Goal: Task Accomplishment & Management: Use online tool/utility

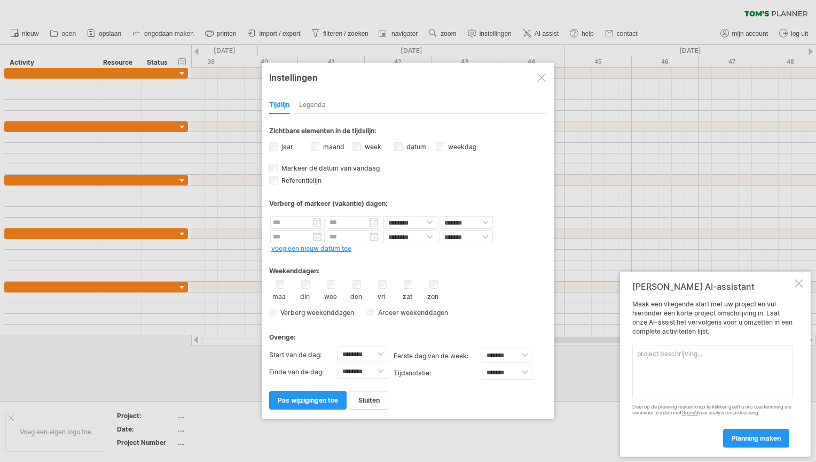
select select "*"
select select "**"
type textarea "ik wil enkel een tijdslijn met weken zonder concrete datum"
click at [730, 434] on link "planning maken" at bounding box center [756, 437] width 66 height 19
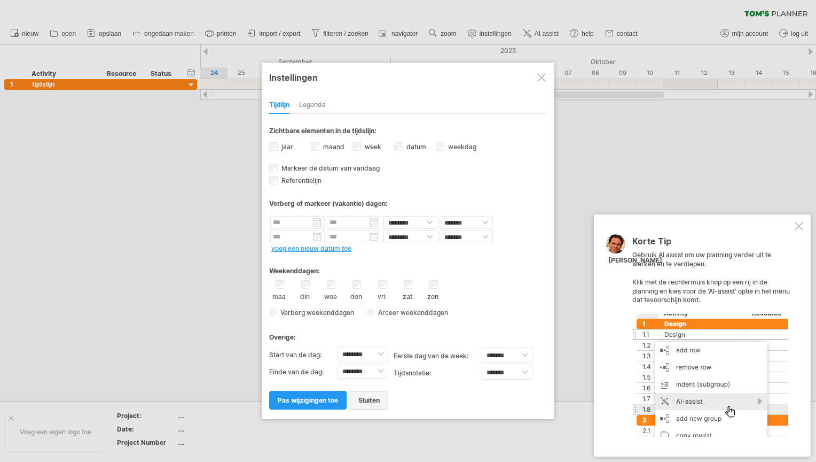
click at [375, 396] on span "sluiten" at bounding box center [368, 400] width 21 height 8
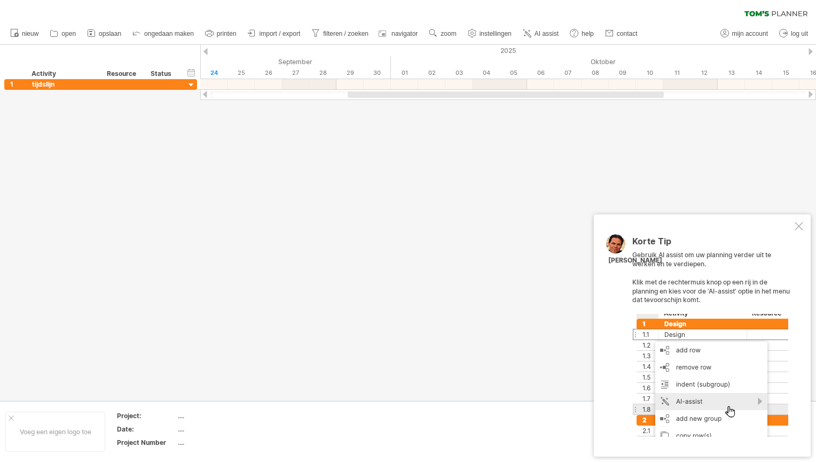
click at [796, 223] on div at bounding box center [799, 226] width 9 height 9
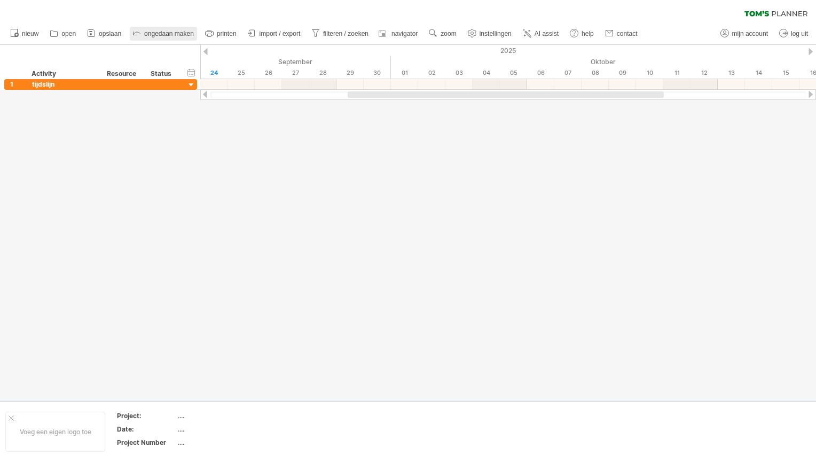
click at [155, 34] on span "ongedaan maken" at bounding box center [169, 33] width 50 height 7
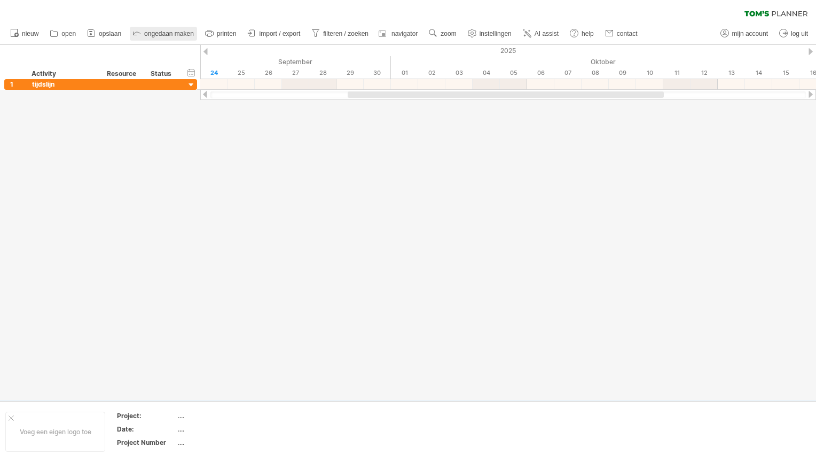
click at [155, 34] on span "ongedaan maken" at bounding box center [169, 33] width 50 height 7
click at [32, 36] on span "nieuw" at bounding box center [30, 33] width 17 height 7
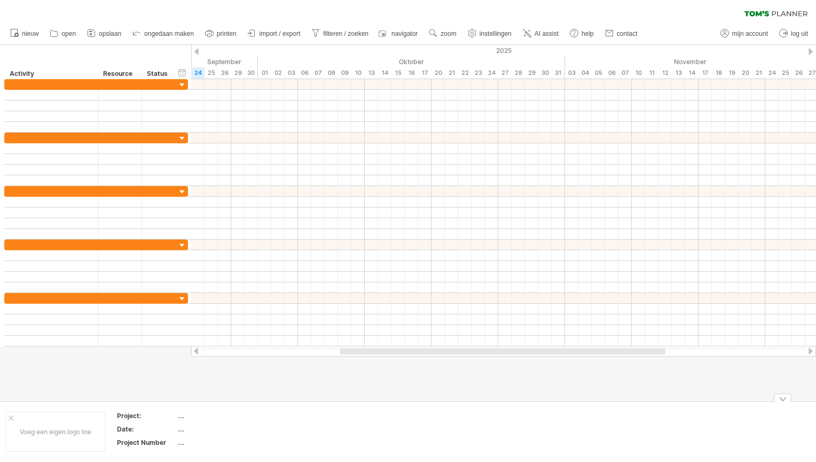
click at [182, 418] on div "...." at bounding box center [223, 415] width 90 height 9
click at [182, 418] on input "text" at bounding box center [220, 415] width 85 height 9
type input "**********"
click at [181, 432] on div "...." at bounding box center [223, 428] width 90 height 9
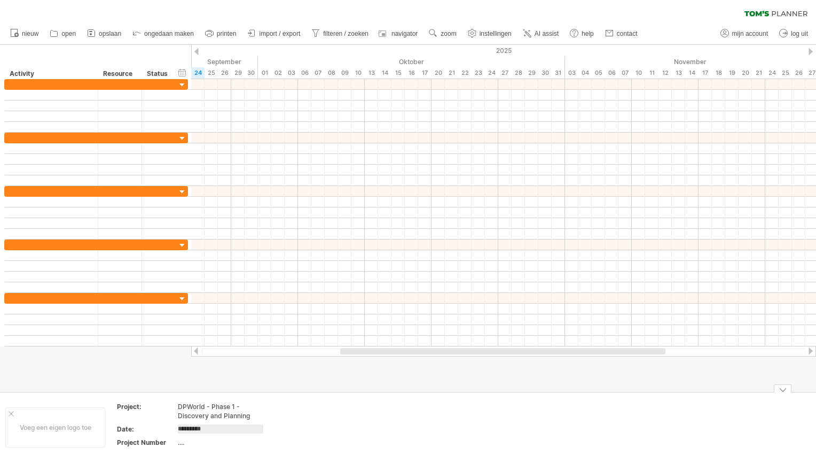
type input "**********"
click at [183, 439] on div "...." at bounding box center [223, 441] width 90 height 9
type input "***"
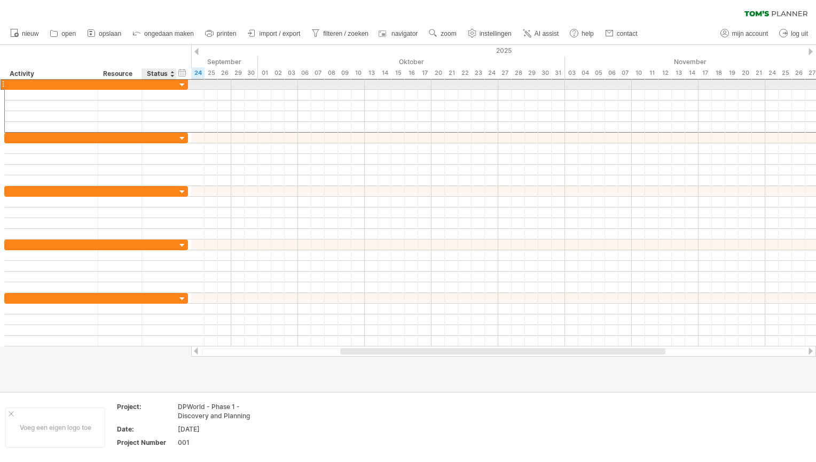
click at [171, 84] on div at bounding box center [159, 84] width 35 height 10
click at [1, 79] on div at bounding box center [3, 84] width 4 height 11
click at [5, 83] on div at bounding box center [51, 84] width 93 height 10
click at [21, 84] on div at bounding box center [51, 84] width 82 height 10
click at [21, 84] on input "text" at bounding box center [51, 84] width 82 height 10
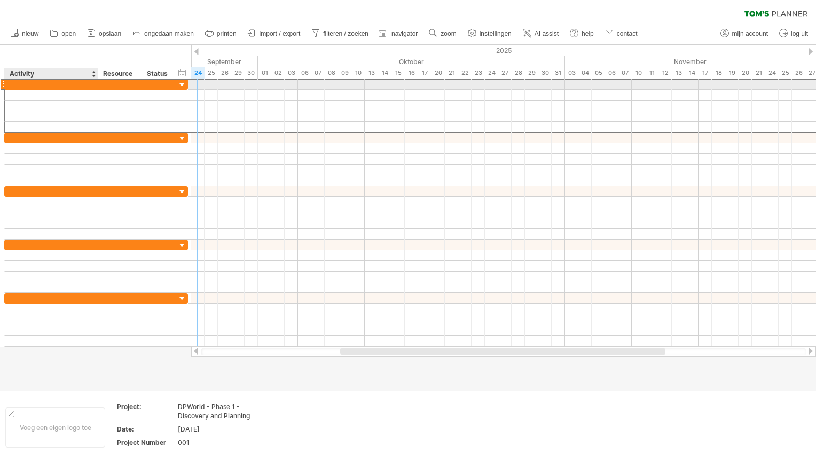
click at [68, 83] on div at bounding box center [51, 84] width 82 height 10
click at [68, 83] on input "text" at bounding box center [51, 84] width 82 height 10
type input "**********"
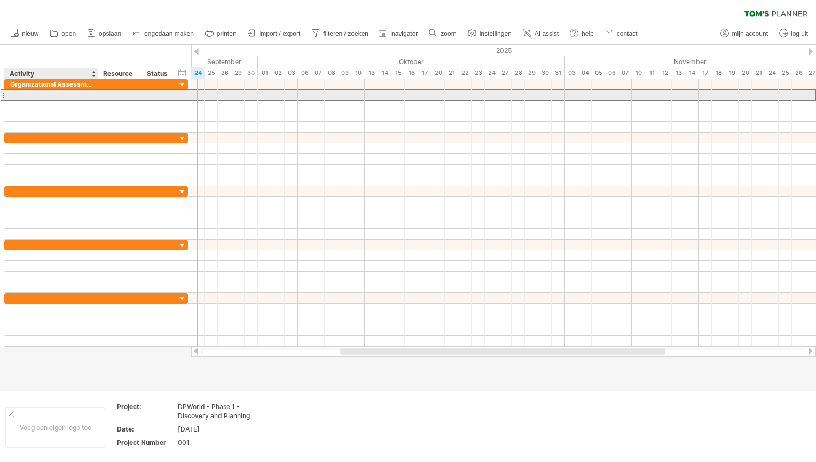
click at [43, 94] on div at bounding box center [51, 95] width 82 height 10
type input "*"
type input "**********"
type input "********"
type input "**********"
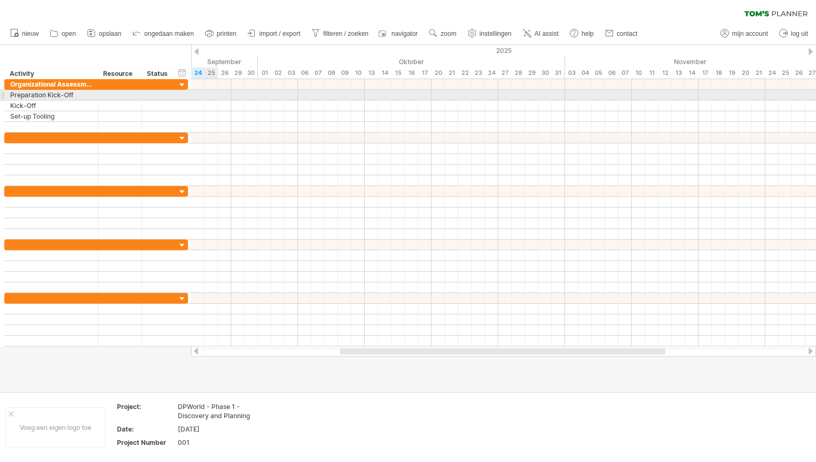
click at [208, 93] on div at bounding box center [503, 95] width 625 height 11
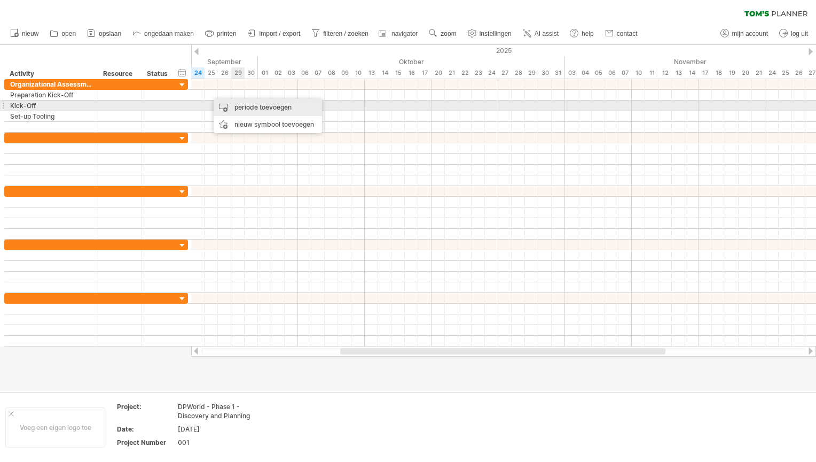
click at [243, 103] on div "periode toevoegen" at bounding box center [268, 107] width 108 height 17
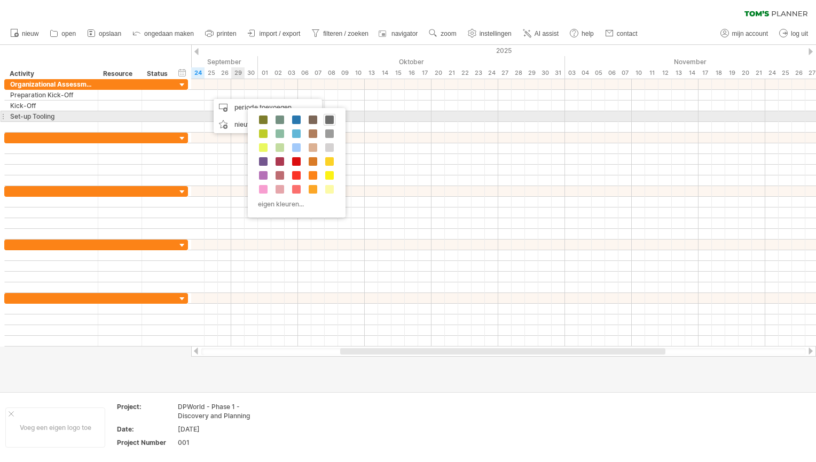
click at [327, 118] on span at bounding box center [329, 119] width 9 height 9
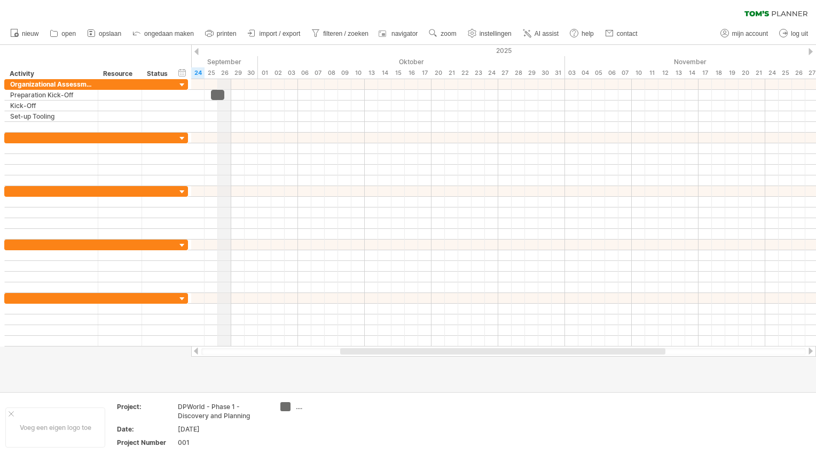
click at [225, 60] on div "September" at bounding box center [111, 61] width 294 height 11
click at [245, 66] on div "tijdlijn instellingen" at bounding box center [272, 73] width 83 height 17
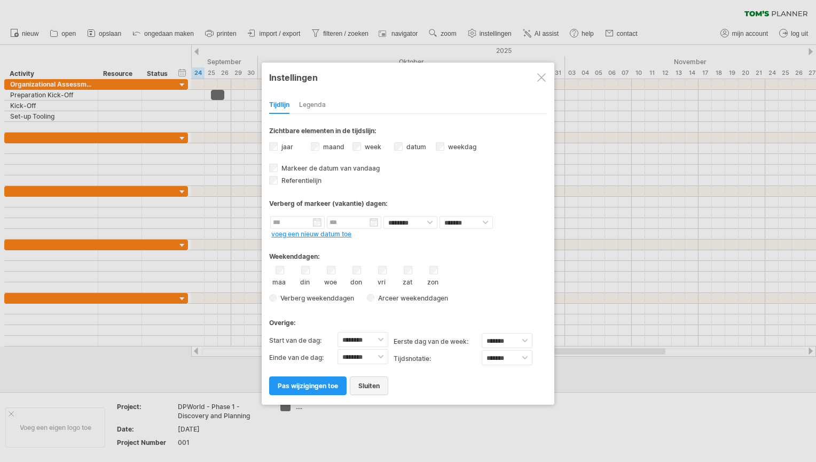
click at [360, 376] on link "sluiten" at bounding box center [369, 385] width 38 height 19
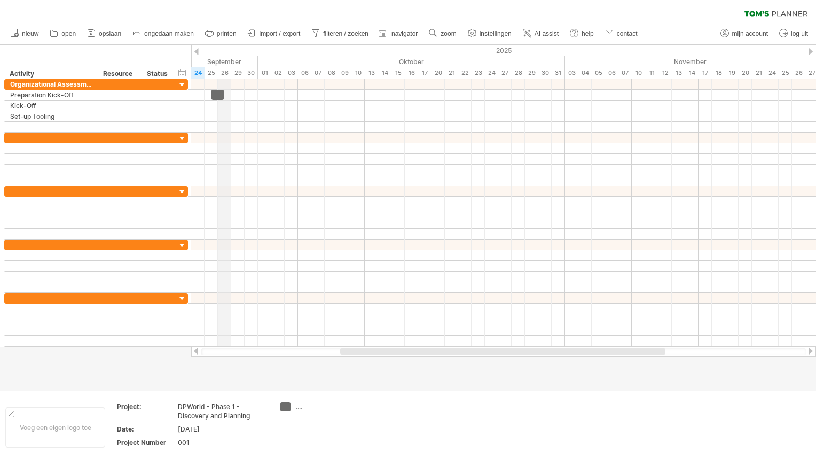
click at [221, 65] on div "September" at bounding box center [111, 61] width 294 height 11
click at [216, 59] on div "September" at bounding box center [111, 61] width 294 height 11
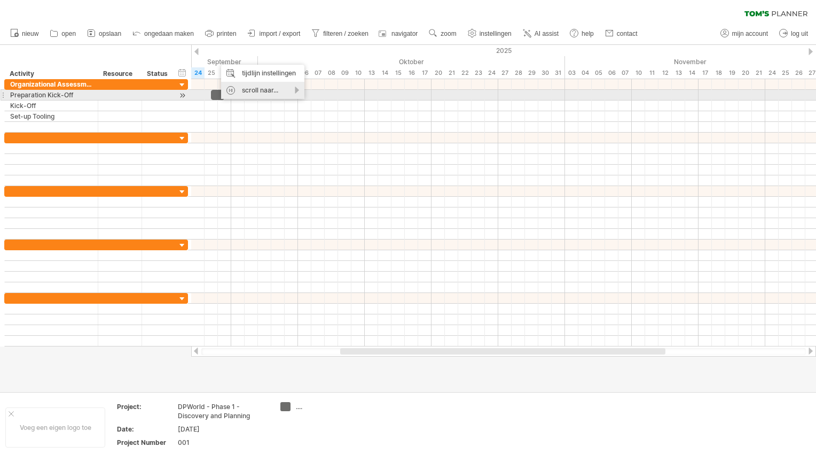
click at [266, 92] on div "scroll naar..." at bounding box center [262, 90] width 83 height 17
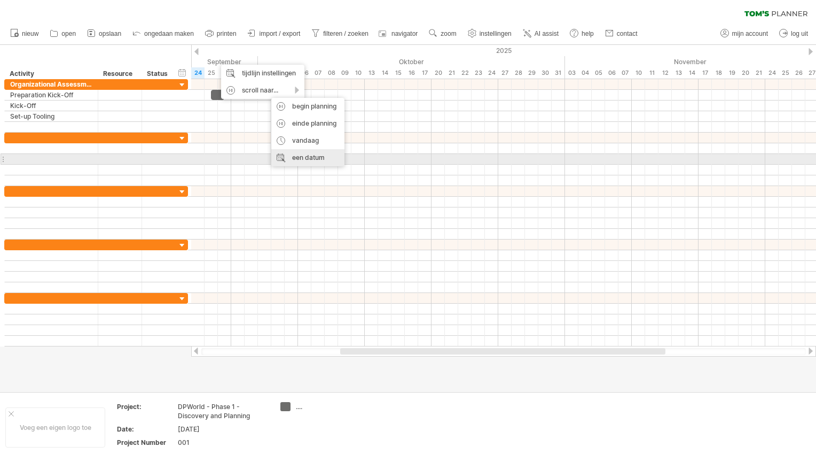
click at [307, 160] on div "een datum" at bounding box center [307, 157] width 73 height 17
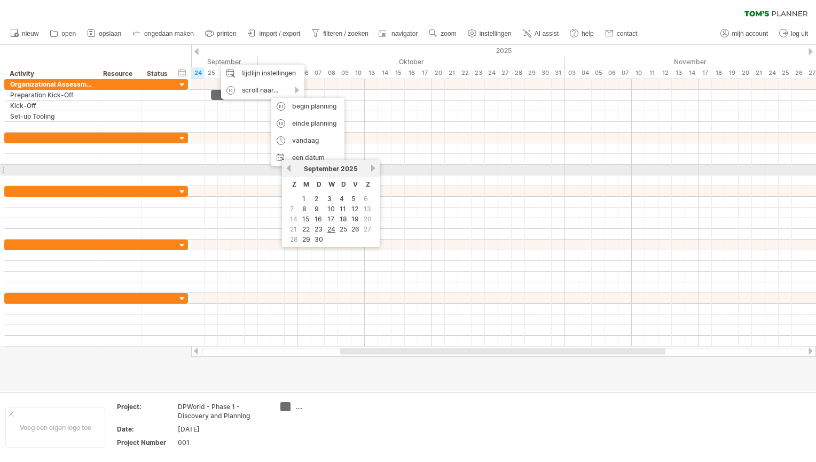
click at [373, 169] on link "volgende" at bounding box center [373, 168] width 8 height 8
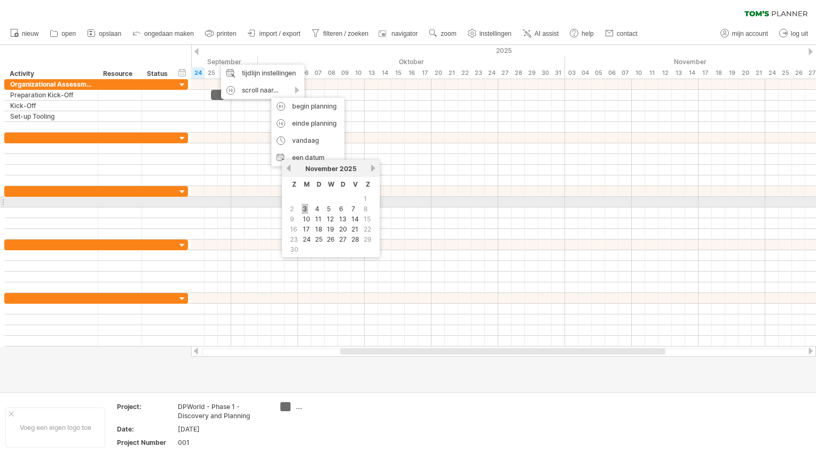
click at [304, 205] on link "3" at bounding box center [305, 209] width 6 height 10
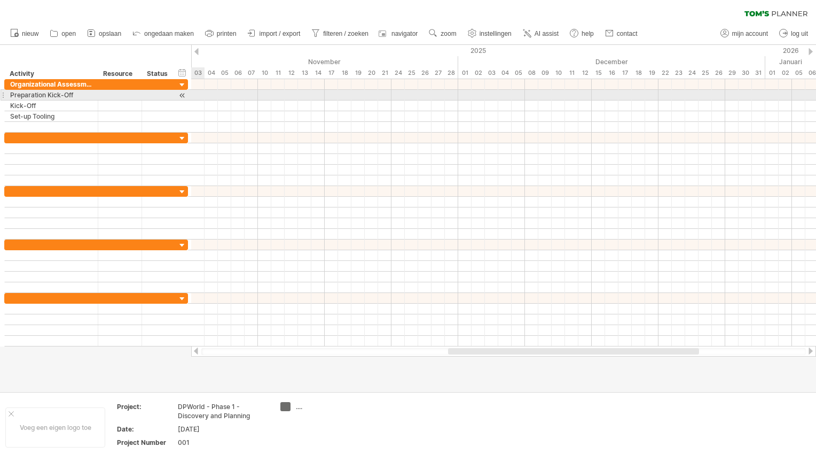
click at [201, 96] on div at bounding box center [503, 95] width 625 height 11
click at [198, 97] on div at bounding box center [503, 95] width 625 height 11
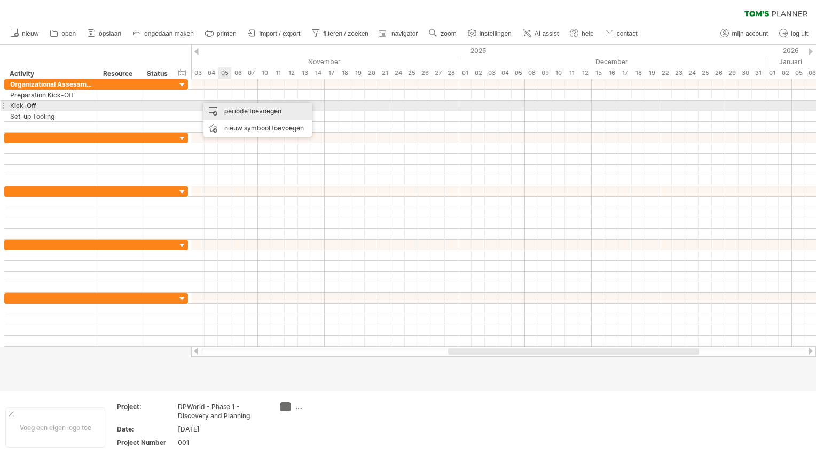
click at [220, 103] on div "periode toevoegen" at bounding box center [258, 111] width 108 height 17
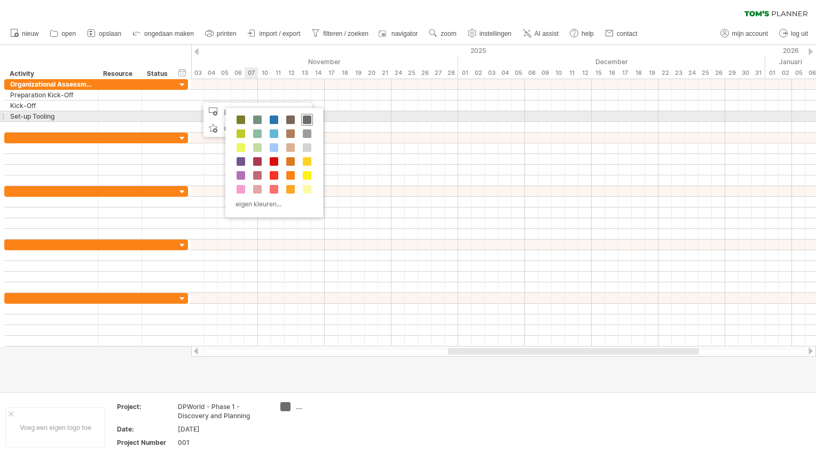
click at [306, 118] on span at bounding box center [307, 119] width 9 height 9
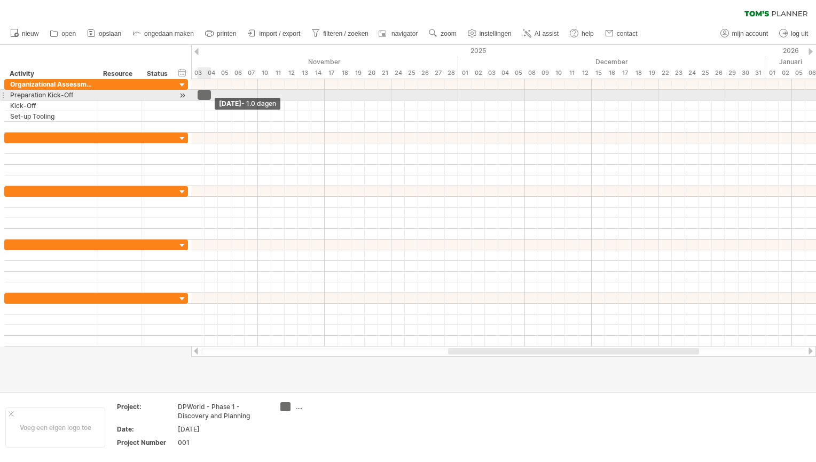
click at [210, 96] on span at bounding box center [211, 95] width 4 height 10
drag, startPoint x: 206, startPoint y: 93, endPoint x: 200, endPoint y: 92, distance: 5.4
click at [200, 92] on div at bounding box center [197, 95] width 13 height 10
drag, startPoint x: 204, startPoint y: 92, endPoint x: 228, endPoint y: 93, distance: 24.6
click at [228, 93] on div at bounding box center [211, 95] width 40 height 10
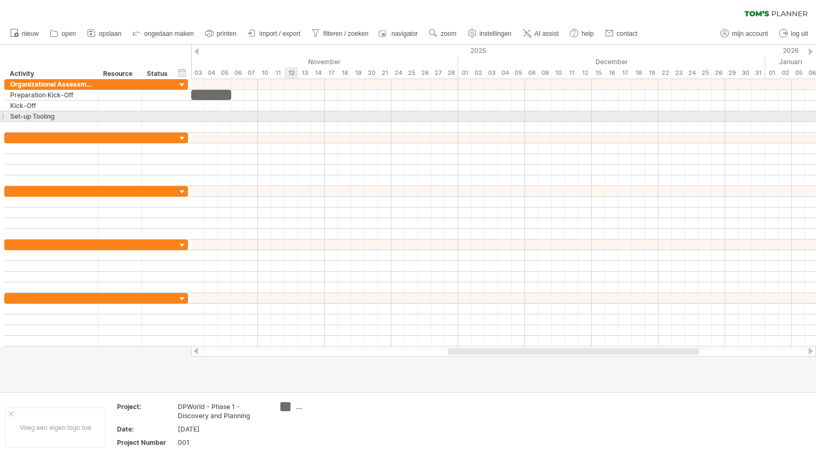
click at [292, 113] on div at bounding box center [503, 116] width 625 height 11
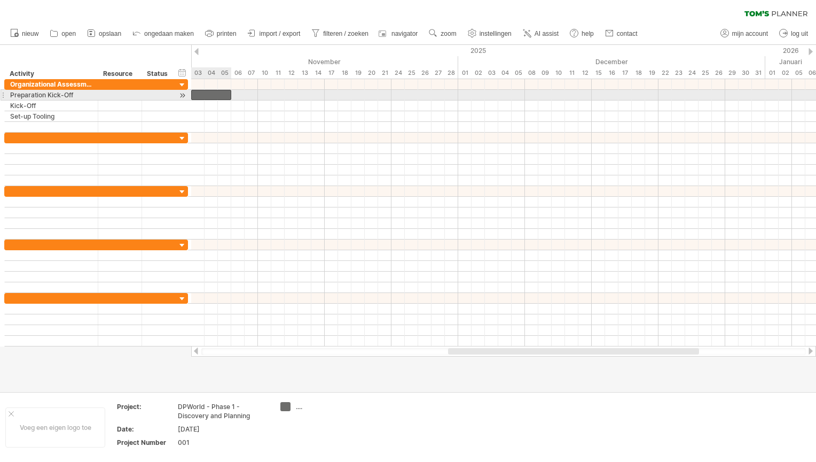
click at [220, 96] on div at bounding box center [211, 95] width 40 height 10
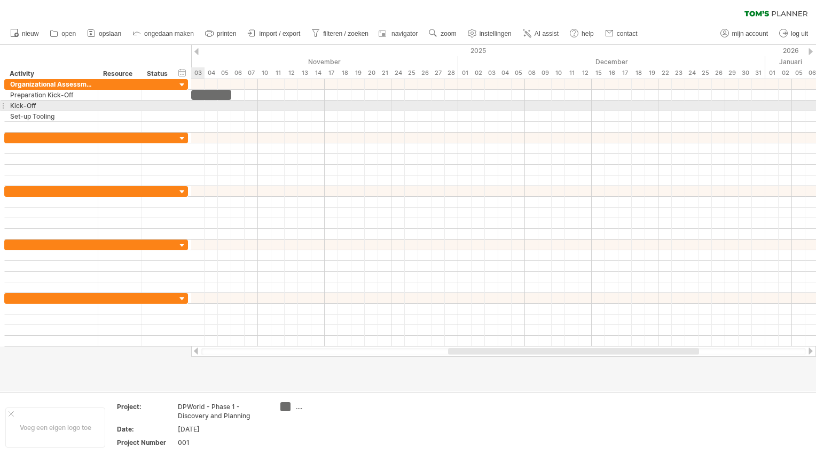
click at [202, 111] on div at bounding box center [503, 116] width 625 height 11
click at [236, 105] on div at bounding box center [503, 105] width 625 height 11
click at [236, 103] on div at bounding box center [503, 105] width 625 height 11
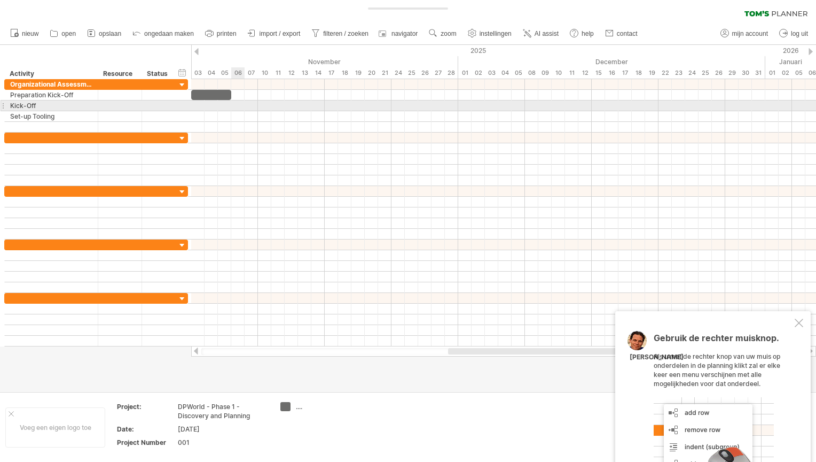
click at [236, 103] on div at bounding box center [503, 105] width 625 height 11
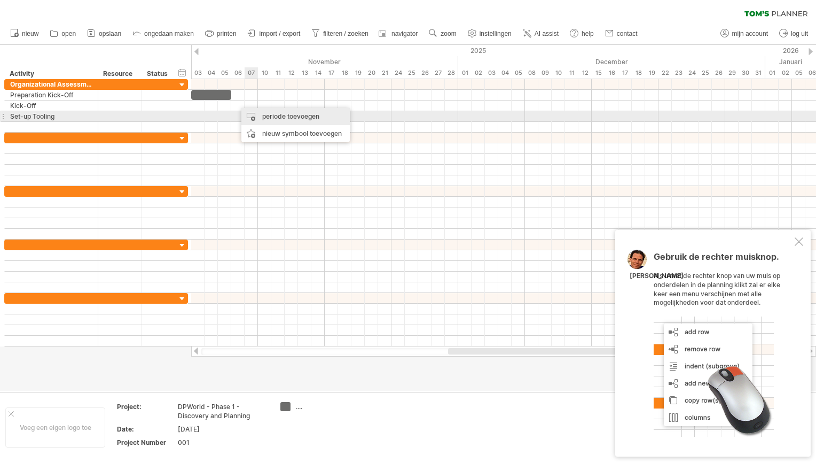
click at [258, 112] on div "periode toevoegen" at bounding box center [295, 116] width 108 height 17
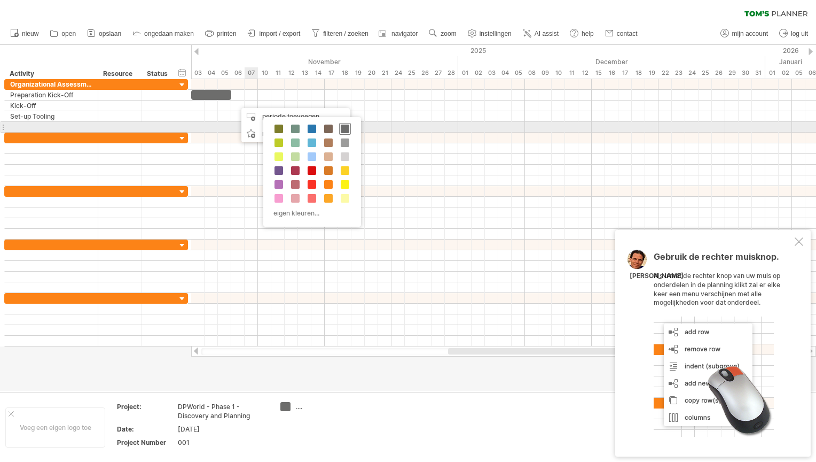
click at [341, 129] on span at bounding box center [345, 128] width 9 height 9
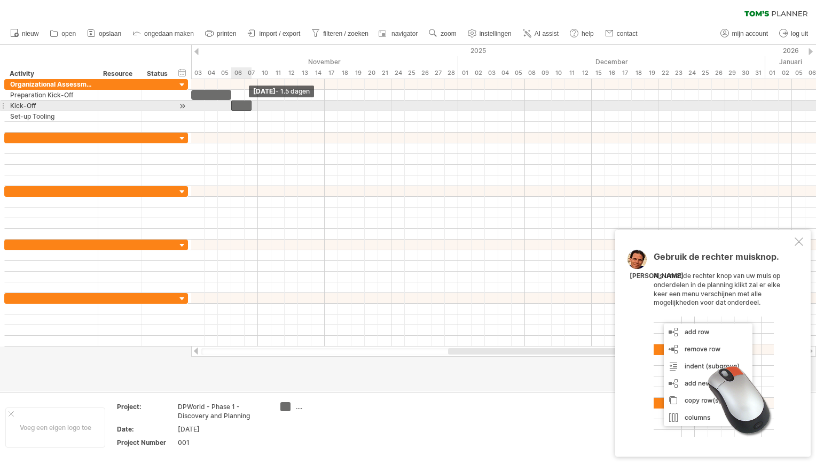
click at [235, 101] on div at bounding box center [241, 105] width 20 height 10
click at [256, 103] on span at bounding box center [258, 105] width 4 height 10
drag, startPoint x: 232, startPoint y: 103, endPoint x: 243, endPoint y: 103, distance: 11.2
click at [243, 103] on span at bounding box center [245, 105] width 4 height 10
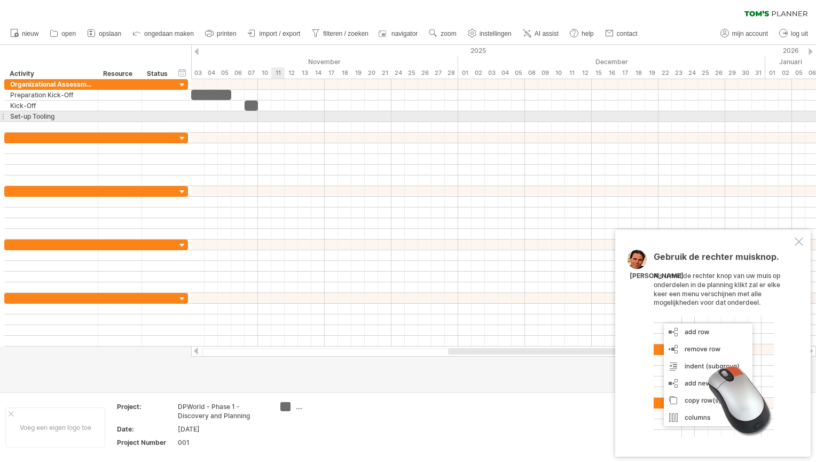
click at [283, 113] on div at bounding box center [503, 116] width 625 height 11
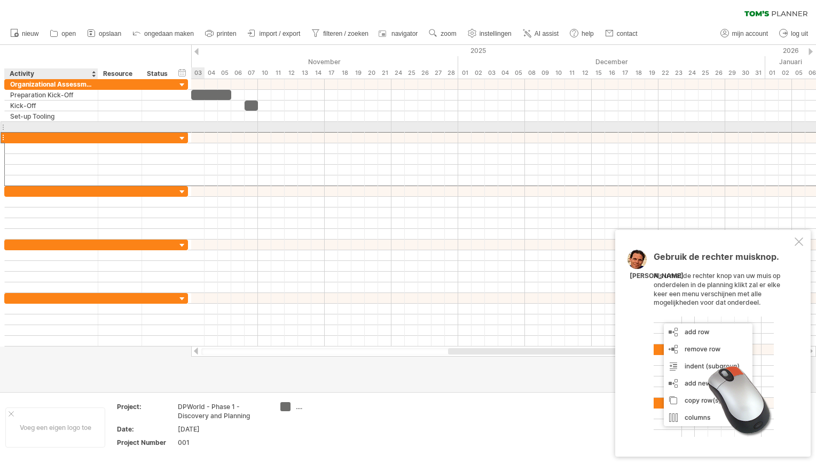
click at [52, 132] on div at bounding box center [51, 137] width 82 height 10
type input "**********"
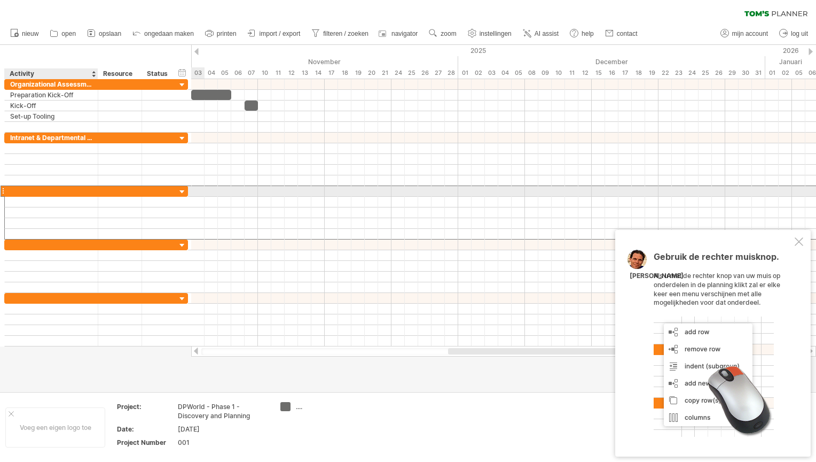
click at [32, 191] on div at bounding box center [51, 191] width 82 height 10
type input "**********"
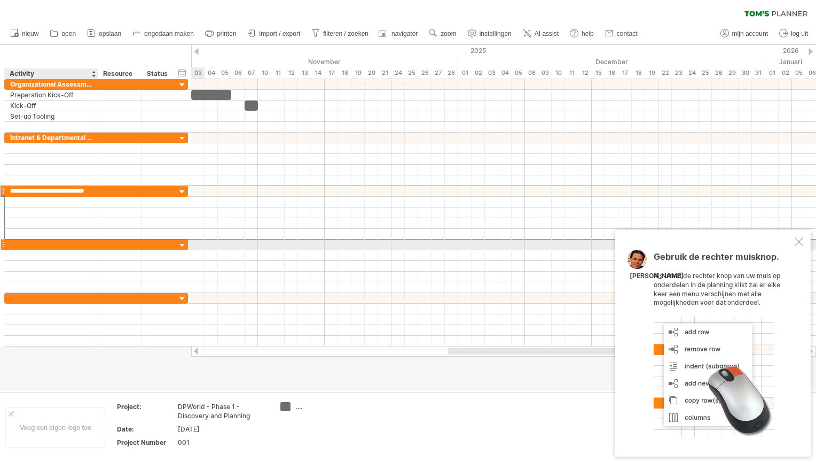
click at [17, 239] on div at bounding box center [51, 244] width 82 height 10
type input "**********"
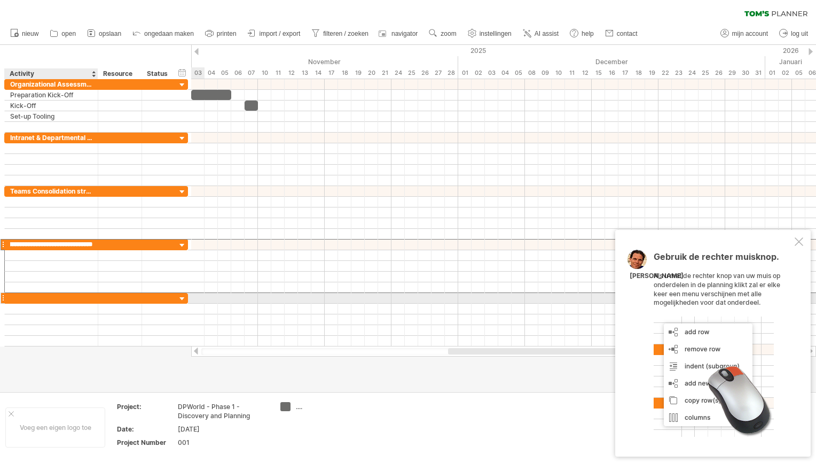
click at [18, 294] on div at bounding box center [51, 298] width 82 height 10
type input "**********"
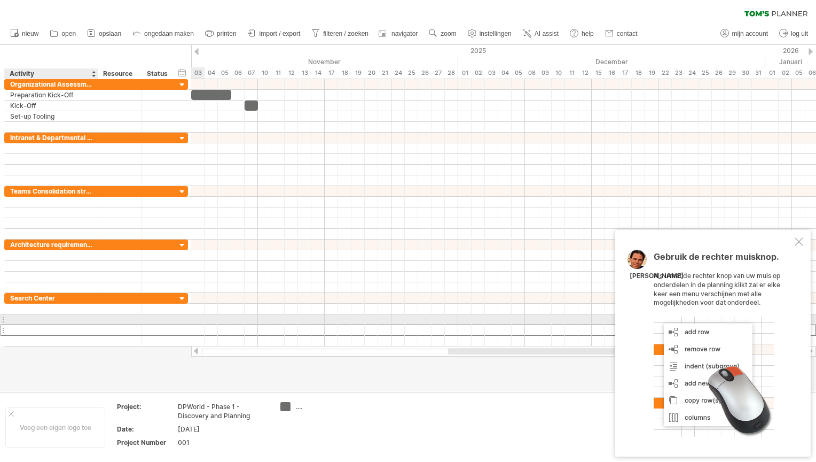
click at [43, 325] on div at bounding box center [51, 330] width 82 height 10
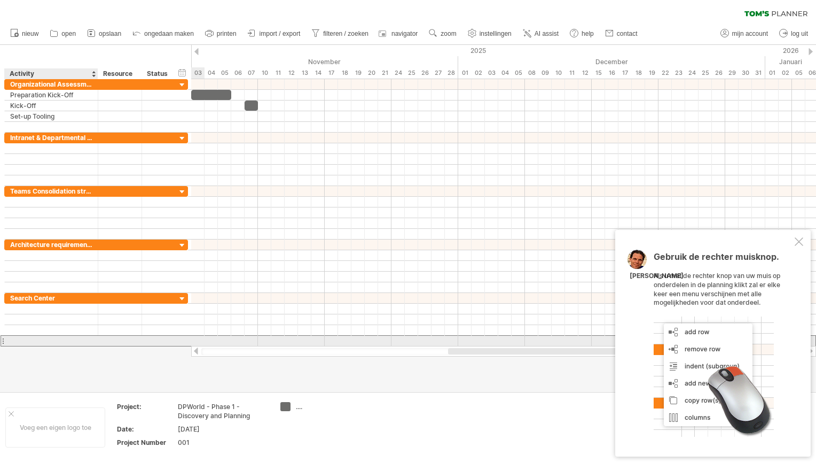
click at [14, 336] on div at bounding box center [51, 340] width 82 height 10
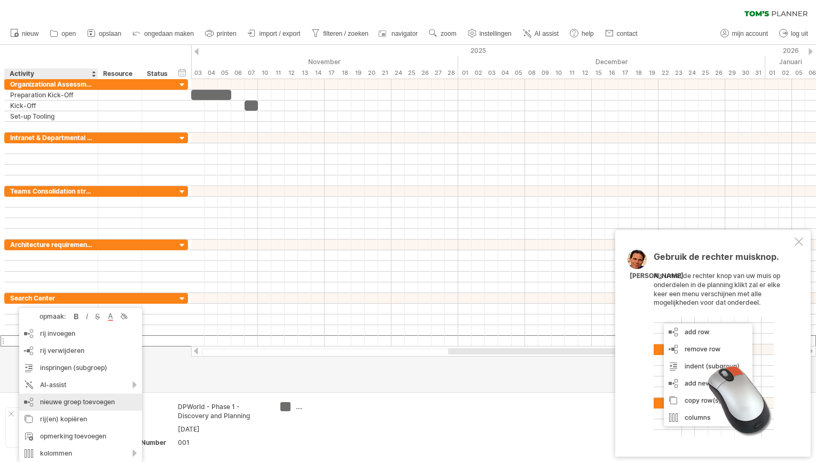
click at [33, 397] on div "nieuwe groep toevoegen" at bounding box center [80, 401] width 123 height 17
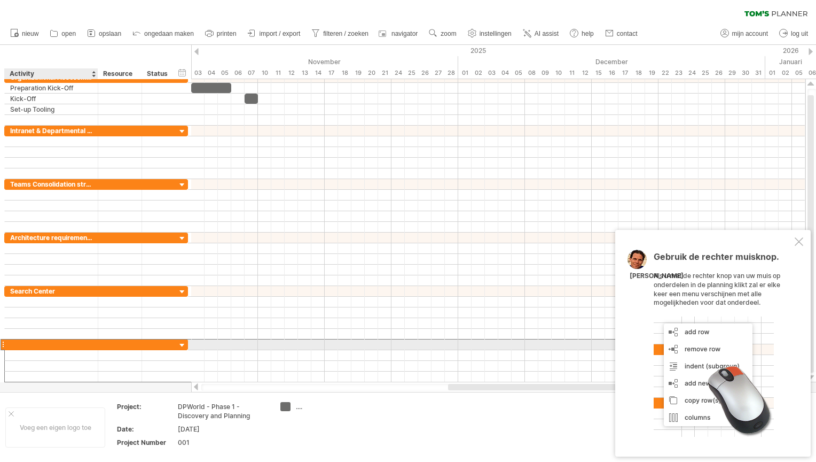
click at [53, 341] on div at bounding box center [51, 344] width 82 height 10
click at [53, 341] on input "text" at bounding box center [51, 344] width 82 height 10
type input "*********"
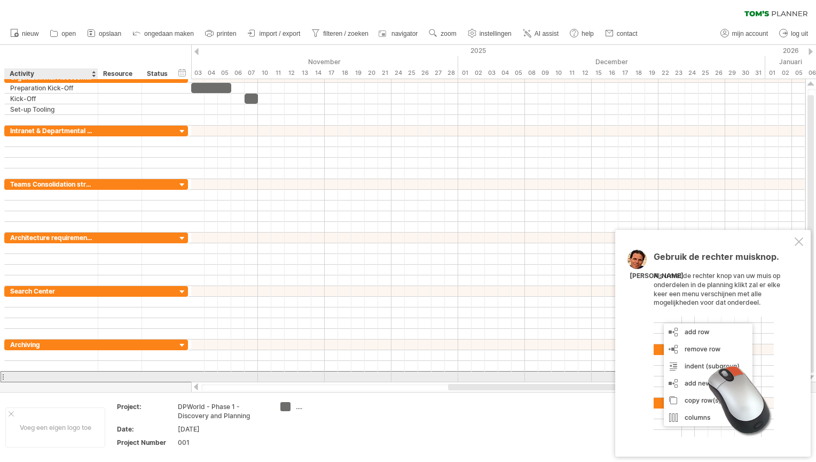
click at [30, 371] on div at bounding box center [51, 376] width 82 height 10
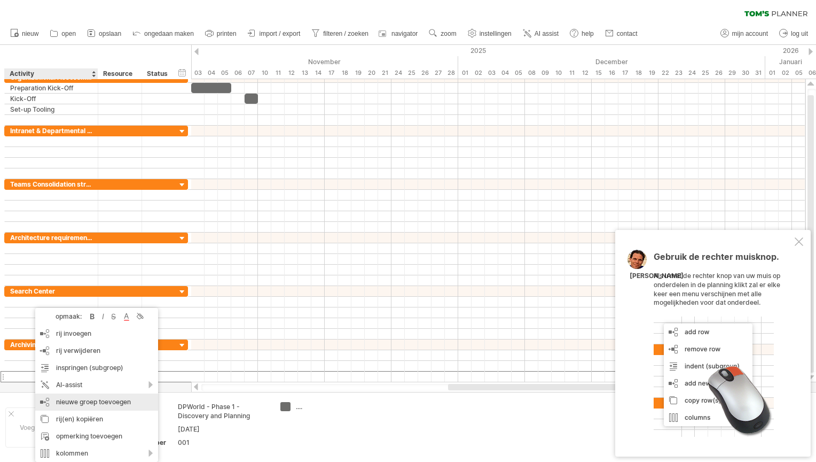
click at [60, 406] on div "nieuwe groep toevoegen" at bounding box center [96, 401] width 123 height 17
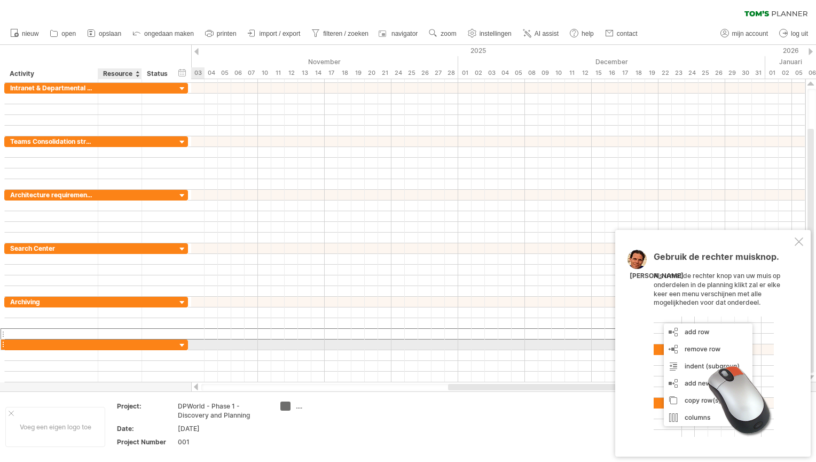
click at [112, 340] on div at bounding box center [120, 344] width 33 height 10
type input "*"
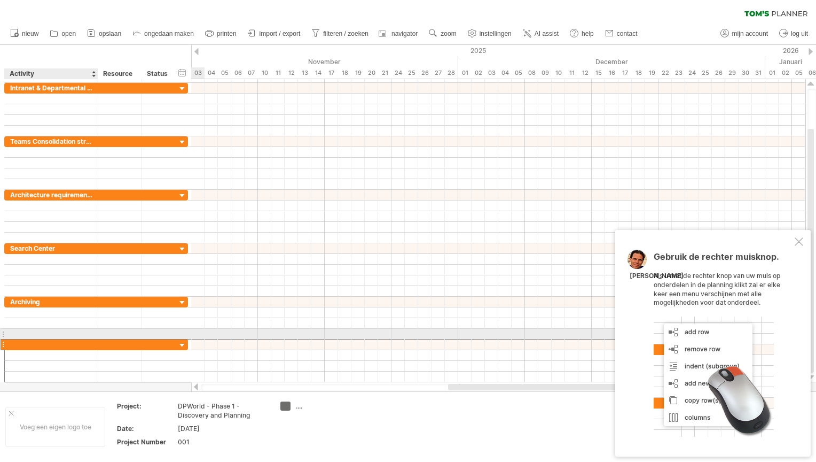
click at [27, 339] on div at bounding box center [51, 344] width 82 height 10
type input "**********"
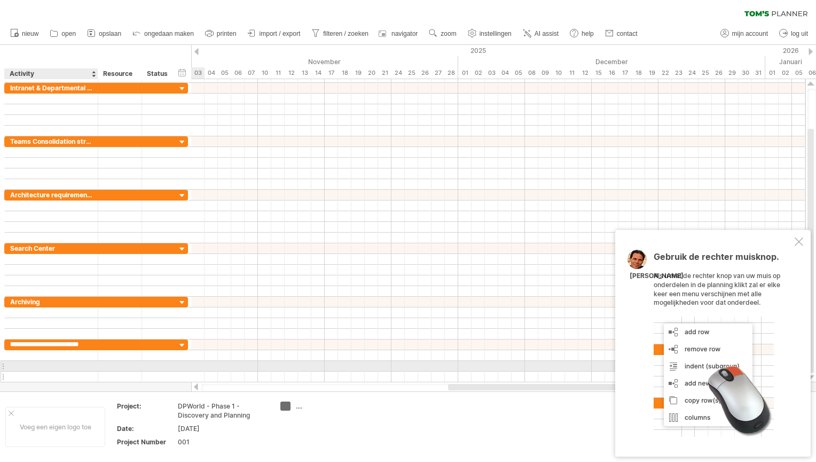
click at [9, 371] on div at bounding box center [51, 376] width 93 height 10
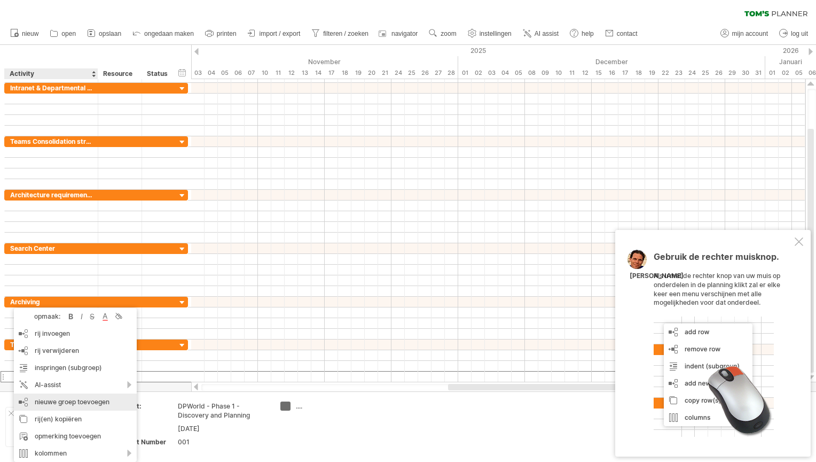
click at [56, 404] on div "nieuwe groep toevoegen" at bounding box center [75, 401] width 123 height 17
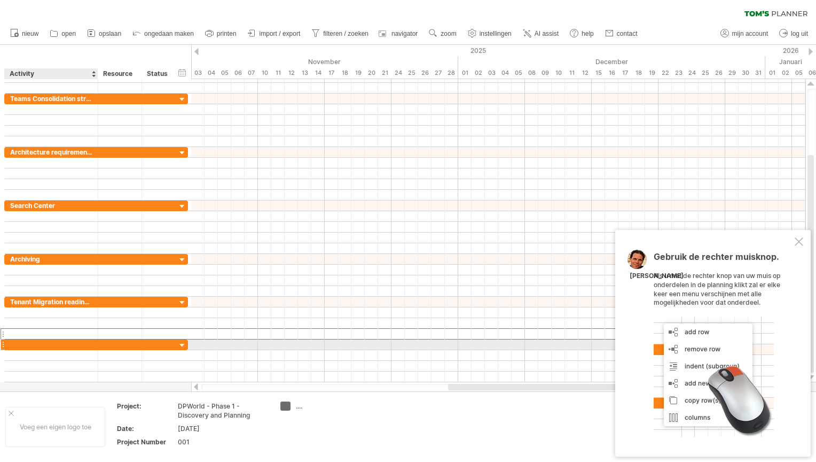
click at [35, 341] on div at bounding box center [51, 344] width 82 height 10
type input "**********"
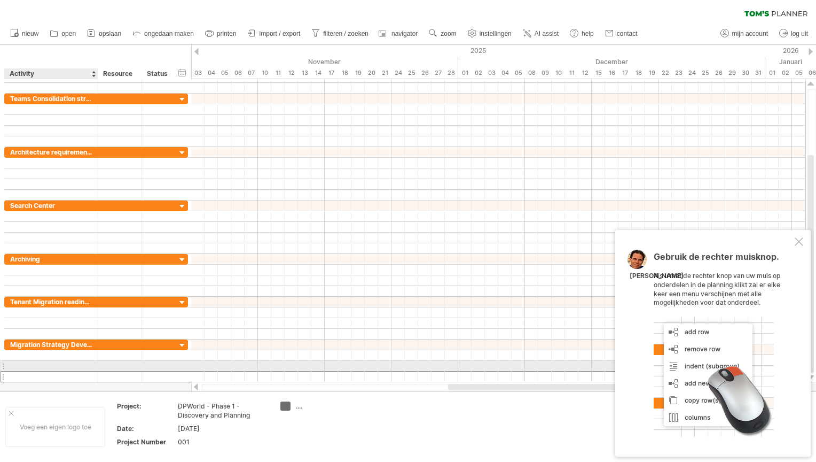
click at [16, 371] on div at bounding box center [51, 376] width 82 height 10
click at [16, 371] on input "text" at bounding box center [51, 376] width 82 height 10
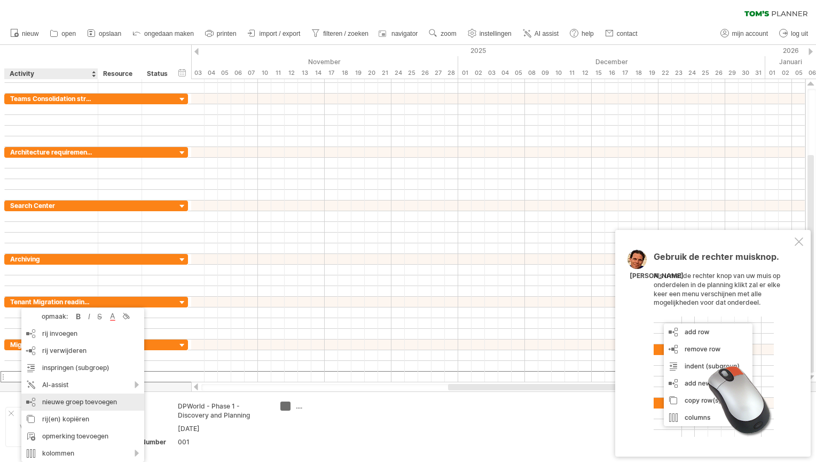
click at [51, 403] on div "nieuwe groep toevoegen" at bounding box center [82, 401] width 123 height 17
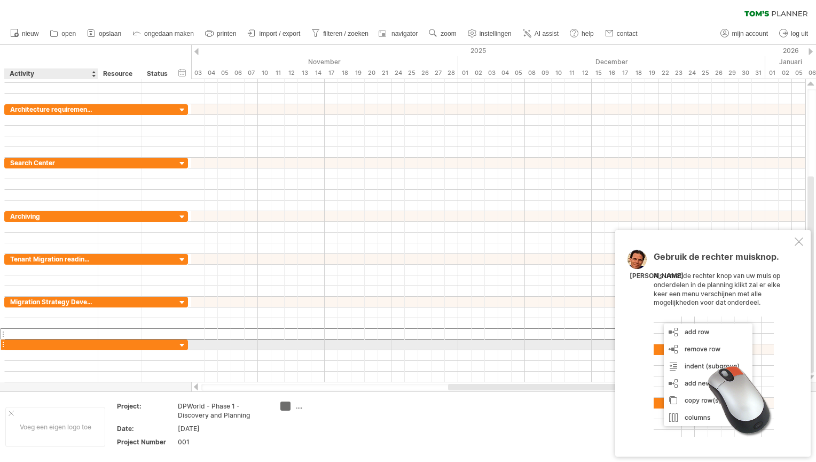
click at [33, 343] on div at bounding box center [51, 344] width 82 height 10
type input "********"
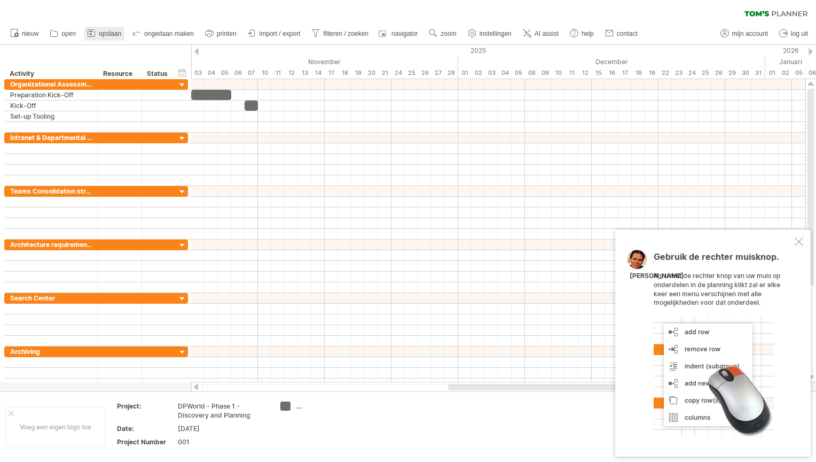
click at [111, 32] on span "opslaan" at bounding box center [110, 33] width 22 height 7
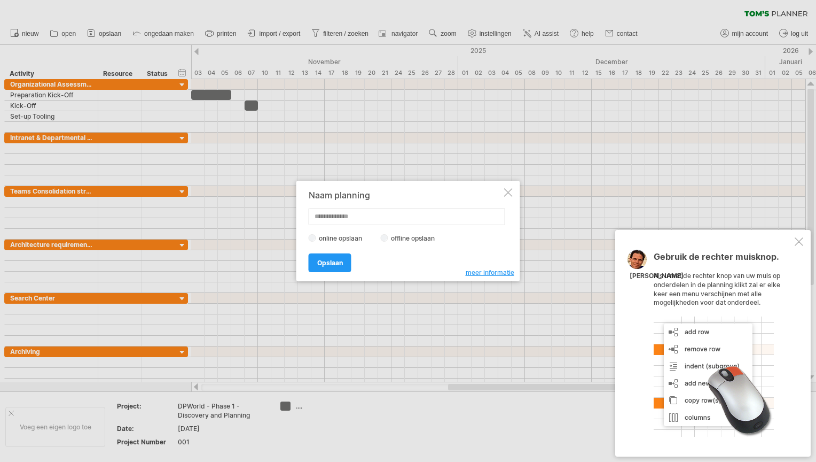
click at [338, 223] on input "text" at bounding box center [407, 216] width 197 height 17
type input "*******"
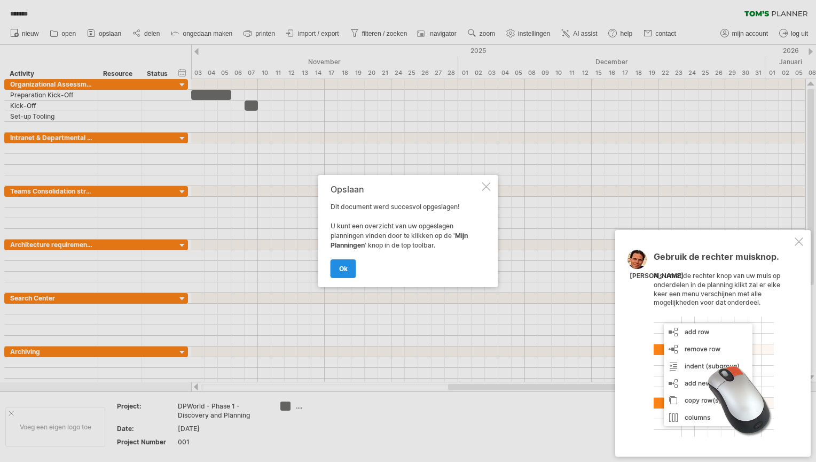
click at [346, 267] on span "ok" at bounding box center [343, 268] width 9 height 8
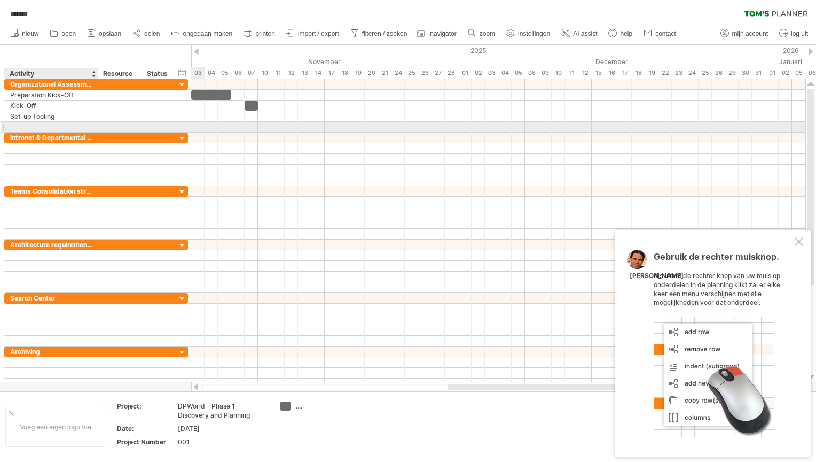
click at [54, 127] on div at bounding box center [51, 127] width 82 height 10
click at [54, 127] on input "text" at bounding box center [51, 127] width 82 height 10
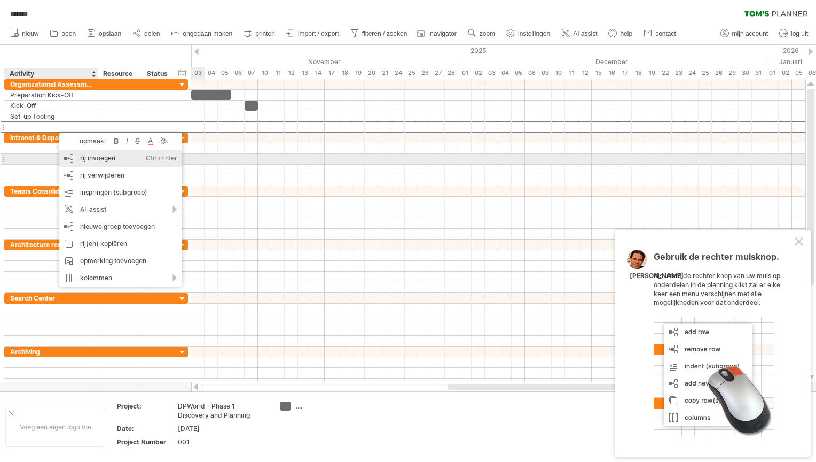
click at [88, 157] on div "rij invoegen Ctrl+Enter Cmd+Enter" at bounding box center [120, 158] width 123 height 17
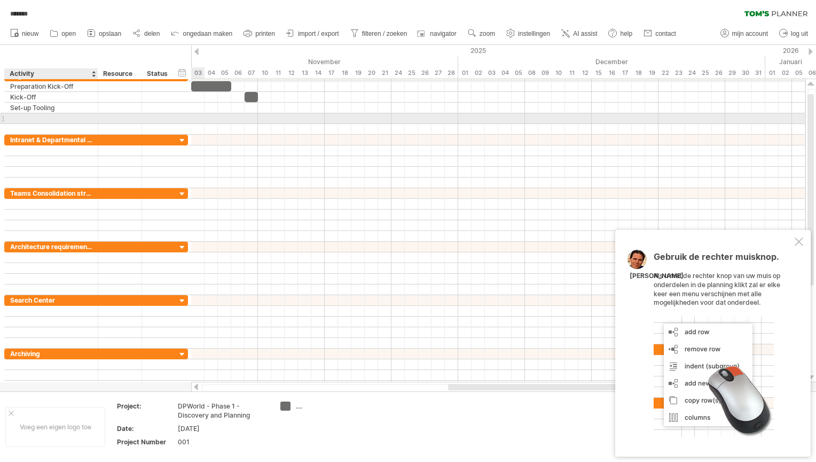
click at [37, 116] on div at bounding box center [51, 118] width 82 height 10
type input "**********"
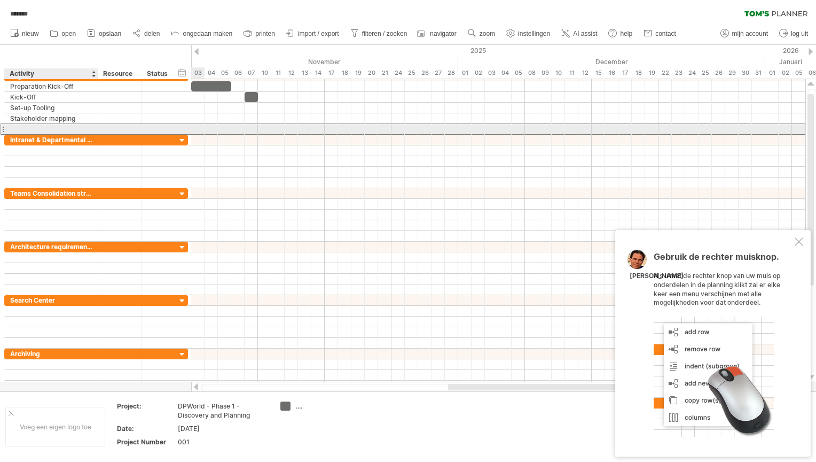
click at [26, 125] on div at bounding box center [51, 129] width 82 height 10
type input "**********"
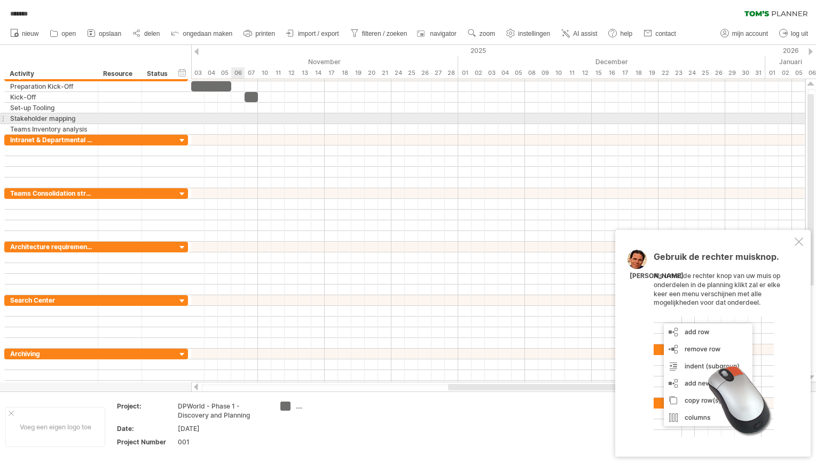
click at [235, 121] on div at bounding box center [498, 118] width 614 height 11
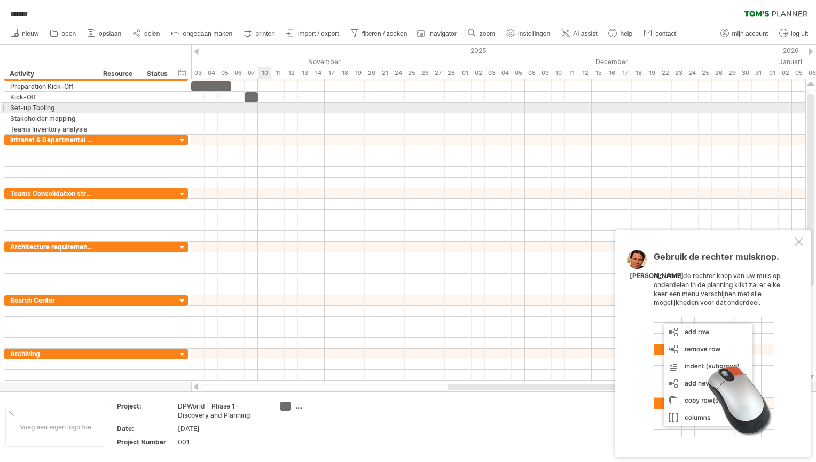
click at [263, 105] on div at bounding box center [498, 108] width 614 height 11
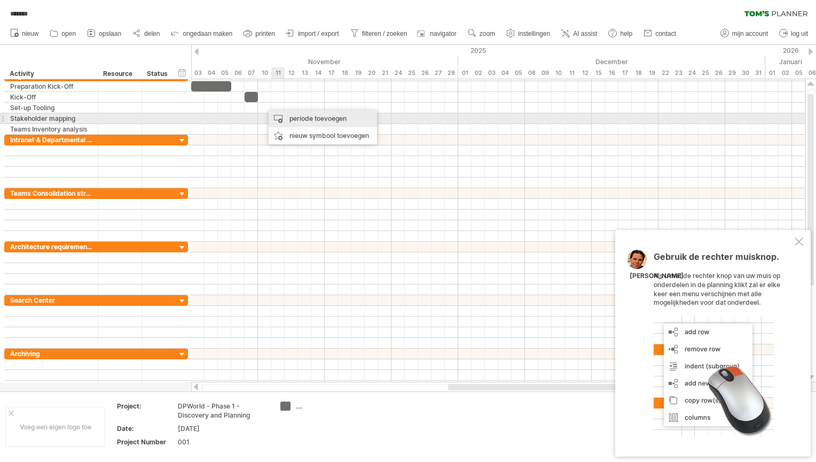
click at [289, 115] on div "periode toevoegen" at bounding box center [323, 118] width 108 height 17
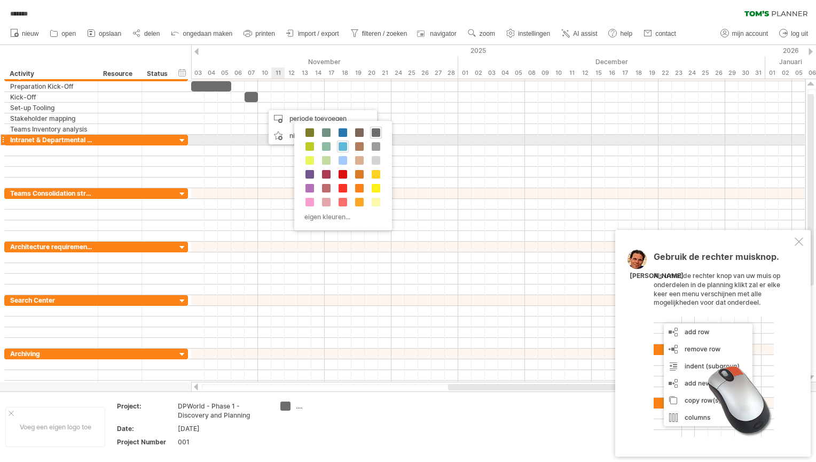
click at [342, 143] on span at bounding box center [343, 146] width 9 height 9
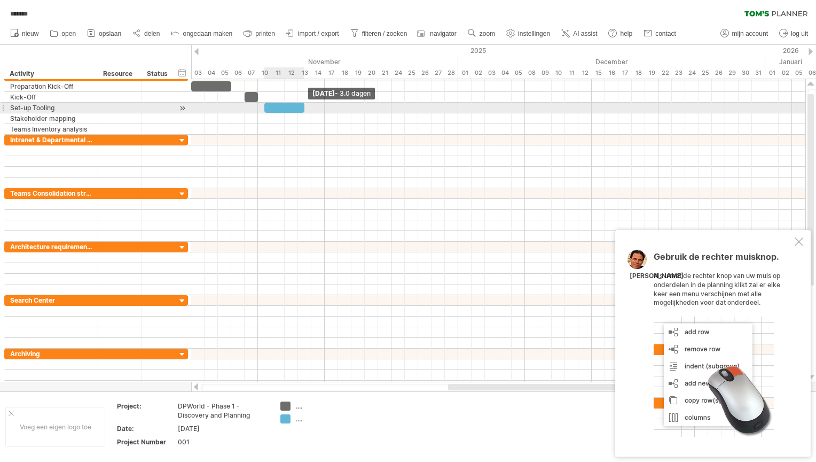
drag, startPoint x: 278, startPoint y: 106, endPoint x: 308, endPoint y: 108, distance: 29.5
click at [308, 108] on div "[DATE] - 3.0 dagen [DATE] - 1.0 dagen" at bounding box center [498, 230] width 614 height 303
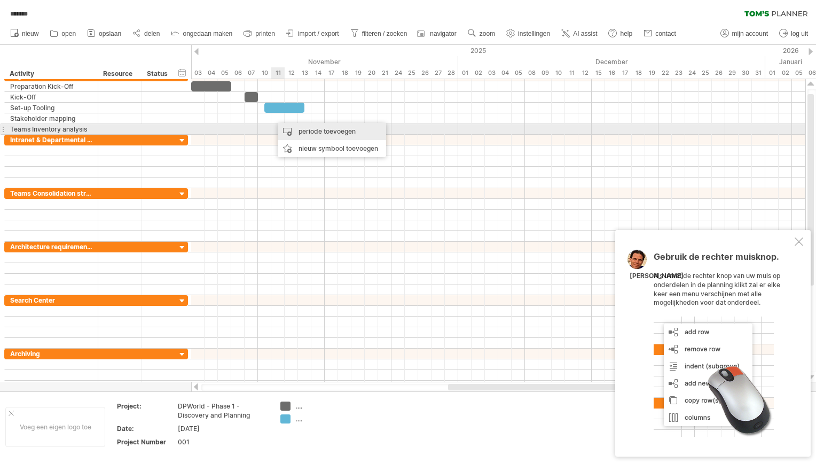
click at [285, 127] on div "periode toevoegen" at bounding box center [332, 131] width 108 height 17
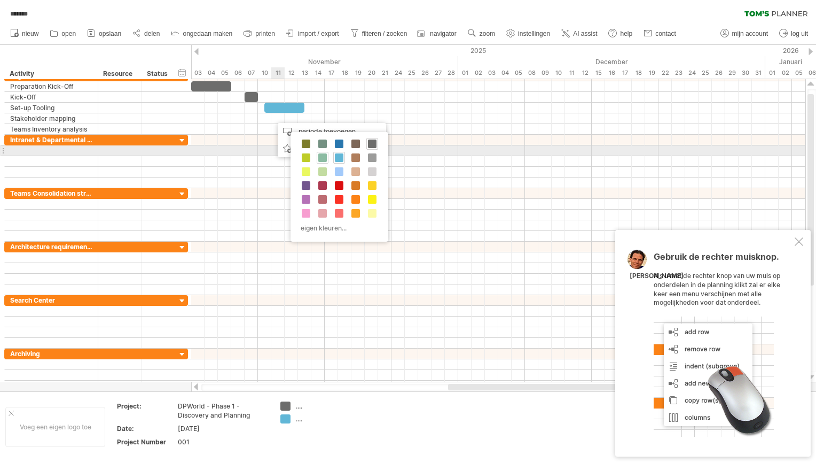
click at [322, 154] on span at bounding box center [322, 157] width 9 height 9
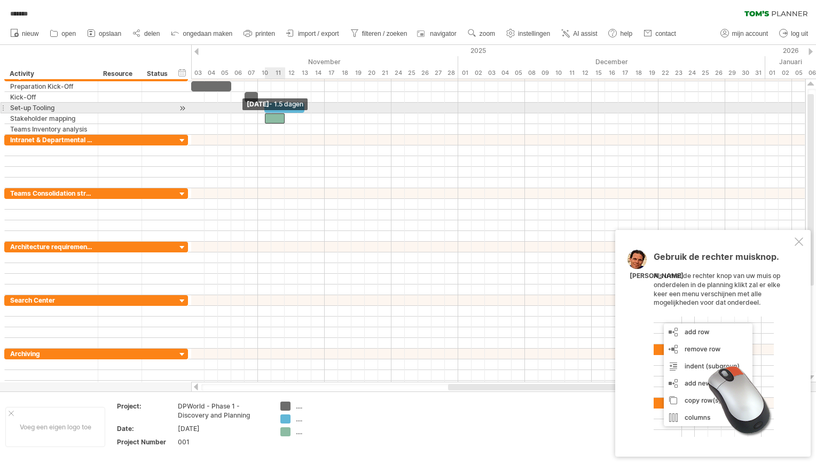
drag, startPoint x: 270, startPoint y: 115, endPoint x: 264, endPoint y: 112, distance: 6.2
click at [264, 113] on span at bounding box center [265, 118] width 4 height 10
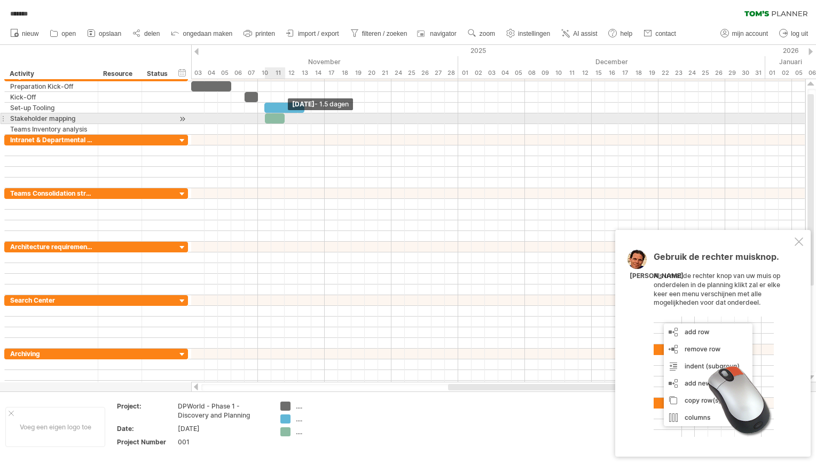
click at [283, 118] on span at bounding box center [285, 118] width 4 height 10
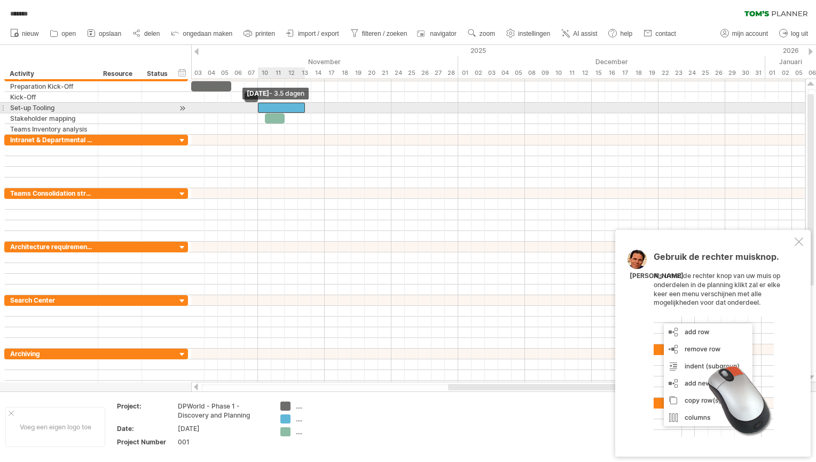
click at [262, 104] on div at bounding box center [281, 108] width 47 height 10
drag, startPoint x: 303, startPoint y: 105, endPoint x: 296, endPoint y: 105, distance: 7.5
click at [296, 105] on span at bounding box center [298, 108] width 4 height 10
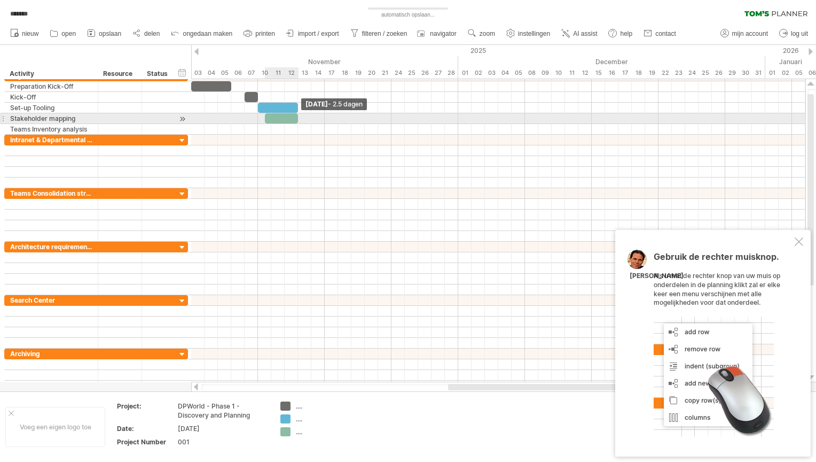
drag, startPoint x: 282, startPoint y: 114, endPoint x: 297, endPoint y: 115, distance: 15.0
click at [297, 115] on span at bounding box center [298, 118] width 4 height 10
drag, startPoint x: 265, startPoint y: 115, endPoint x: 272, endPoint y: 115, distance: 6.9
click at [272, 115] on span at bounding box center [271, 118] width 4 height 10
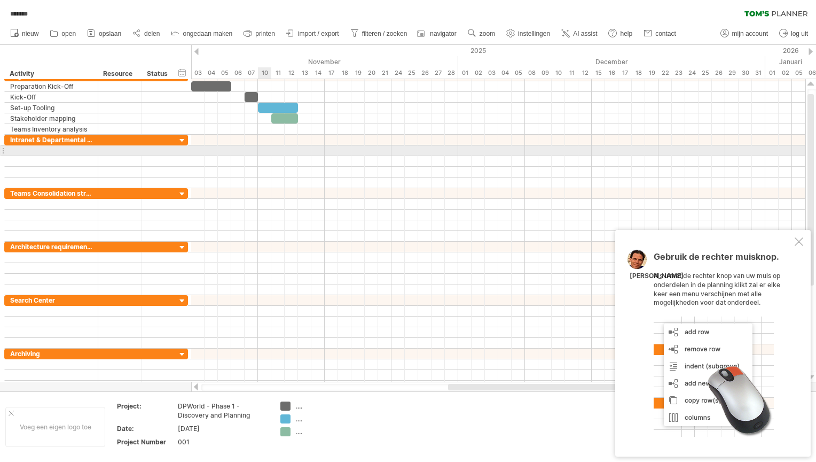
click at [270, 147] on div at bounding box center [498, 150] width 614 height 11
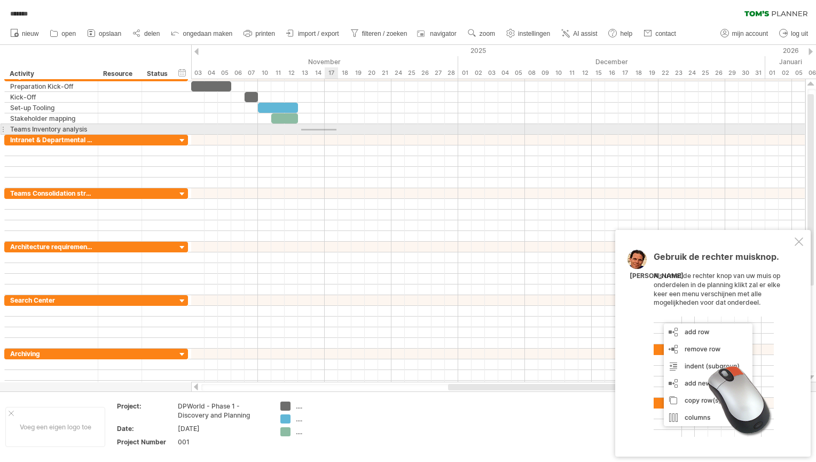
drag, startPoint x: 301, startPoint y: 129, endPoint x: 337, endPoint y: 130, distance: 35.3
click at [337, 130] on div at bounding box center [498, 129] width 614 height 11
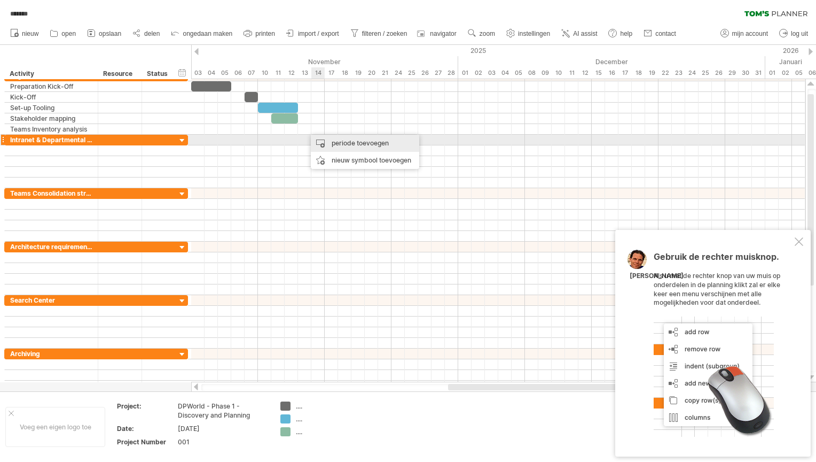
click at [327, 138] on div "periode toevoegen" at bounding box center [365, 143] width 108 height 17
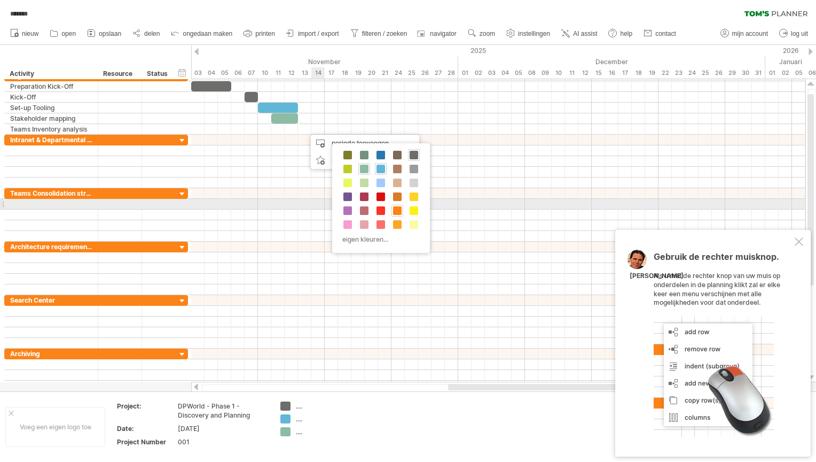
click at [394, 207] on span at bounding box center [397, 210] width 9 height 9
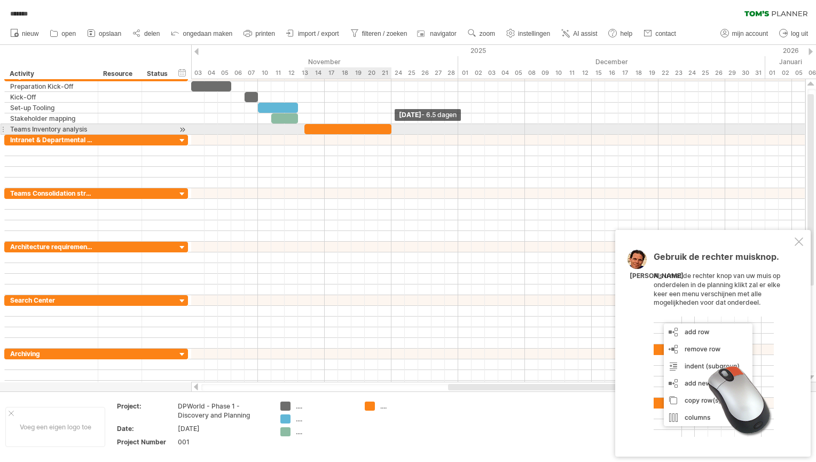
drag, startPoint x: 318, startPoint y: 128, endPoint x: 391, endPoint y: 131, distance: 73.2
click at [391, 131] on span at bounding box center [391, 129] width 4 height 10
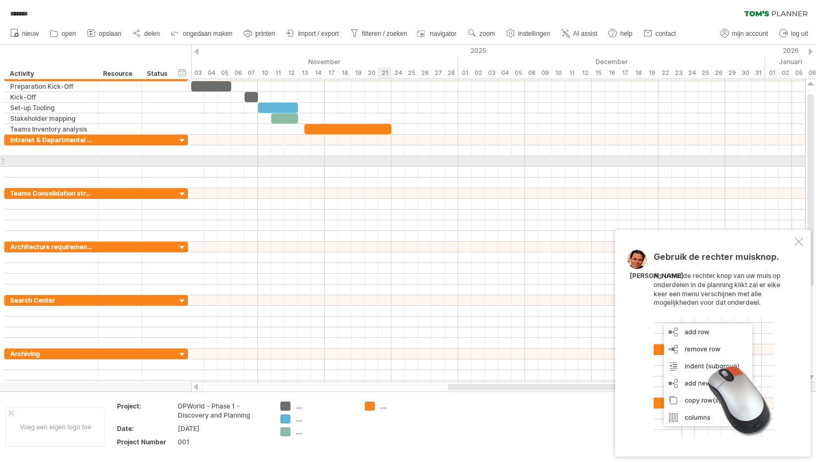
click at [382, 158] on div at bounding box center [498, 161] width 614 height 11
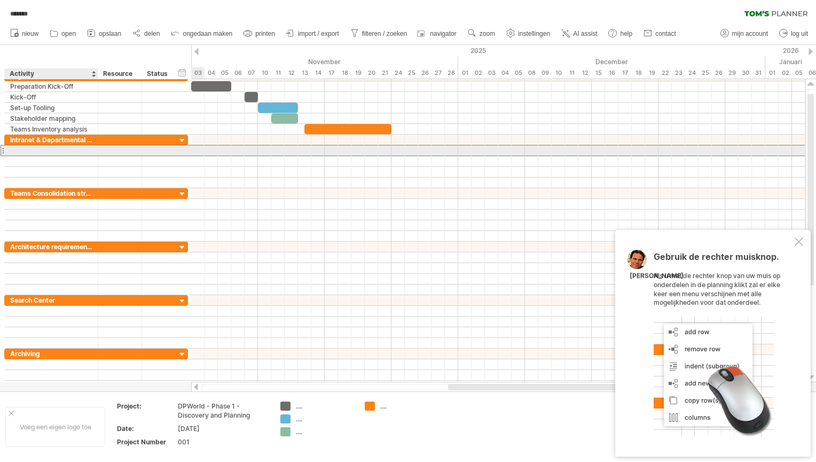
click at [74, 153] on div at bounding box center [51, 150] width 82 height 10
type input "**********"
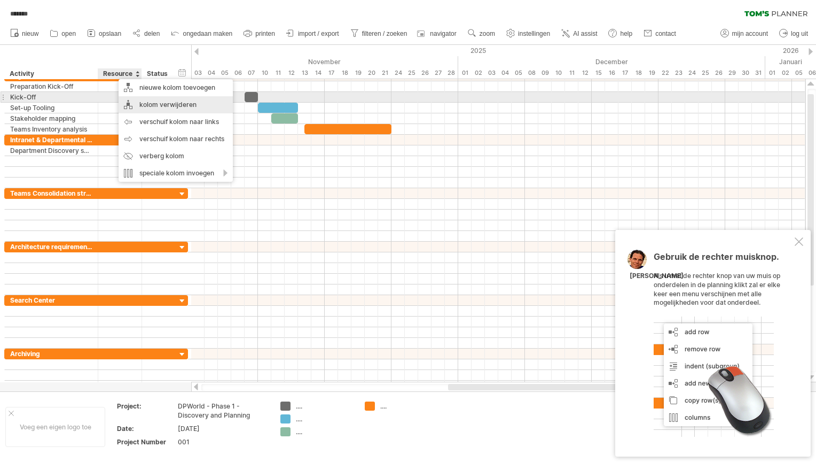
click at [149, 101] on div "kolom verwijderen" at bounding box center [176, 104] width 114 height 17
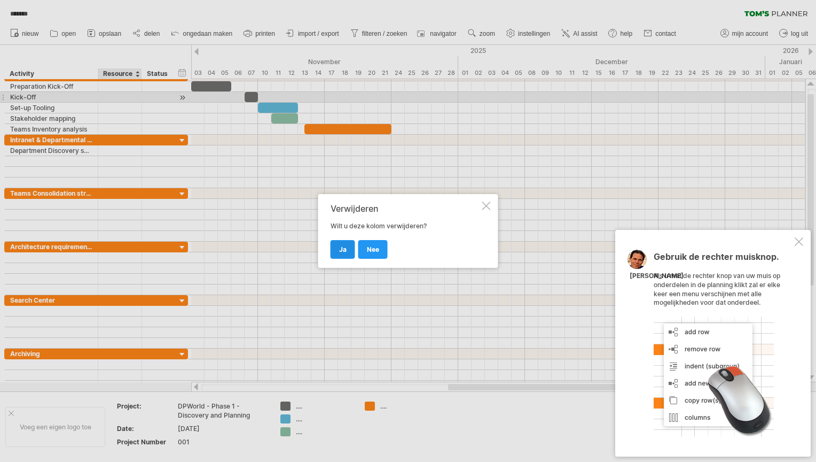
click at [346, 249] on link "ja" at bounding box center [343, 249] width 25 height 19
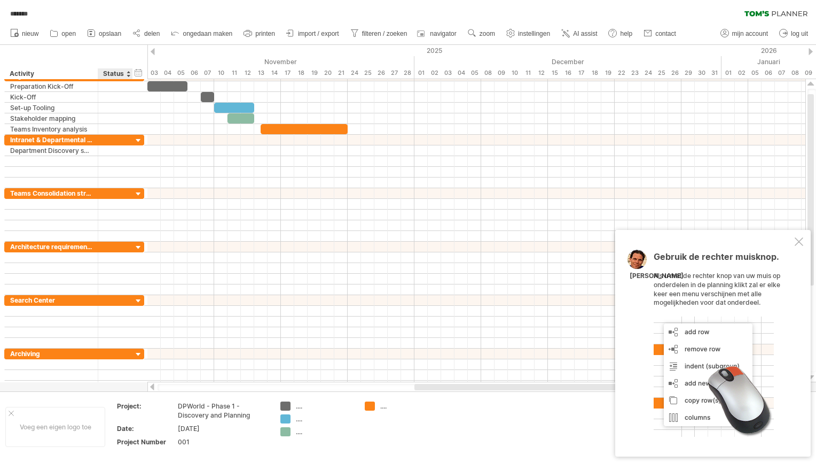
click at [114, 74] on div "Status" at bounding box center [115, 73] width 24 height 11
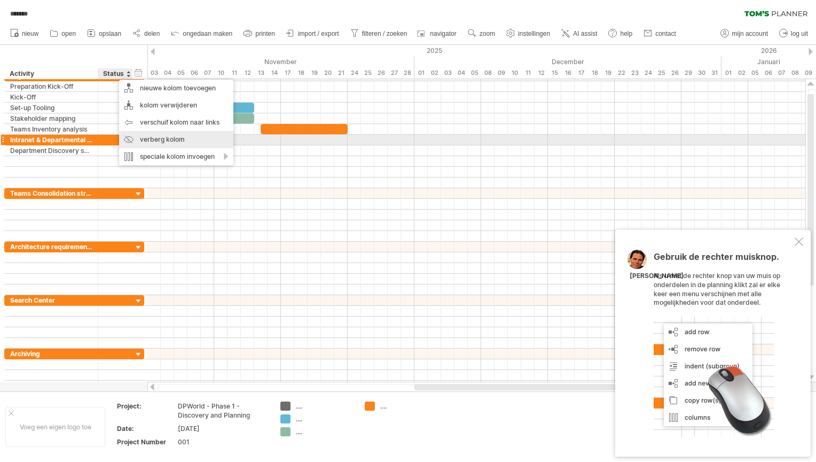
click at [157, 137] on div "verberg kolom" at bounding box center [176, 139] width 114 height 17
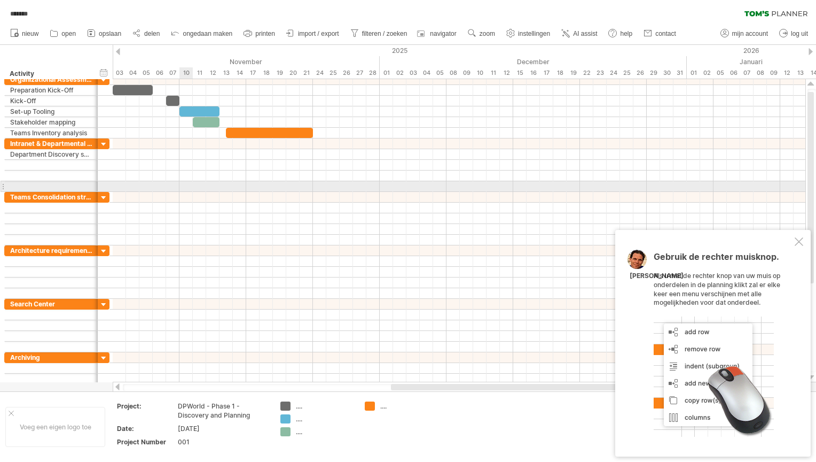
click at [189, 178] on div at bounding box center [459, 175] width 693 height 11
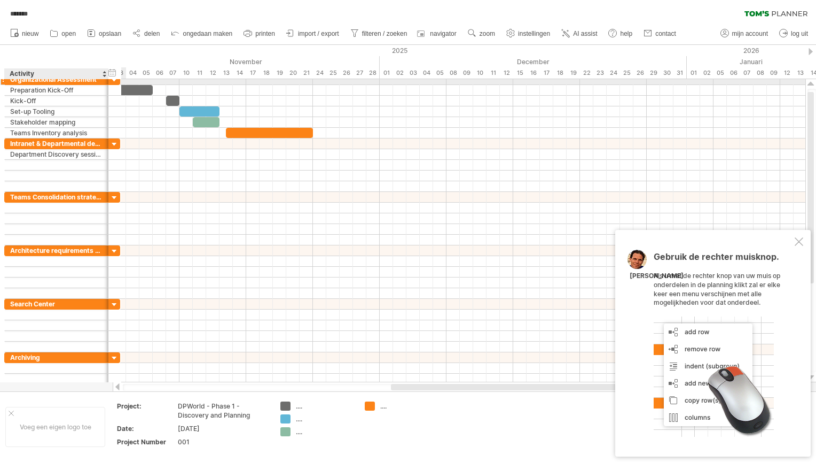
drag, startPoint x: 96, startPoint y: 82, endPoint x: 107, endPoint y: 82, distance: 10.7
click at [107, 82] on div at bounding box center [107, 79] width 5 height 11
click at [107, 75] on div at bounding box center [108, 73] width 4 height 11
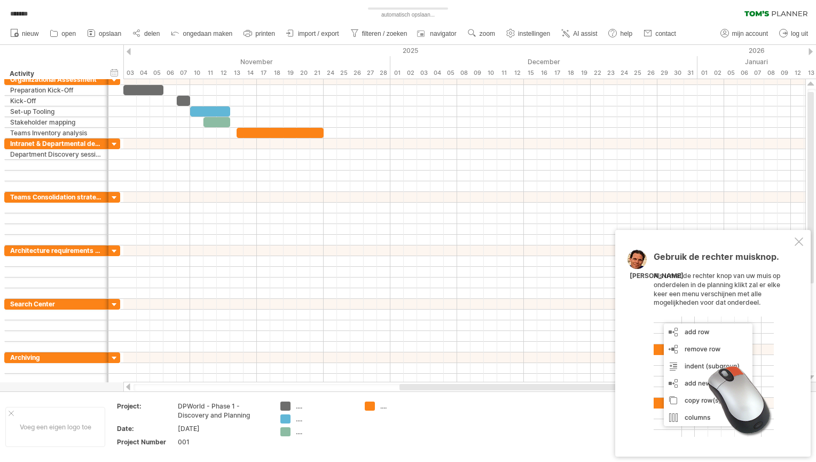
click at [107, 74] on div at bounding box center [108, 73] width 4 height 11
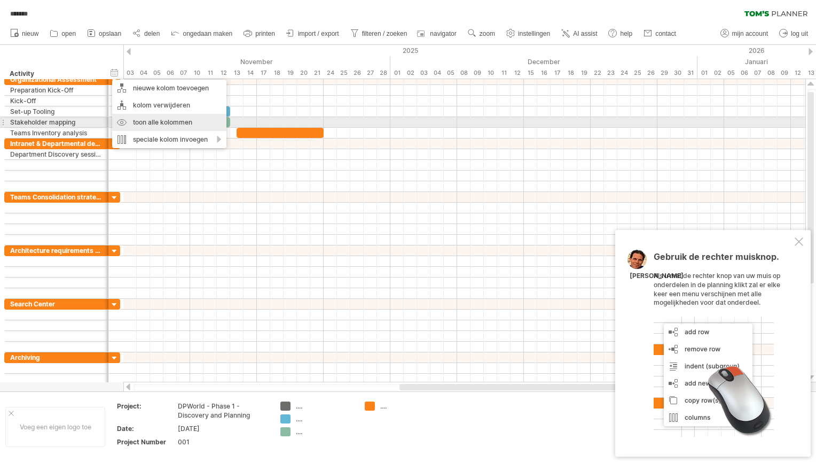
click at [136, 120] on div "toon alle kolommen" at bounding box center [169, 122] width 114 height 17
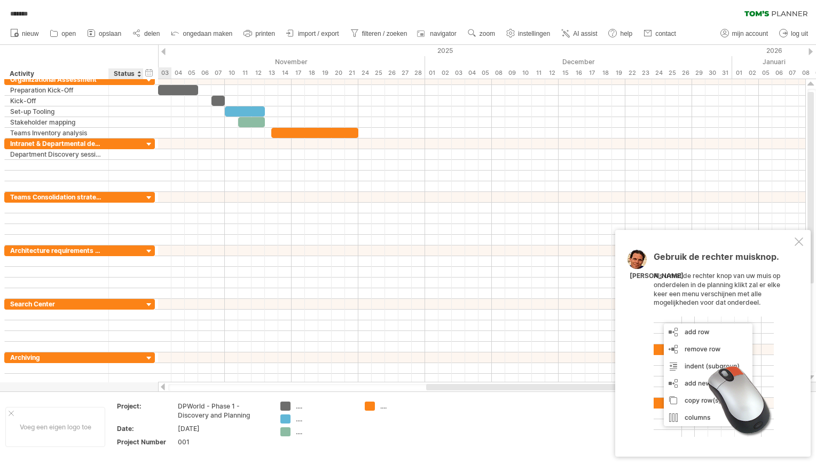
drag, startPoint x: 127, startPoint y: 72, endPoint x: 122, endPoint y: 72, distance: 5.4
click at [122, 72] on div "Status" at bounding box center [126, 73] width 24 height 11
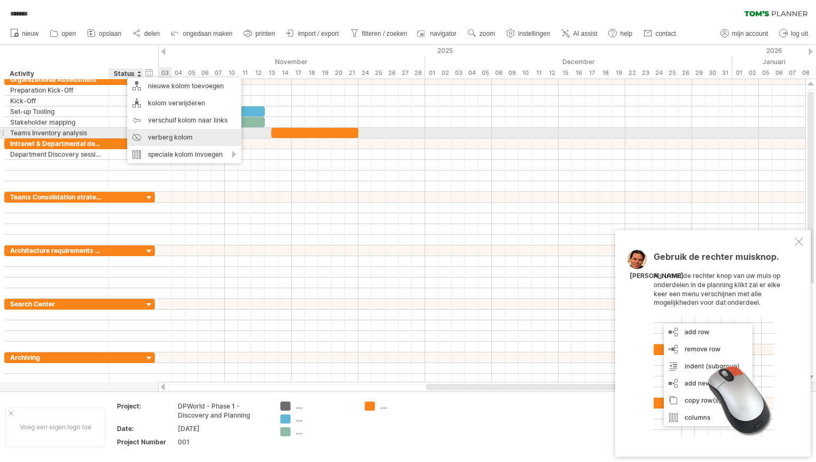
click at [154, 134] on div "verberg kolom" at bounding box center [184, 137] width 114 height 17
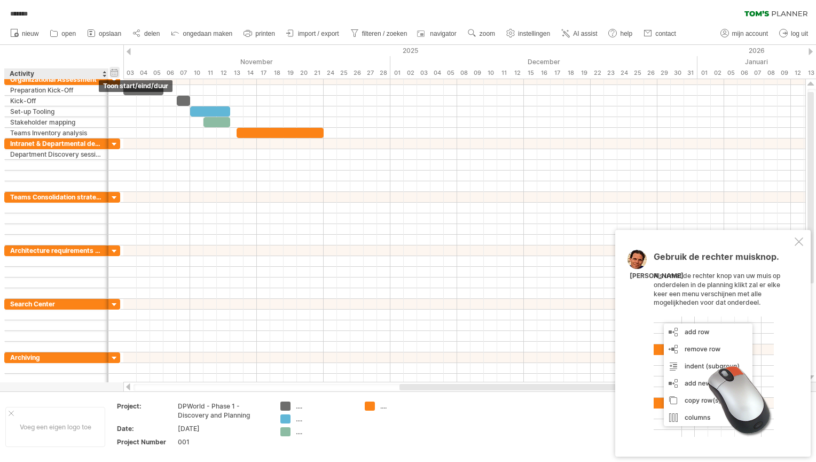
click at [115, 69] on div "verberg start/eind/duur toon start/eind/duur" at bounding box center [115, 72] width 10 height 11
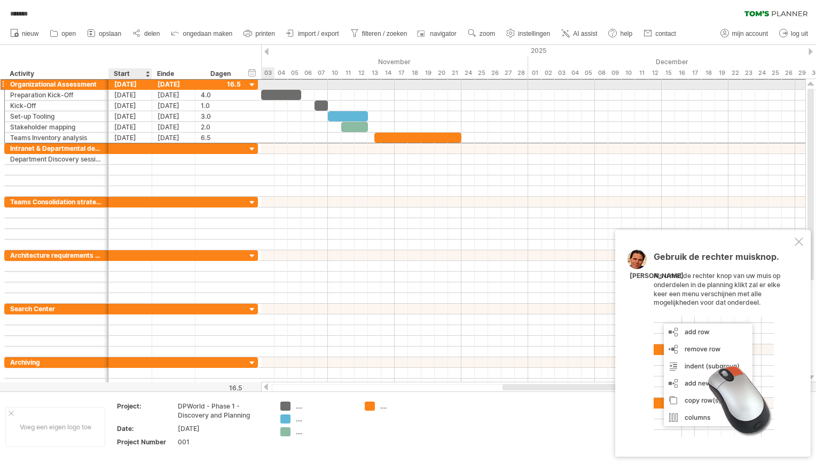
click at [127, 85] on div "[DATE]" at bounding box center [130, 84] width 43 height 10
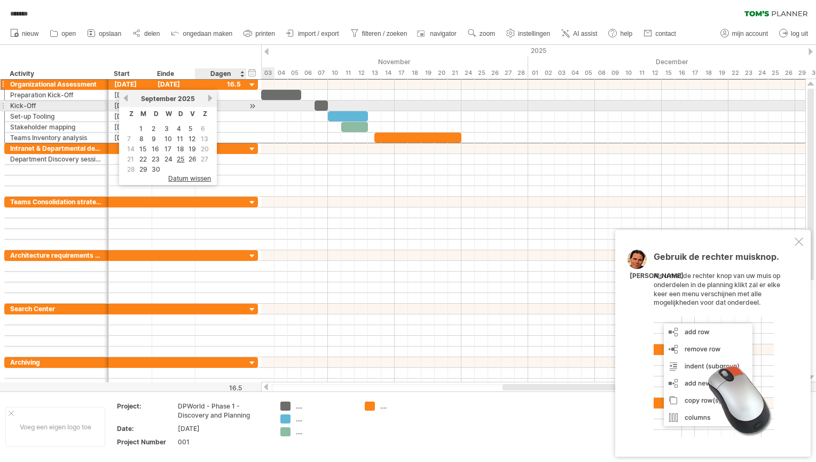
click at [208, 101] on link "volgende" at bounding box center [210, 98] width 8 height 8
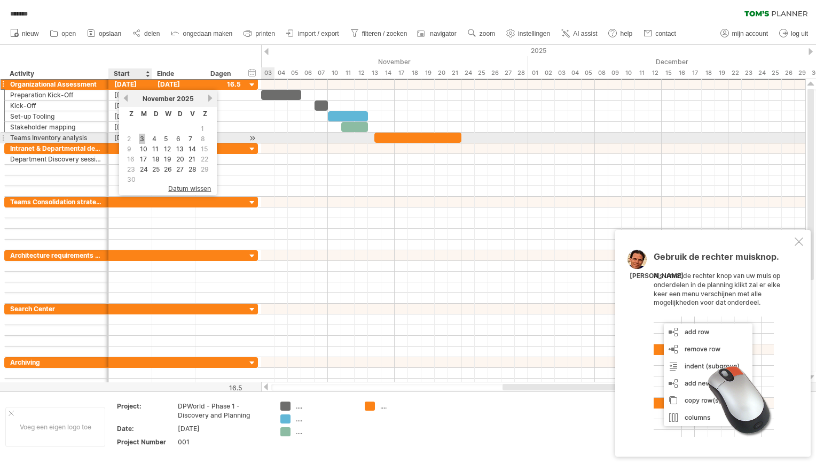
click at [140, 137] on link "3" at bounding box center [142, 139] width 6 height 10
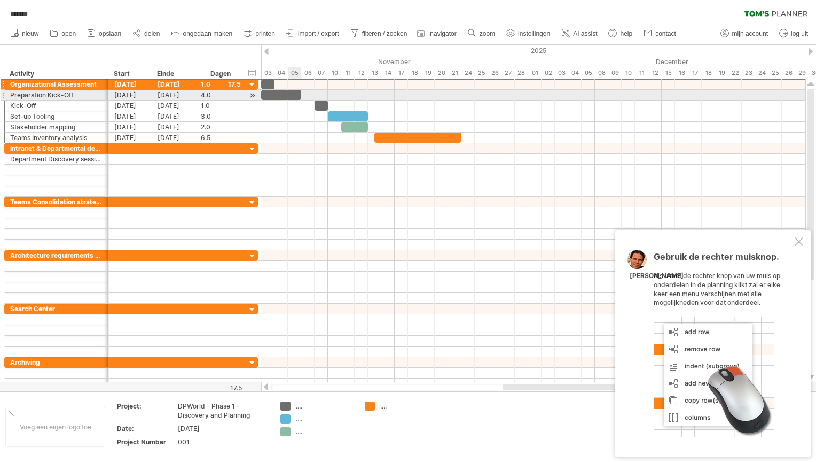
click at [296, 93] on div at bounding box center [281, 95] width 40 height 10
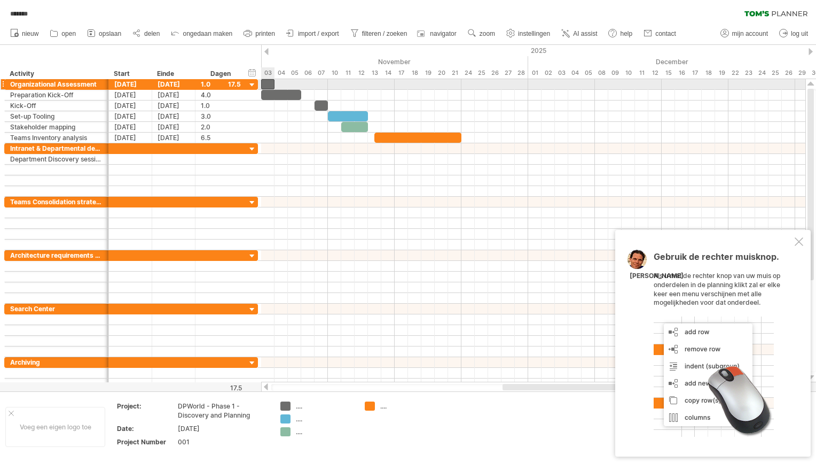
click at [269, 87] on div at bounding box center [267, 84] width 13 height 10
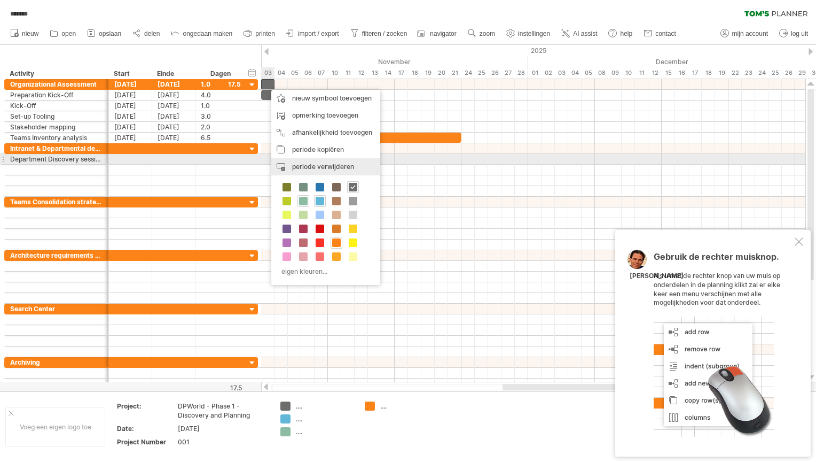
click at [307, 163] on span "periode verwijderen" at bounding box center [323, 166] width 62 height 8
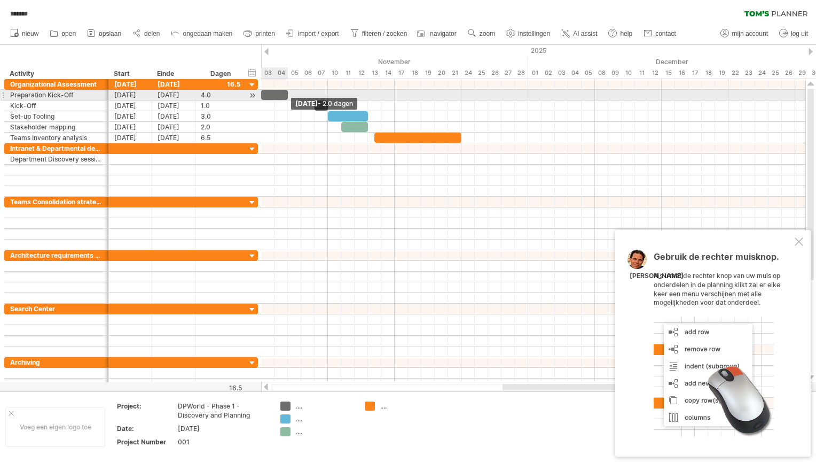
drag, startPoint x: 300, startPoint y: 93, endPoint x: 288, endPoint y: 93, distance: 11.2
click at [288, 93] on span at bounding box center [288, 95] width 4 height 10
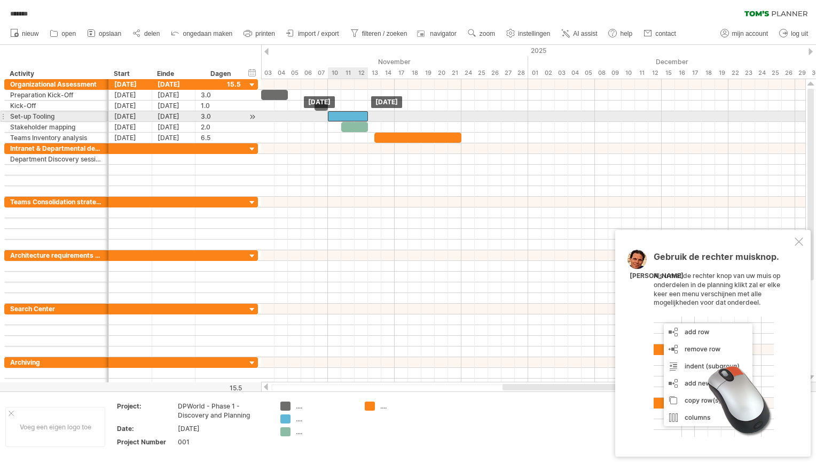
click at [362, 112] on div at bounding box center [348, 116] width 40 height 10
drag, startPoint x: 366, startPoint y: 114, endPoint x: 354, endPoint y: 114, distance: 12.8
click at [354, 114] on span at bounding box center [355, 116] width 4 height 10
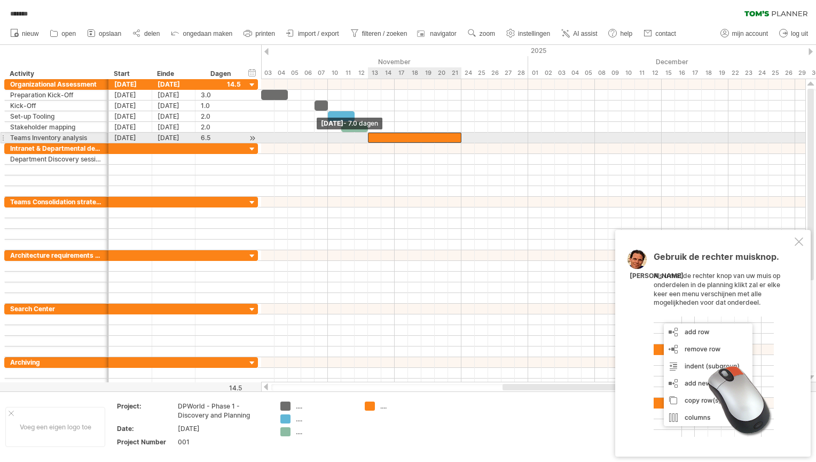
drag, startPoint x: 374, startPoint y: 135, endPoint x: 368, endPoint y: 135, distance: 5.9
click at [368, 135] on span at bounding box center [368, 137] width 4 height 10
drag, startPoint x: 460, startPoint y: 134, endPoint x: 422, endPoint y: 140, distance: 38.4
click at [422, 140] on span at bounding box center [421, 137] width 4 height 10
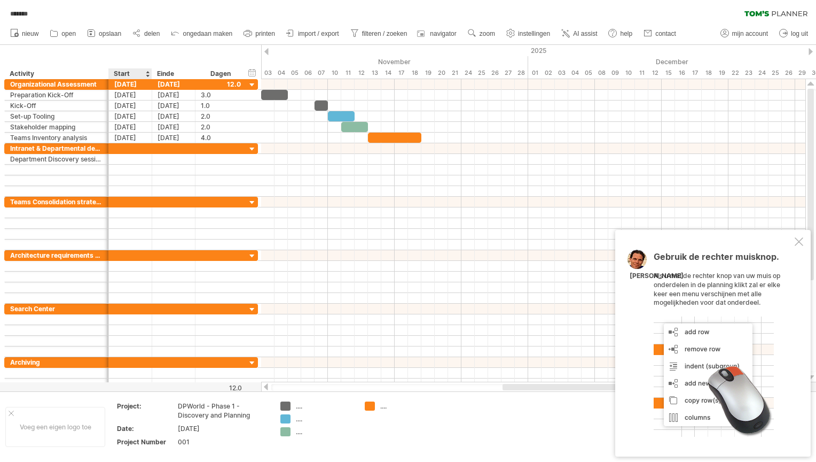
drag, startPoint x: 106, startPoint y: 73, endPoint x: 114, endPoint y: 75, distance: 8.8
click at [114, 75] on div "******** Activity Start Einde Dagen" at bounding box center [125, 73] width 242 height 11
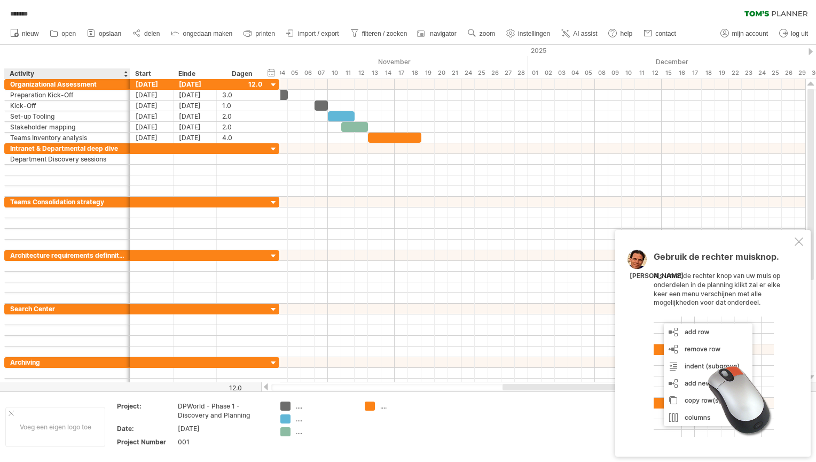
drag, startPoint x: 107, startPoint y: 73, endPoint x: 129, endPoint y: 75, distance: 21.5
click at [129, 75] on div at bounding box center [130, 73] width 4 height 11
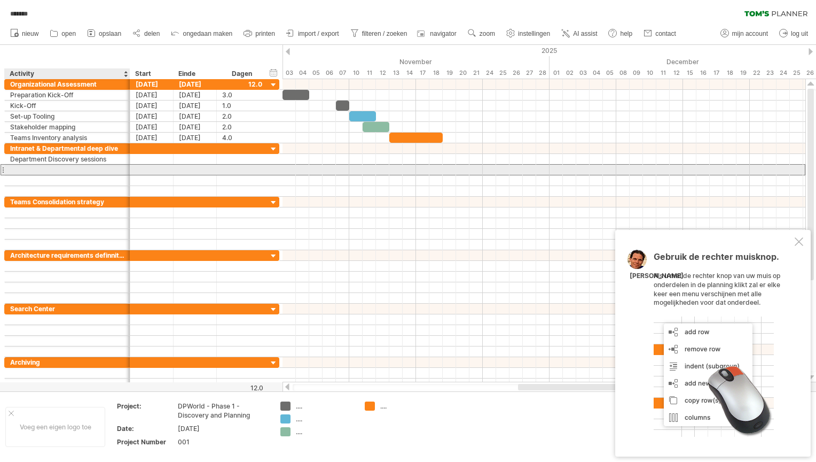
click at [37, 168] on div at bounding box center [67, 170] width 114 height 10
type input "**********"
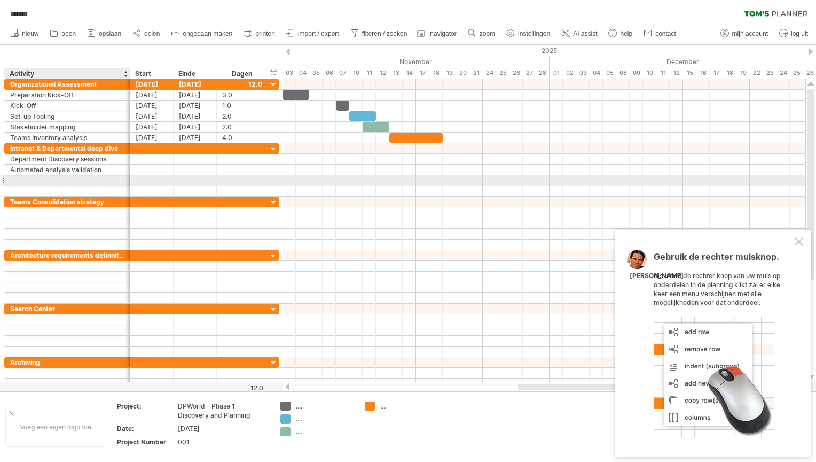
click at [101, 178] on div at bounding box center [67, 180] width 114 height 10
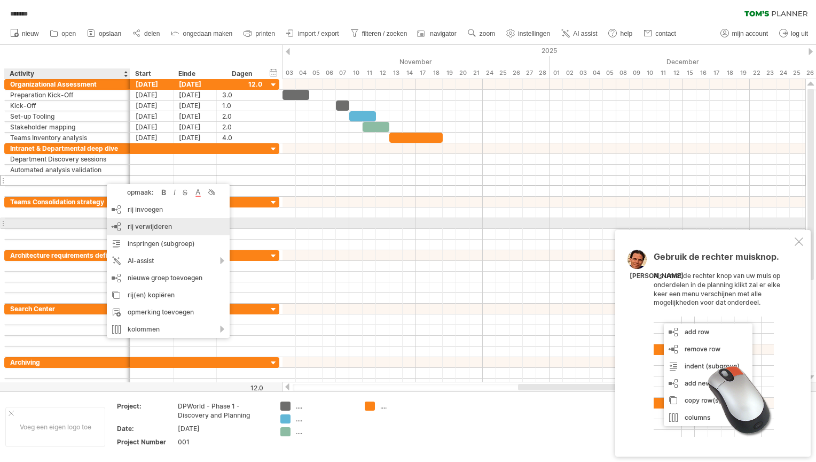
click at [135, 226] on span "rij verwijderen" at bounding box center [150, 226] width 44 height 8
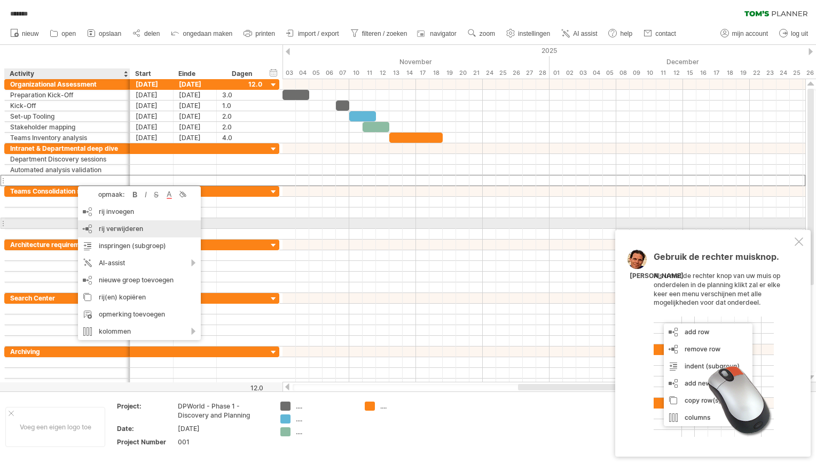
click at [108, 224] on span "rij verwijderen" at bounding box center [121, 228] width 44 height 8
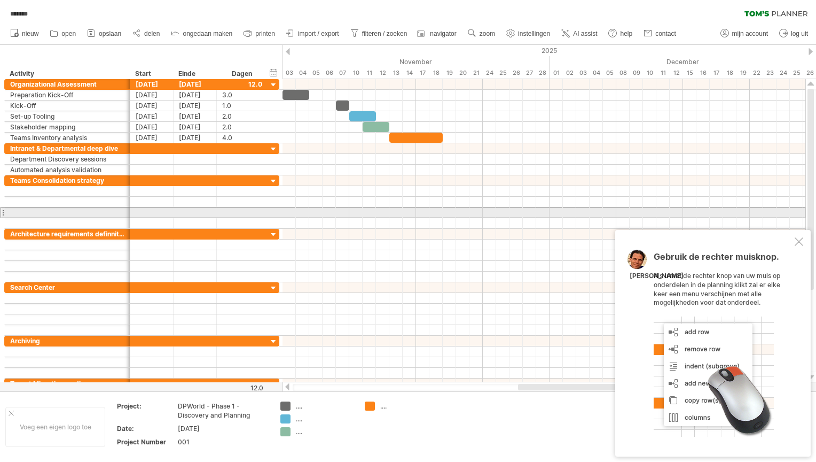
click at [279, 212] on div at bounding box center [141, 212] width 275 height 11
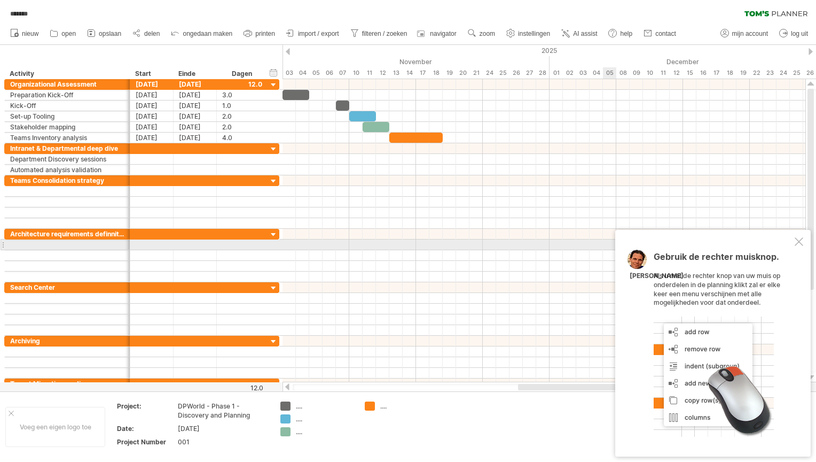
click at [801, 245] on div at bounding box center [799, 241] width 9 height 9
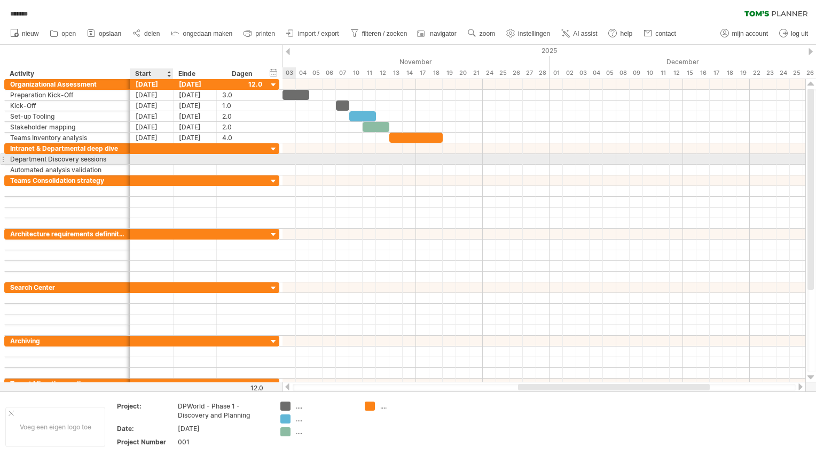
click at [146, 157] on div at bounding box center [151, 159] width 43 height 10
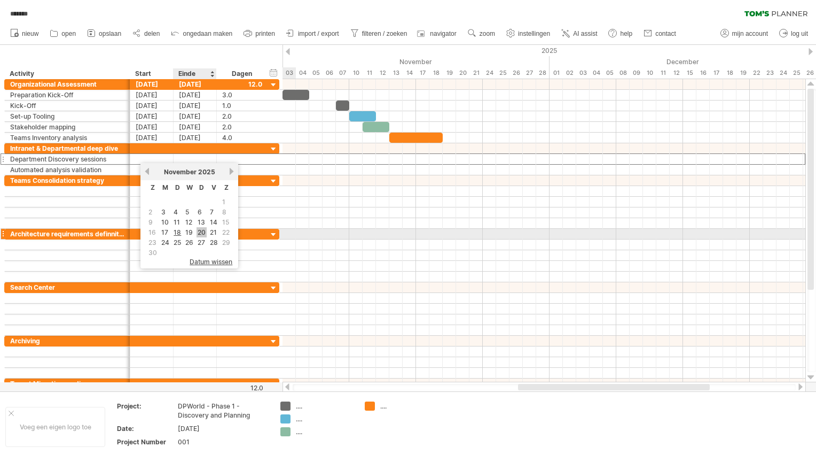
click at [199, 231] on link "20" at bounding box center [202, 232] width 10 height 10
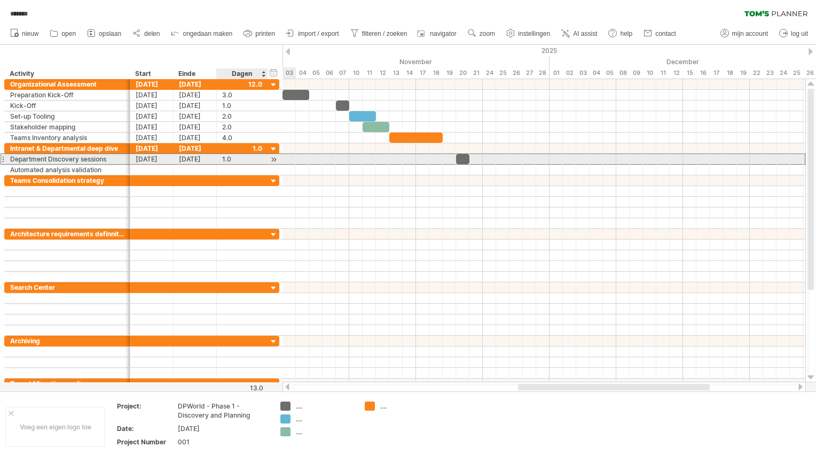
click at [231, 161] on div "1.0" at bounding box center [242, 159] width 40 height 10
type input "**"
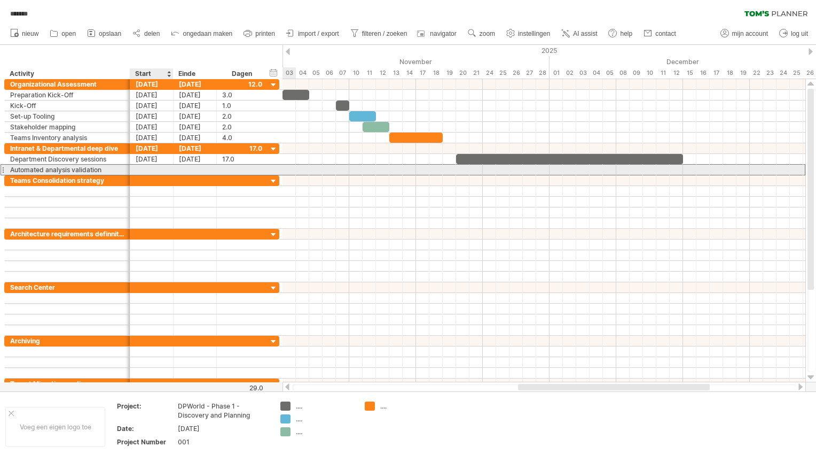
click at [153, 170] on div at bounding box center [151, 170] width 43 height 10
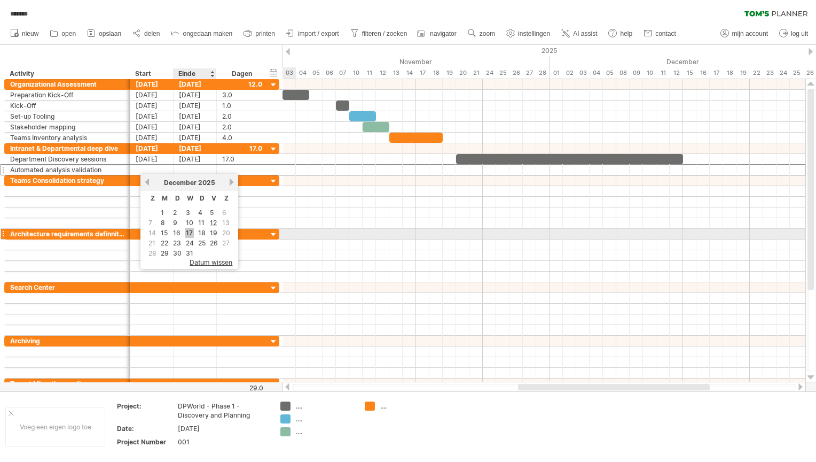
click at [187, 229] on link "17" at bounding box center [189, 233] width 9 height 10
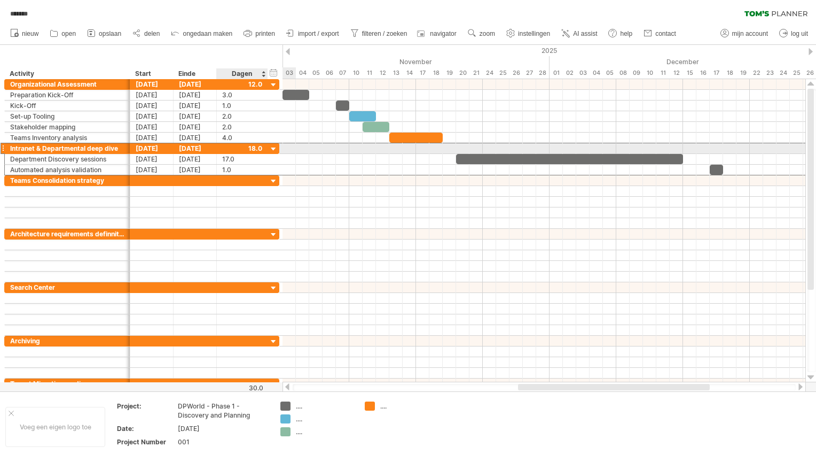
click at [253, 148] on div at bounding box center [242, 148] width 40 height 10
click at [260, 144] on div at bounding box center [242, 148] width 40 height 10
click at [254, 145] on div at bounding box center [242, 148] width 40 height 10
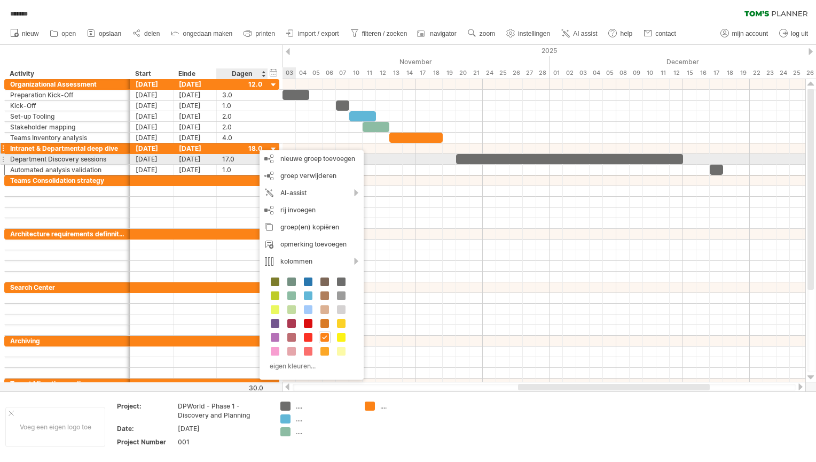
click at [232, 159] on div "17.0" at bounding box center [242, 159] width 40 height 10
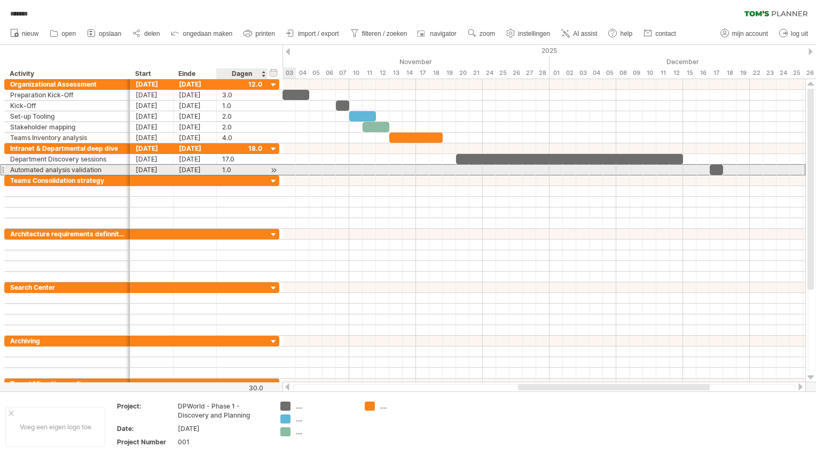
click at [232, 166] on div "1.0" at bounding box center [242, 170] width 40 height 10
type input "*"
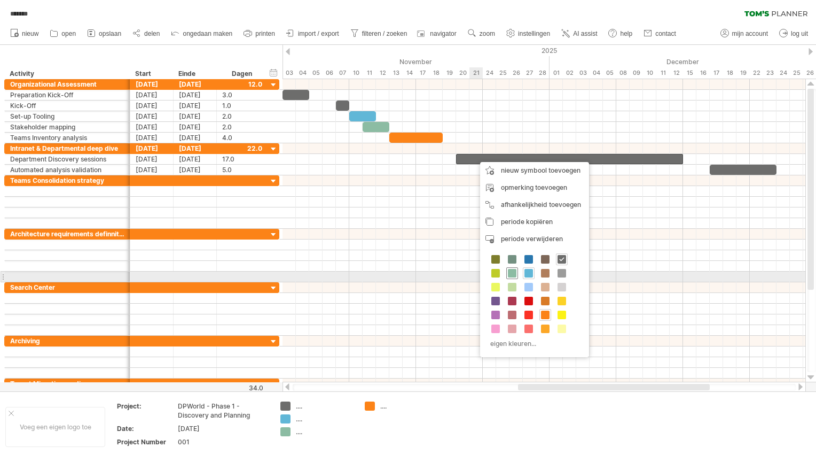
click at [508, 271] on span at bounding box center [512, 273] width 9 height 9
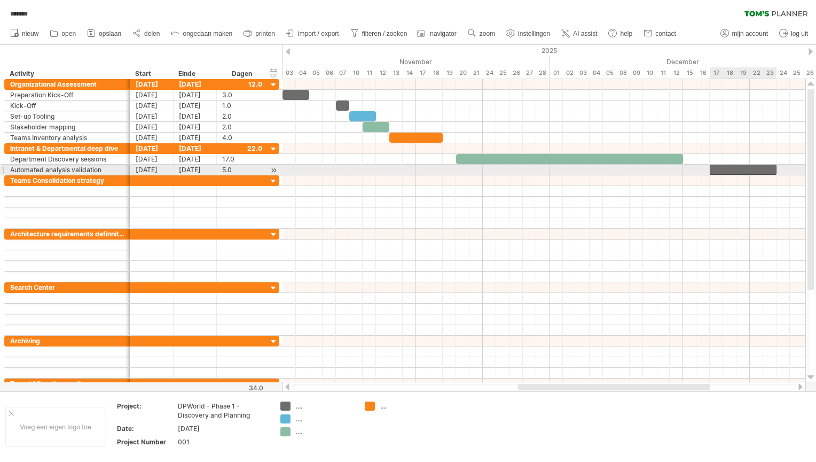
click at [720, 167] on div at bounding box center [743, 170] width 67 height 10
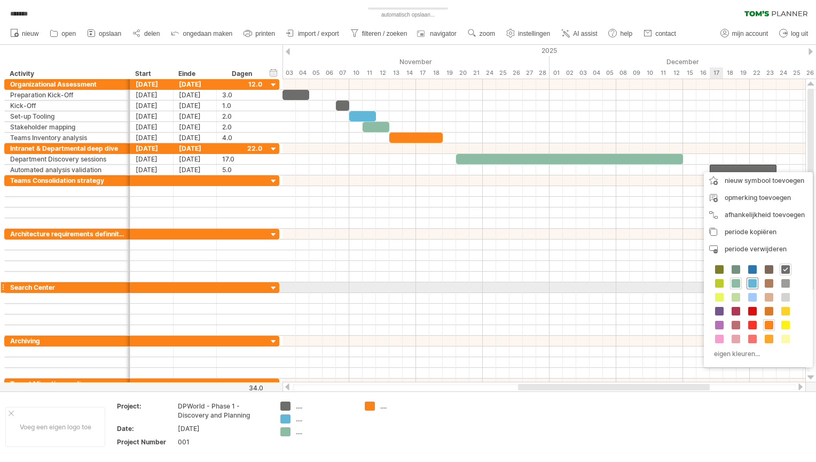
click at [748, 285] on span at bounding box center [752, 283] width 9 height 9
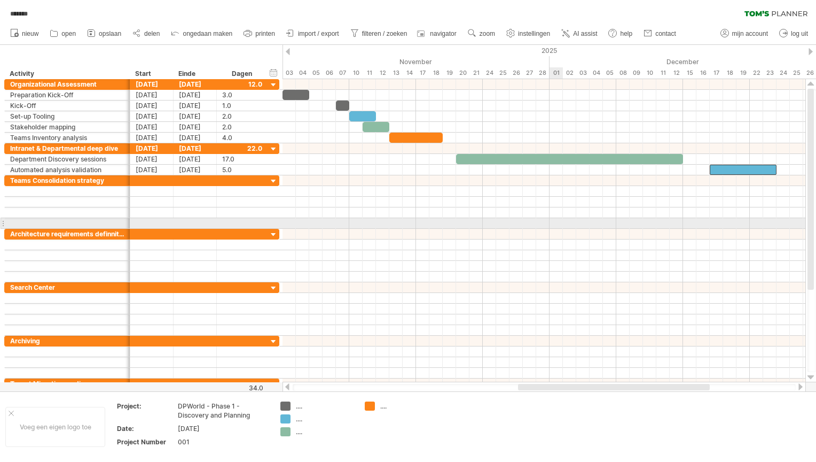
click at [552, 229] on div at bounding box center [544, 234] width 523 height 11
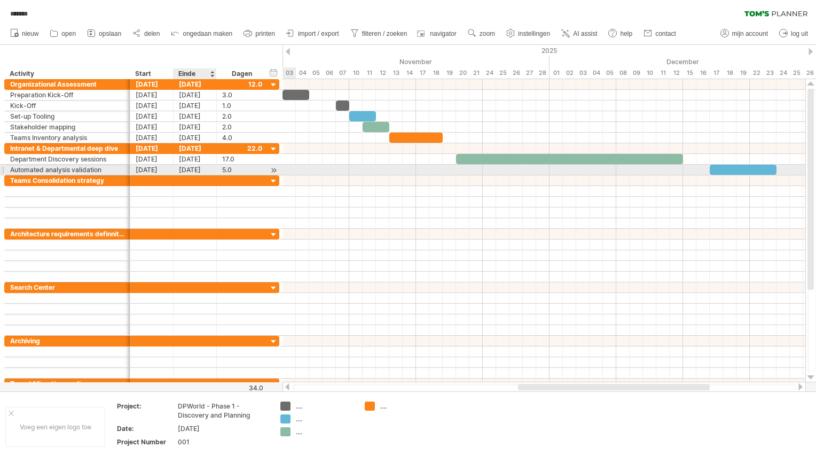
click at [184, 167] on div "[DATE]" at bounding box center [195, 170] width 43 height 10
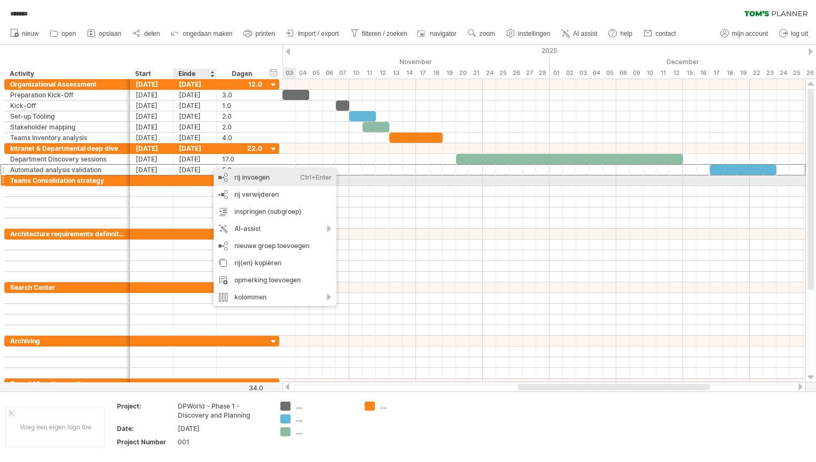
click at [245, 176] on div "rij invoegen Ctrl+Enter Cmd+Enter" at bounding box center [275, 177] width 123 height 17
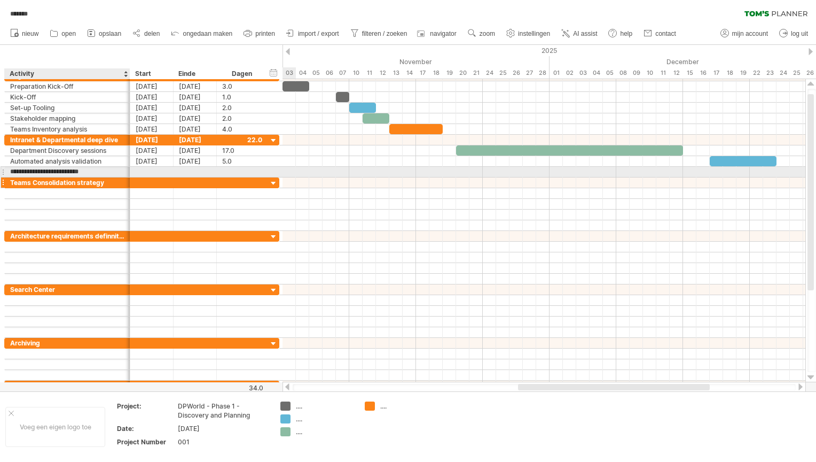
type input "**********"
click at [150, 169] on div at bounding box center [151, 172] width 43 height 10
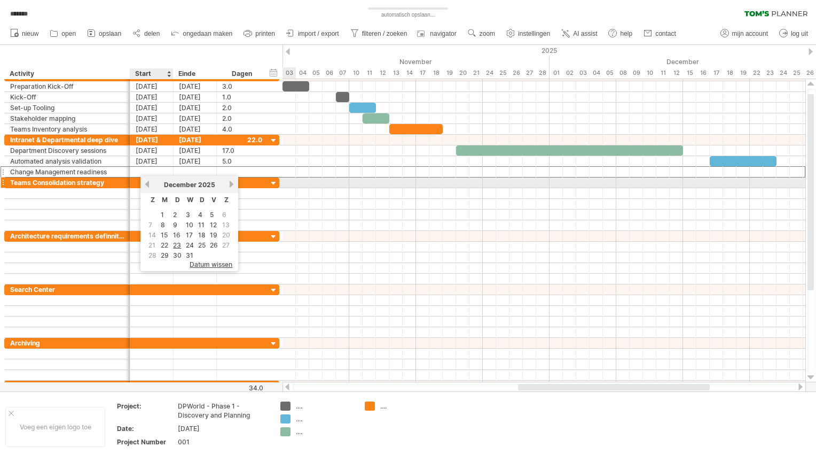
click at [151, 182] on div "[DATE]" at bounding box center [189, 185] width 77 height 8
click at [147, 184] on link "vorige" at bounding box center [147, 184] width 8 height 8
click at [230, 183] on link "volgende" at bounding box center [232, 184] width 8 height 8
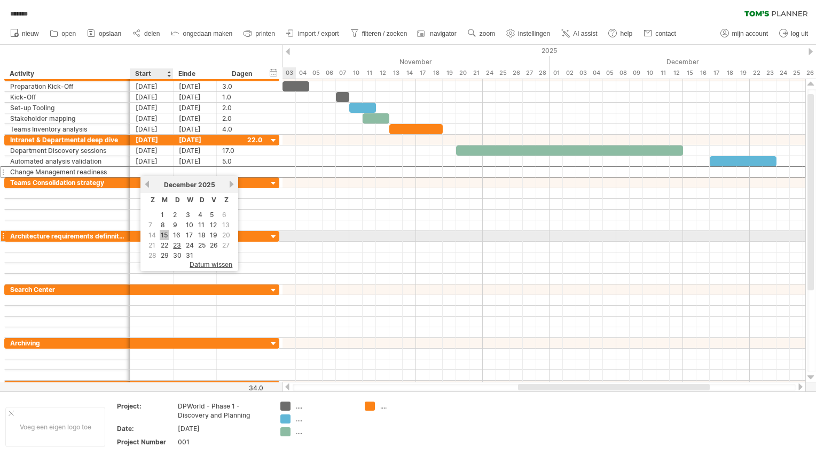
click at [167, 232] on link "15" at bounding box center [164, 235] width 9 height 10
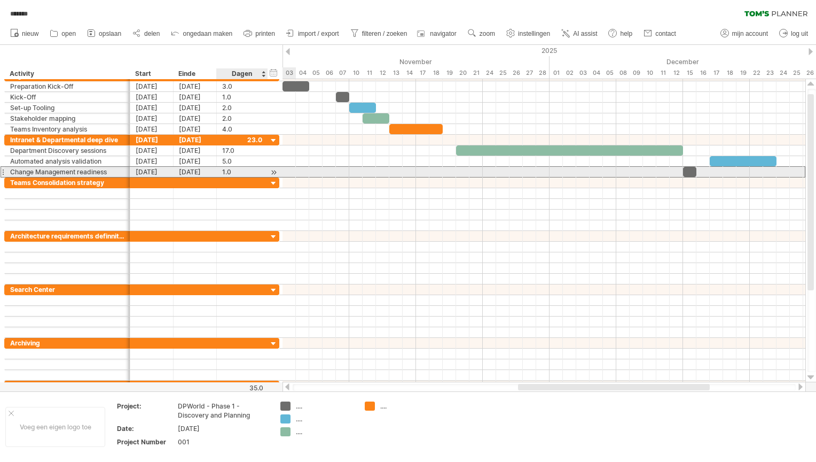
click at [233, 167] on div "1.0" at bounding box center [242, 172] width 40 height 10
type input "*"
click at [233, 167] on div "2.0" at bounding box center [242, 172] width 40 height 10
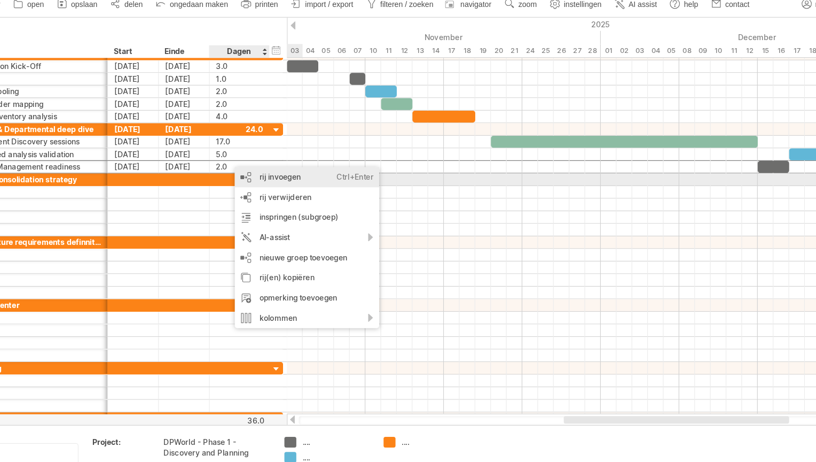
click at [267, 178] on div "rij invoegen Ctrl+Enter Cmd+Enter" at bounding box center [299, 180] width 123 height 17
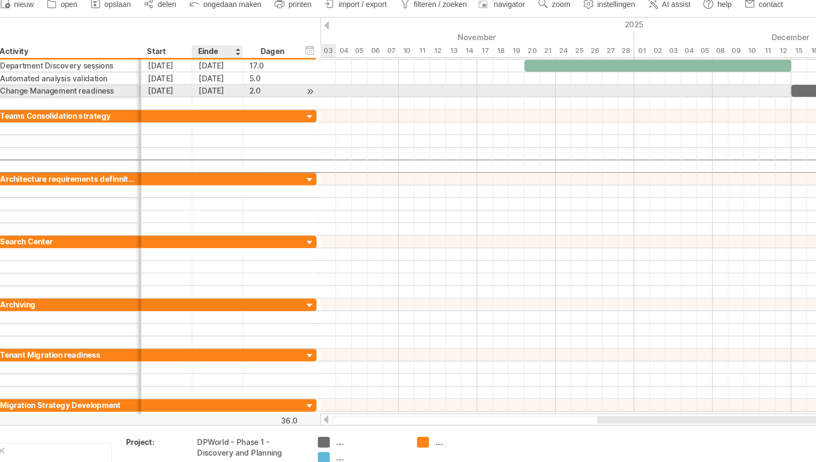
click at [207, 167] on div at bounding box center [195, 171] width 43 height 10
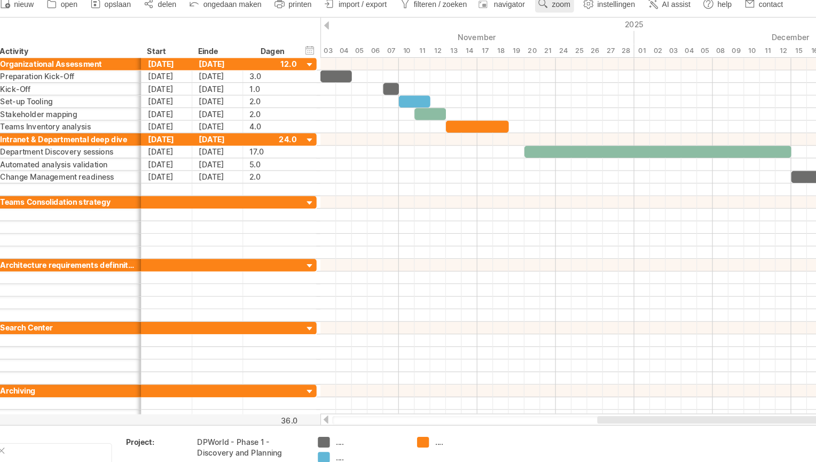
click at [483, 31] on span "zoom" at bounding box center [487, 33] width 15 height 7
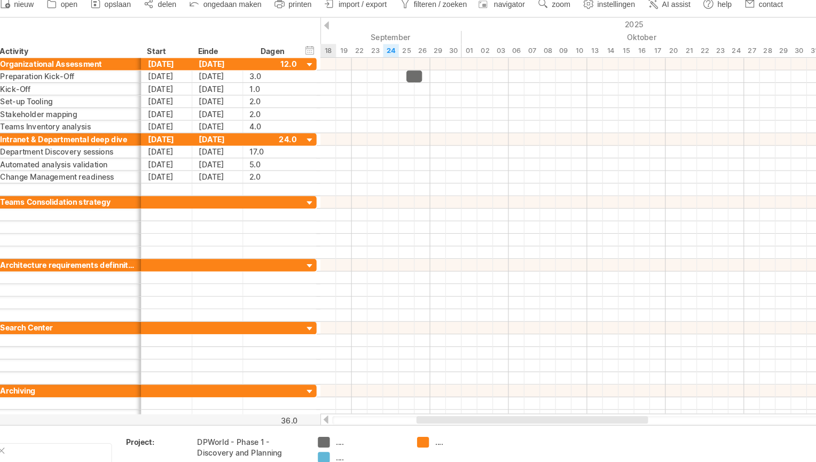
drag, startPoint x: 550, startPoint y: 386, endPoint x: 454, endPoint y: 393, distance: 96.4
click at [454, 393] on div "Probeert verbinding te maken met [DOMAIN_NAME] Opnieuw verbonden 0% automatisch…" at bounding box center [408, 231] width 816 height 462
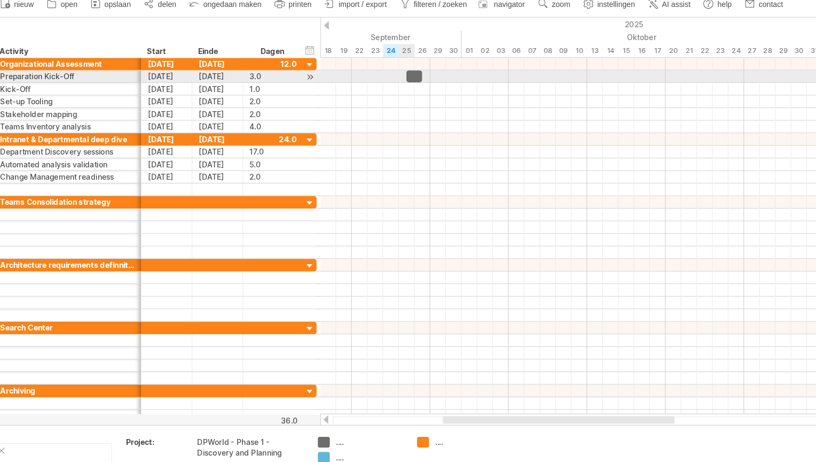
click at [361, 95] on div at bounding box center [362, 95] width 13 height 10
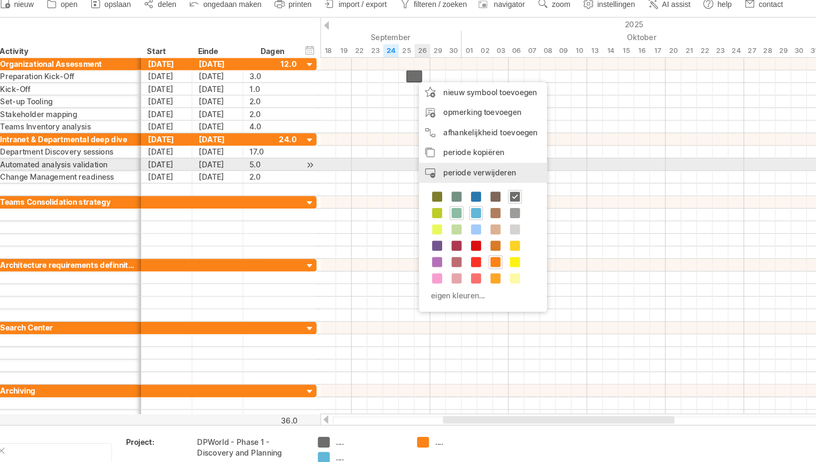
click at [395, 173] on span "periode verwijderen" at bounding box center [418, 177] width 62 height 8
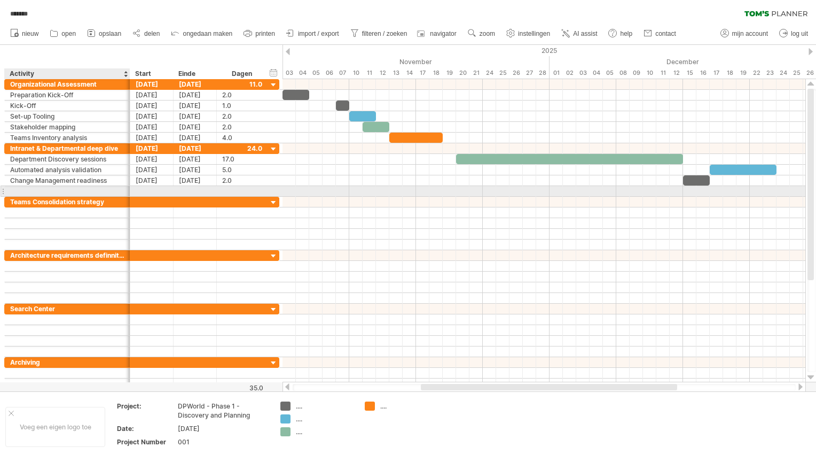
click at [94, 187] on div at bounding box center [67, 191] width 114 height 10
type input "**********"
click at [145, 186] on div at bounding box center [151, 191] width 43 height 10
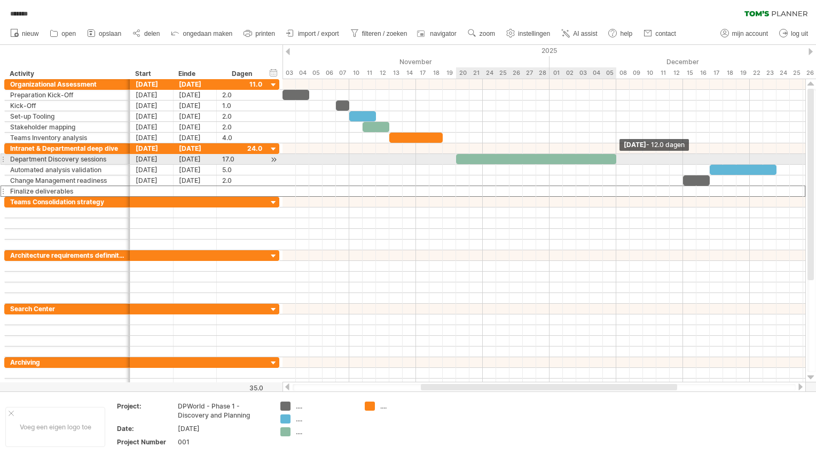
drag, startPoint x: 682, startPoint y: 156, endPoint x: 617, endPoint y: 160, distance: 64.2
click at [617, 160] on span at bounding box center [616, 159] width 4 height 10
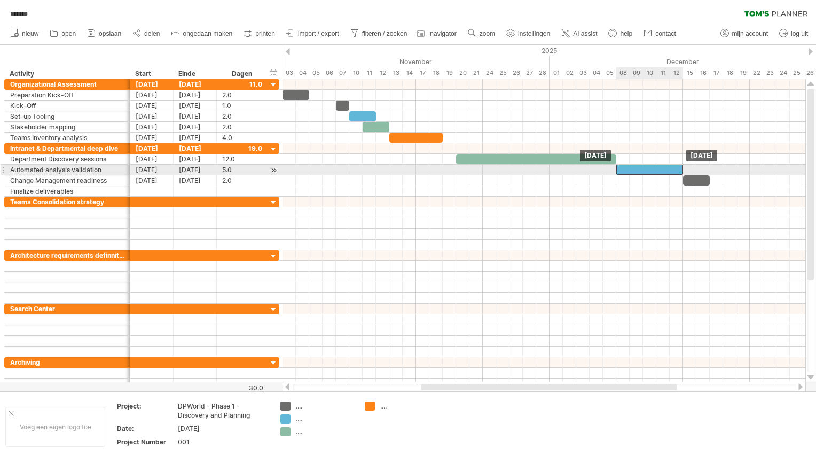
drag, startPoint x: 722, startPoint y: 166, endPoint x: 627, endPoint y: 170, distance: 94.6
click at [627, 170] on div at bounding box center [649, 170] width 67 height 10
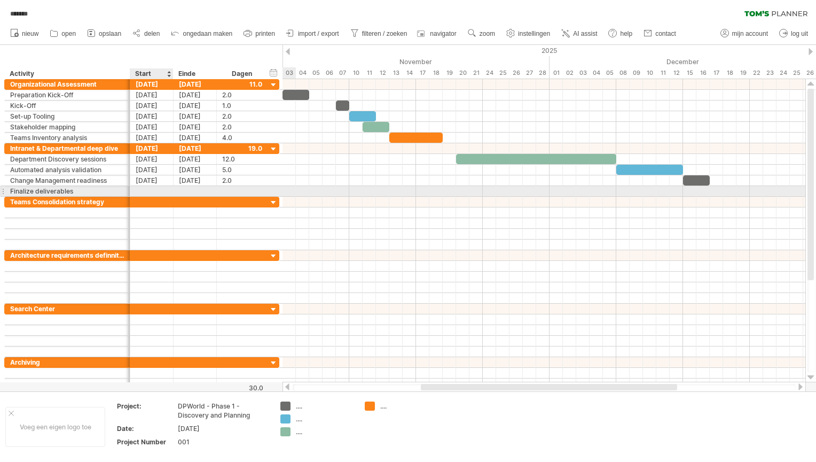
click at [146, 190] on div at bounding box center [151, 191] width 43 height 10
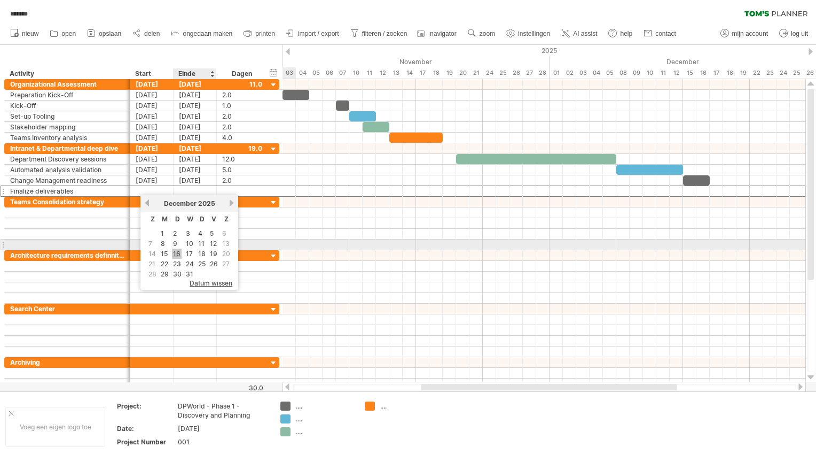
click at [176, 250] on link "16" at bounding box center [177, 253] width 10 height 10
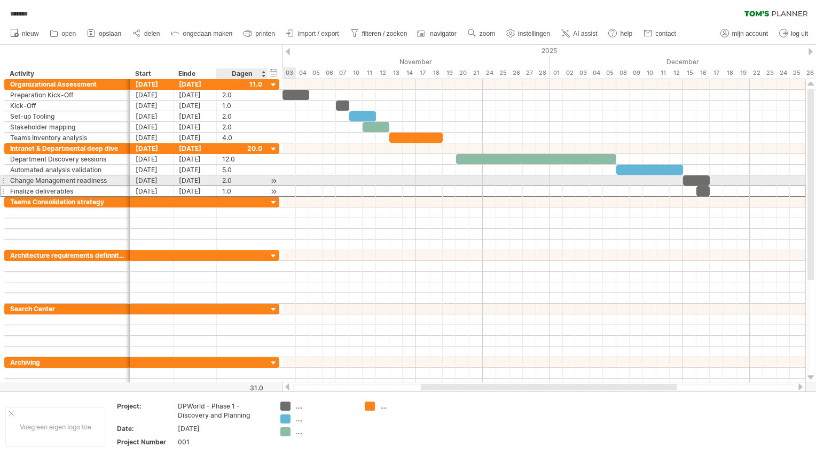
click at [237, 186] on div "1.0" at bounding box center [242, 191] width 40 height 10
type input "*"
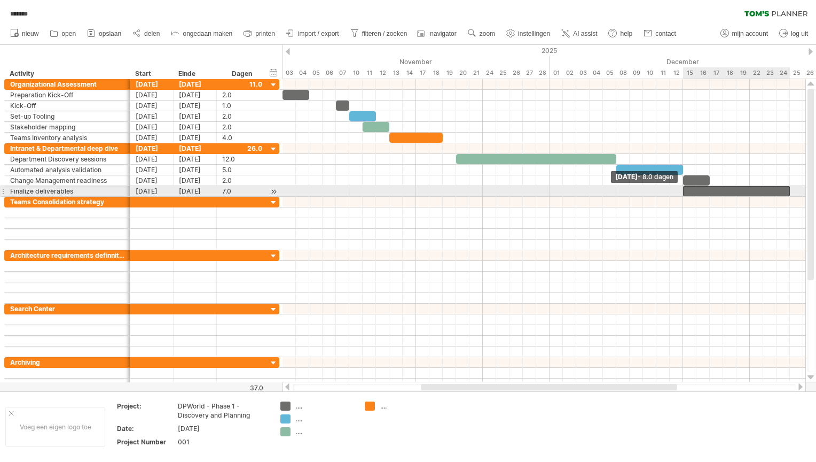
drag, startPoint x: 695, startPoint y: 188, endPoint x: 684, endPoint y: 189, distance: 11.8
click at [684, 189] on span at bounding box center [683, 191] width 4 height 10
drag, startPoint x: 788, startPoint y: 187, endPoint x: 777, endPoint y: 187, distance: 11.8
click at [777, 187] on span at bounding box center [777, 191] width 4 height 10
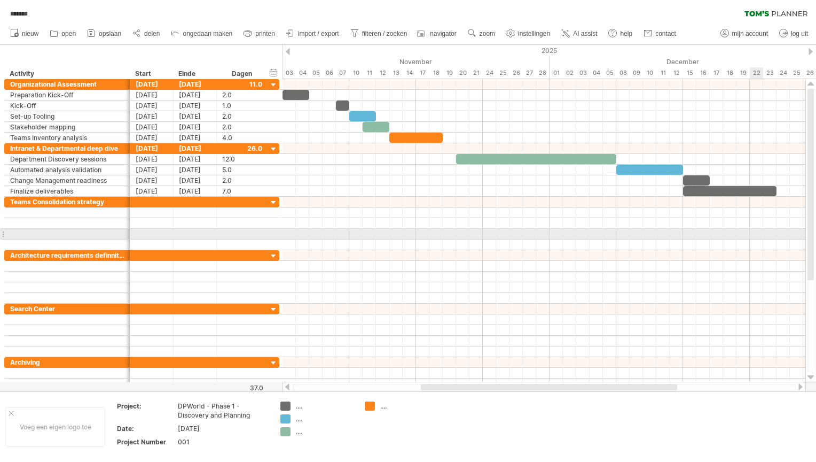
click at [756, 232] on div at bounding box center [544, 234] width 523 height 11
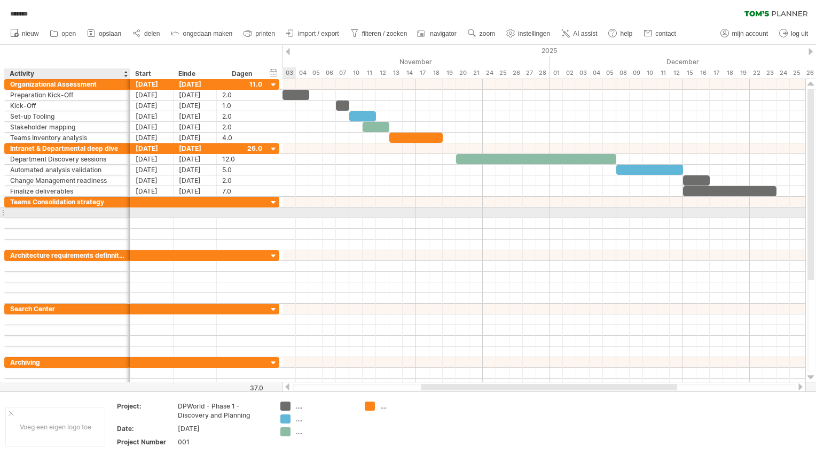
click at [107, 208] on div at bounding box center [67, 212] width 114 height 10
type input "**********"
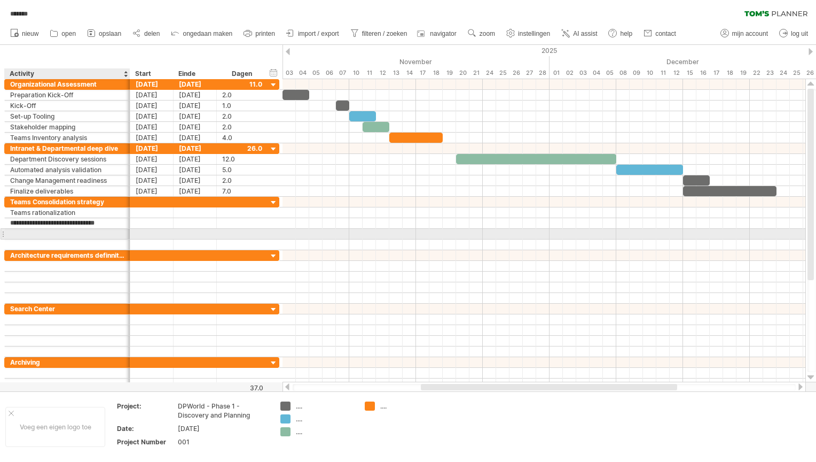
click at [20, 233] on div at bounding box center [67, 234] width 114 height 10
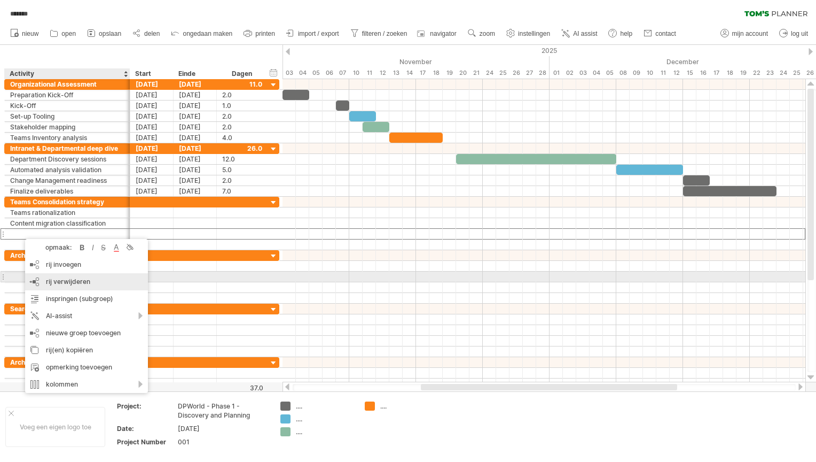
click at [56, 277] on span "rij verwijderen" at bounding box center [68, 281] width 44 height 8
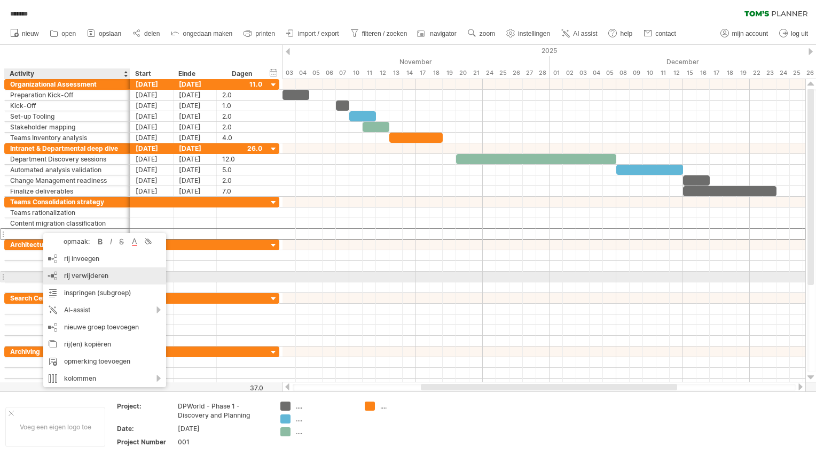
click at [72, 272] on span "rij verwijderen" at bounding box center [86, 275] width 44 height 8
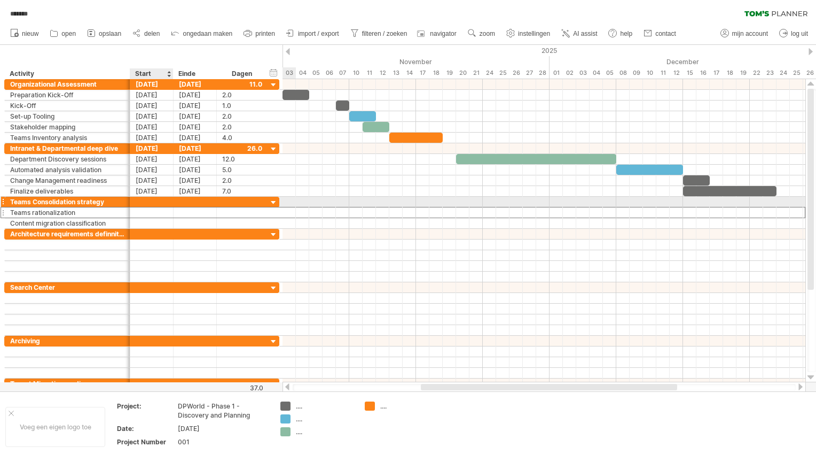
click at [142, 207] on div at bounding box center [151, 212] width 43 height 10
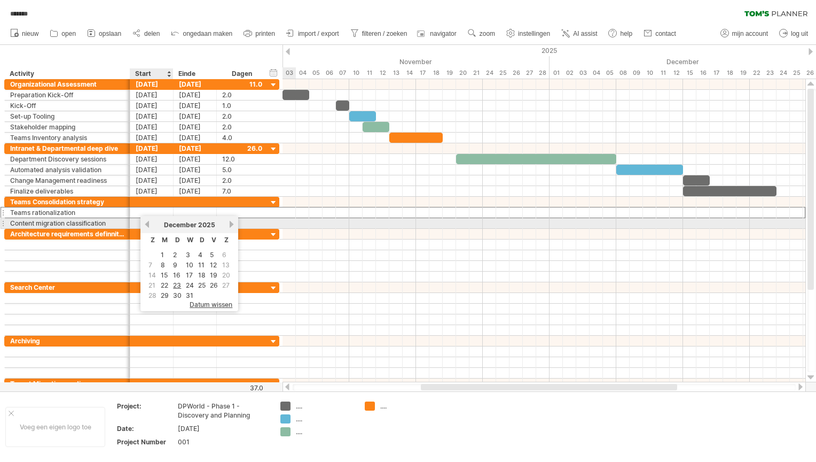
click at [146, 224] on link "vorige" at bounding box center [147, 224] width 8 height 8
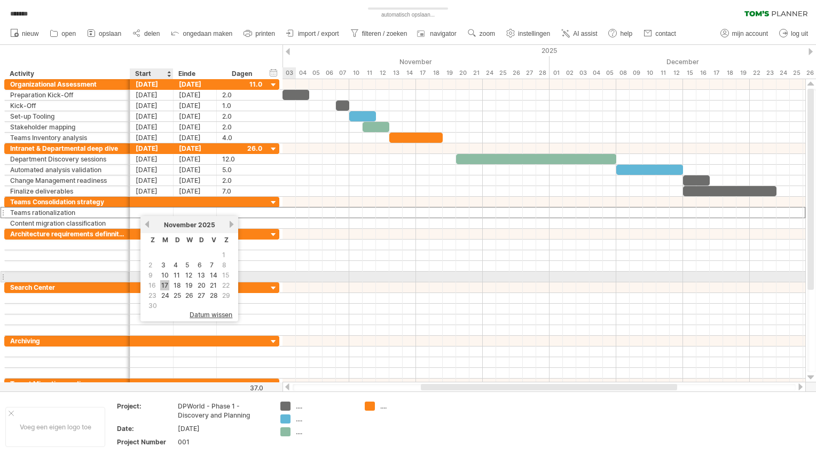
click at [166, 280] on link "17" at bounding box center [164, 285] width 9 height 10
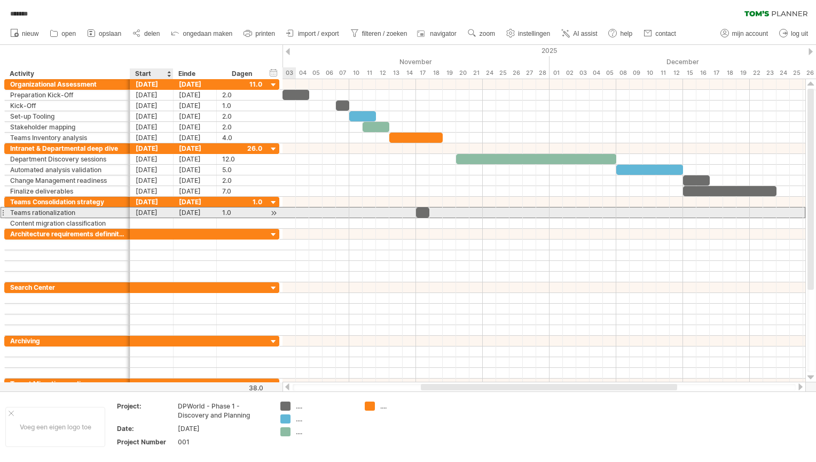
click at [150, 212] on div "[DATE]" at bounding box center [151, 212] width 43 height 10
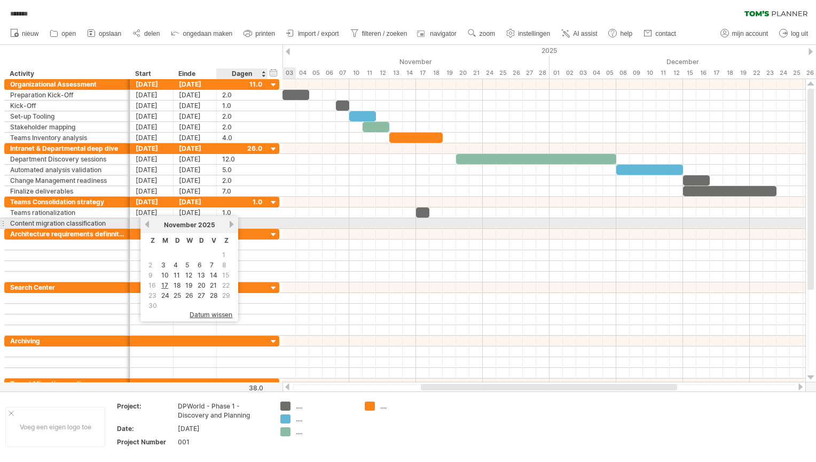
click at [229, 223] on link "volgende" at bounding box center [232, 224] width 8 height 8
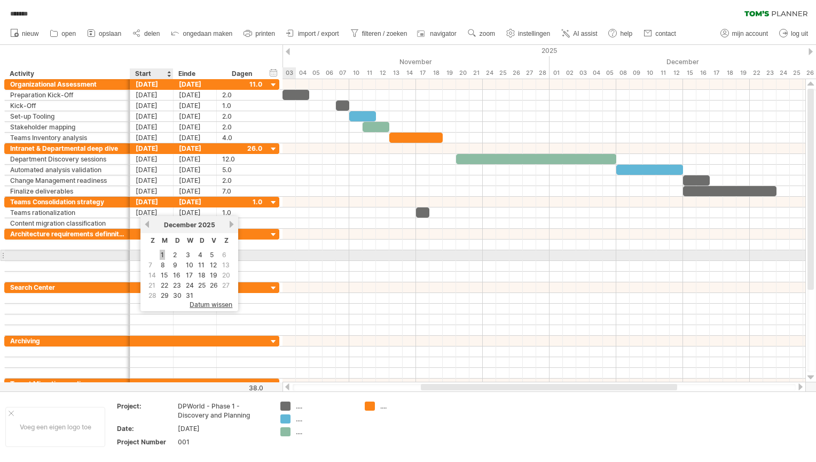
click at [162, 255] on link "1" at bounding box center [162, 254] width 5 height 10
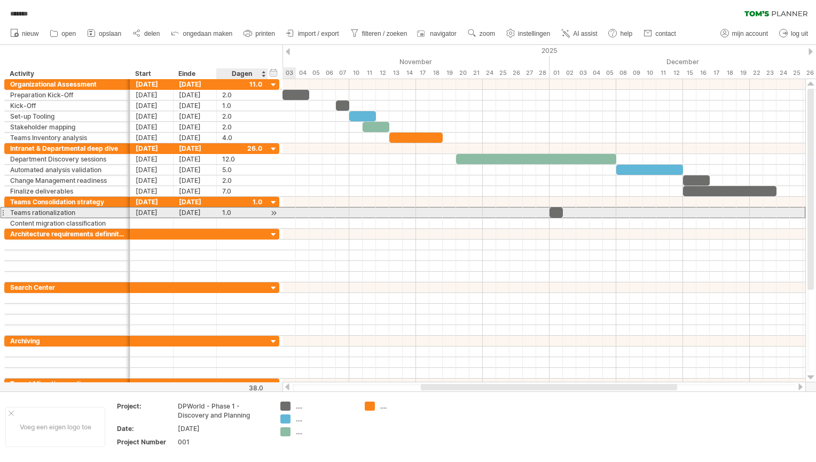
click at [234, 212] on div "1.0" at bounding box center [242, 212] width 40 height 10
type input "*"
click at [563, 212] on div at bounding box center [596, 212] width 93 height 10
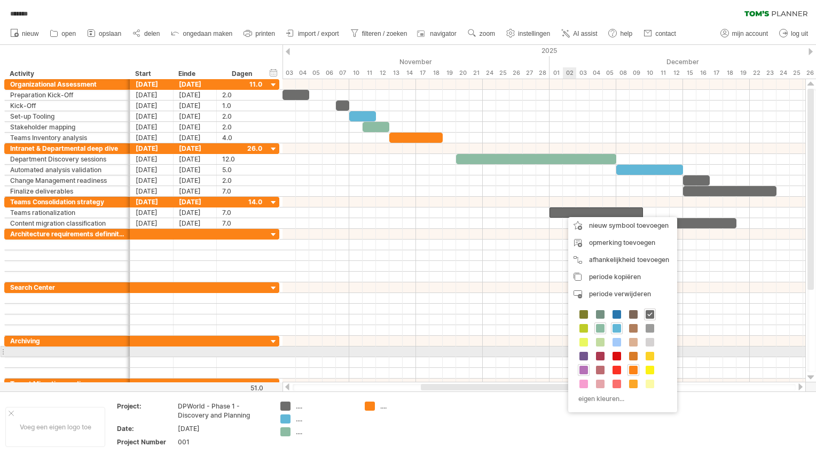
click at [588, 365] on span at bounding box center [584, 369] width 9 height 9
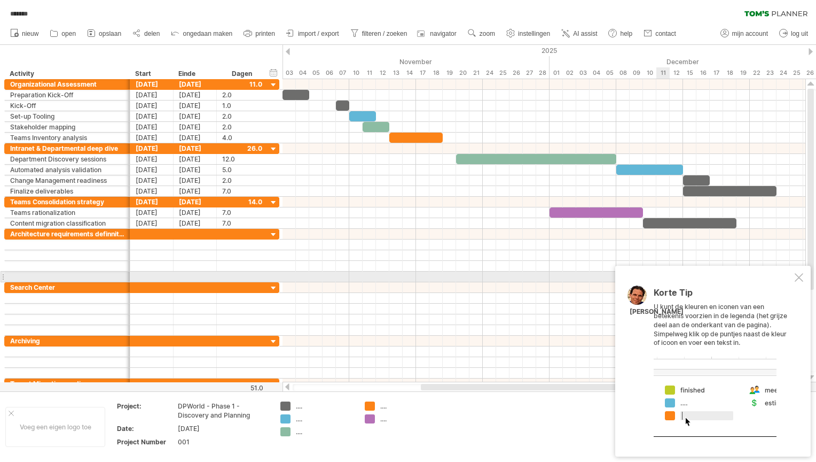
click at [798, 274] on div at bounding box center [799, 277] width 9 height 9
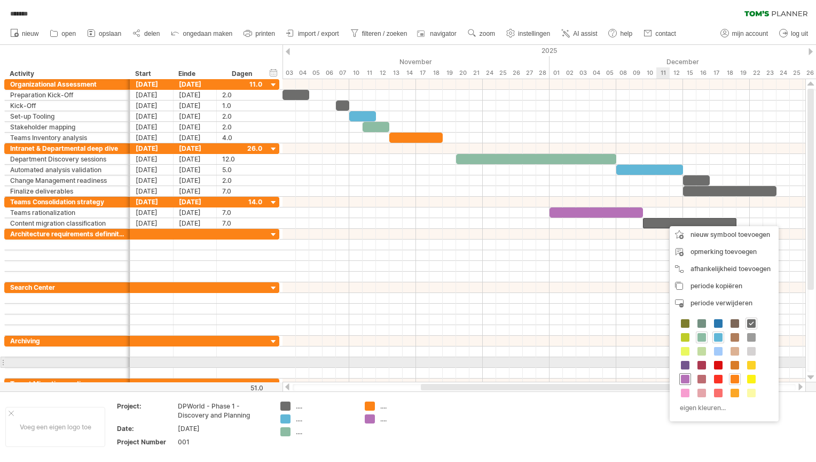
click at [690, 374] on span at bounding box center [685, 378] width 9 height 9
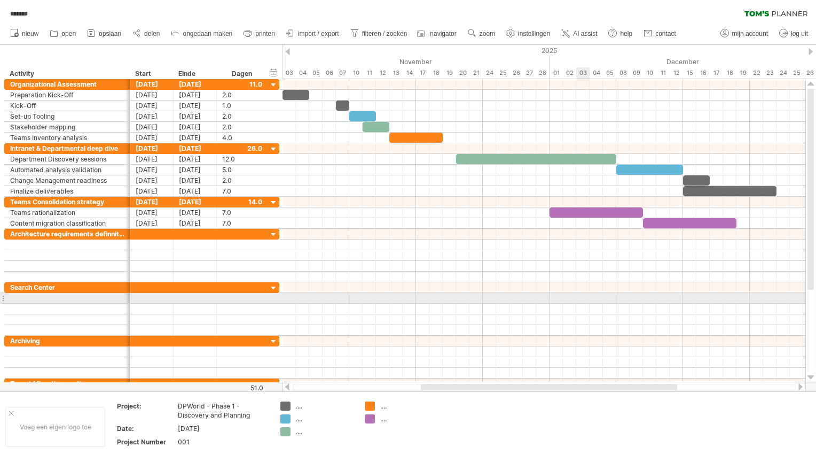
click at [585, 303] on div at bounding box center [544, 308] width 523 height 11
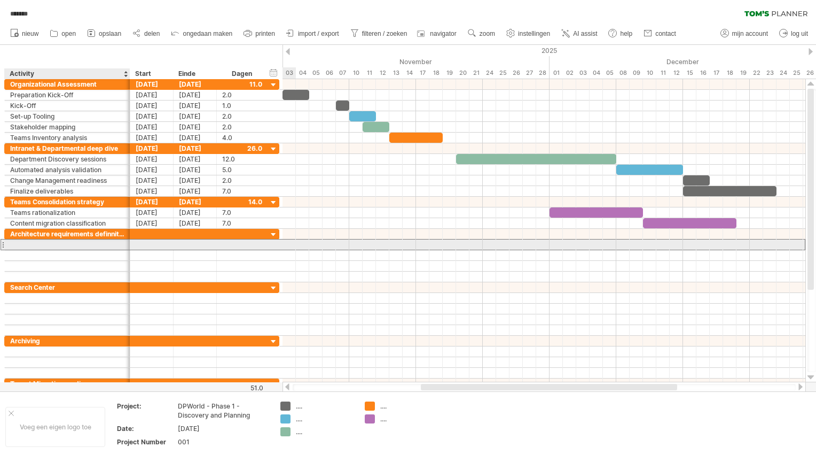
click at [44, 244] on div at bounding box center [67, 244] width 114 height 10
type input "**********"
click at [148, 240] on div at bounding box center [151, 244] width 43 height 10
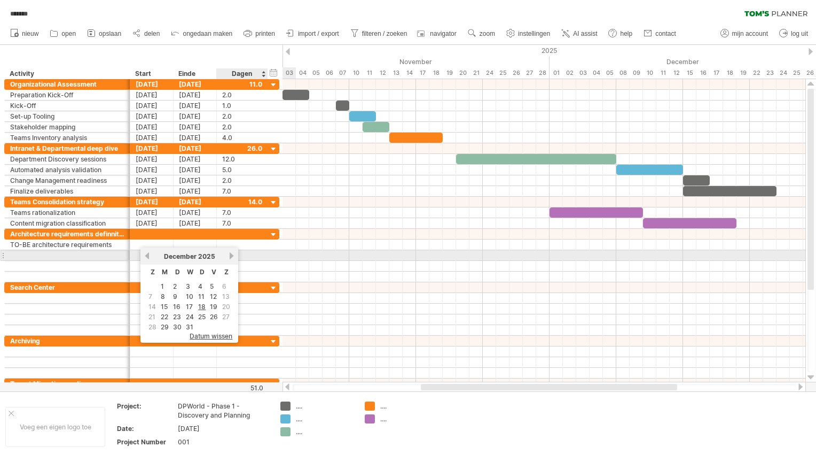
click at [235, 254] on link "volgende" at bounding box center [232, 256] width 8 height 8
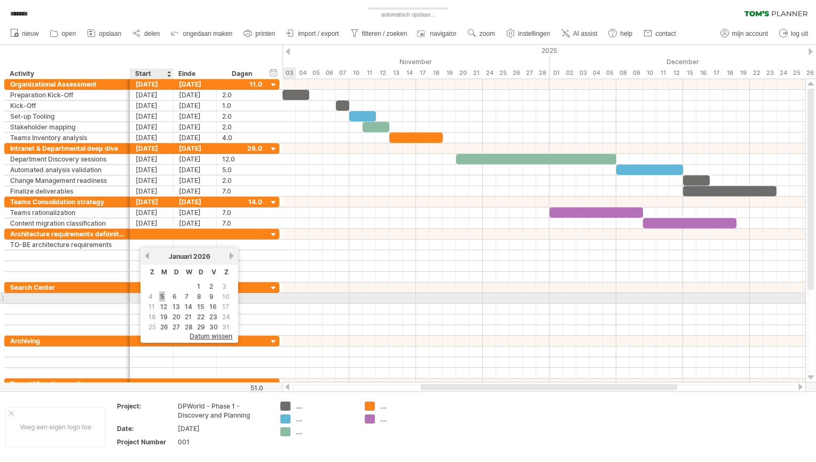
click at [163, 296] on link "5" at bounding box center [162, 296] width 6 height 10
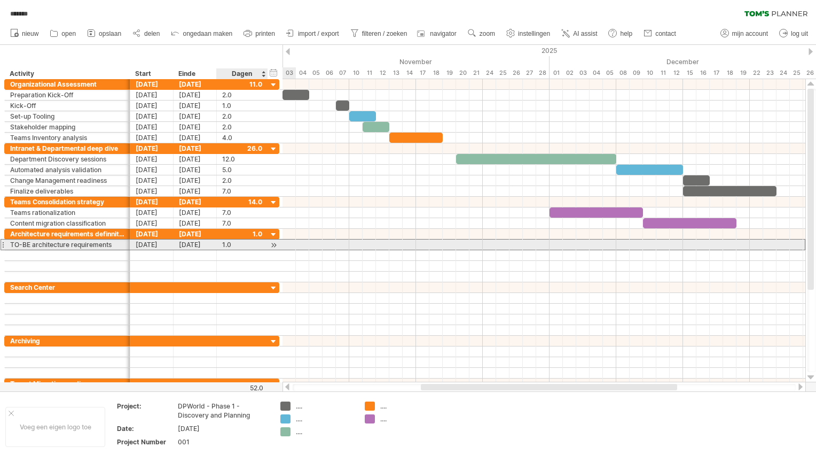
click at [237, 240] on div "1.0" at bounding box center [242, 244] width 40 height 10
type input "**"
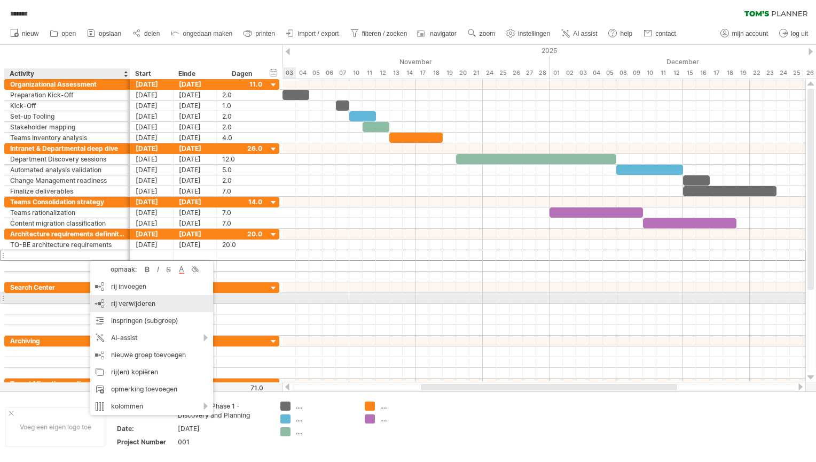
drag, startPoint x: 107, startPoint y: 286, endPoint x: 111, endPoint y: 303, distance: 17.6
click at [111, 303] on div "opmaak: vet gedrukt cursief doorstreept tekst kleur achtergrond kleur rij invoe…" at bounding box center [151, 338] width 123 height 154
click at [111, 303] on span "rij verwijderen" at bounding box center [133, 303] width 44 height 8
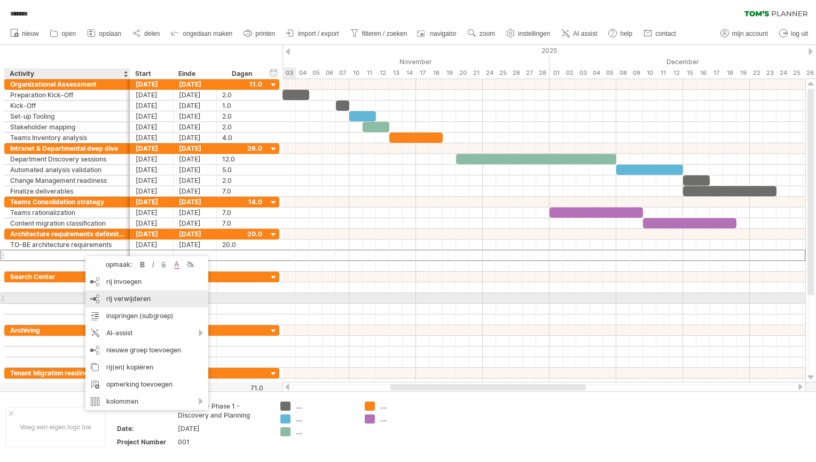
click at [110, 294] on div "rij verwijderen geselecteerde rijen verwijderen" at bounding box center [146, 298] width 123 height 17
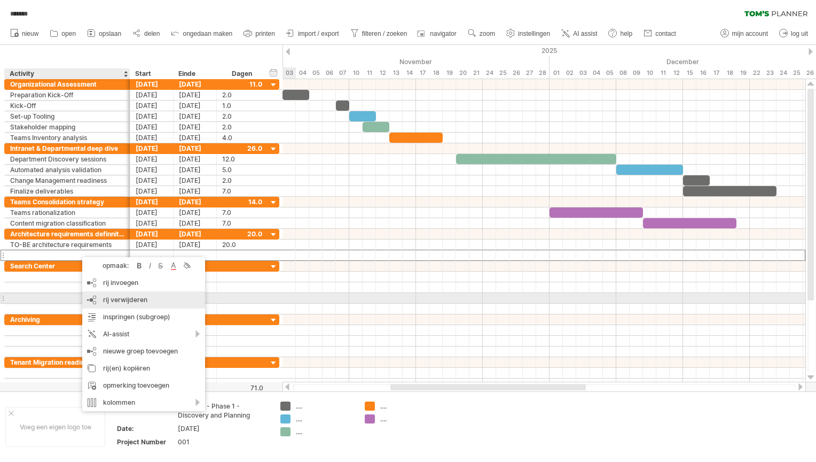
click at [104, 294] on div "rij verwijderen geselecteerde rijen verwijderen" at bounding box center [143, 299] width 123 height 17
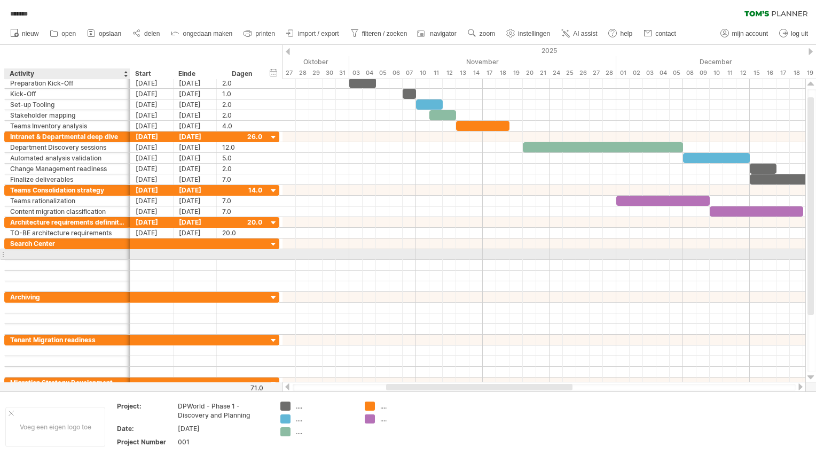
click at [78, 252] on div at bounding box center [67, 254] width 114 height 10
type input "**********"
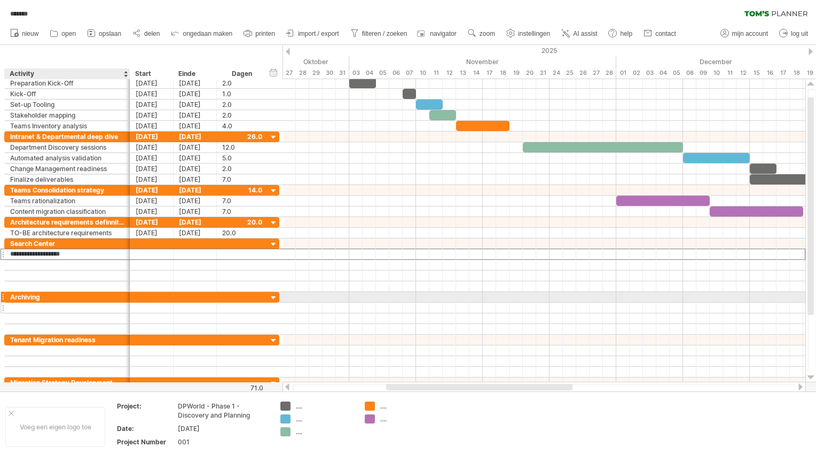
click at [38, 302] on div at bounding box center [67, 307] width 114 height 10
click at [42, 302] on div at bounding box center [67, 307] width 114 height 10
type input "**********"
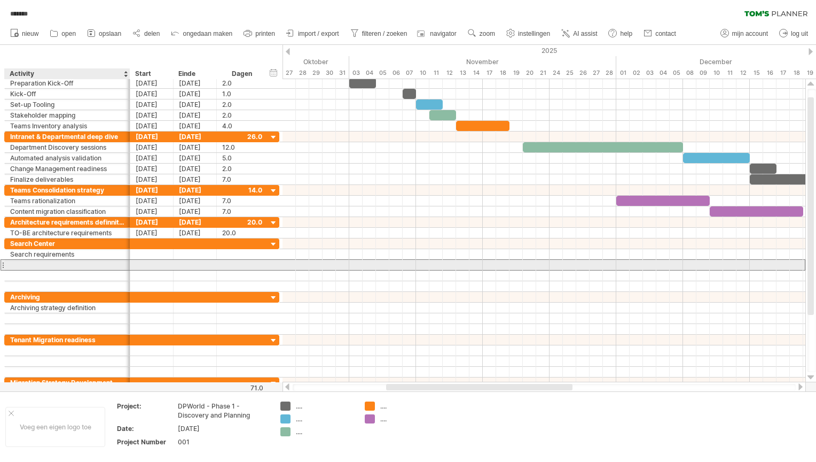
click at [33, 261] on div at bounding box center [67, 265] width 114 height 10
click at [33, 261] on input "text" at bounding box center [67, 265] width 114 height 10
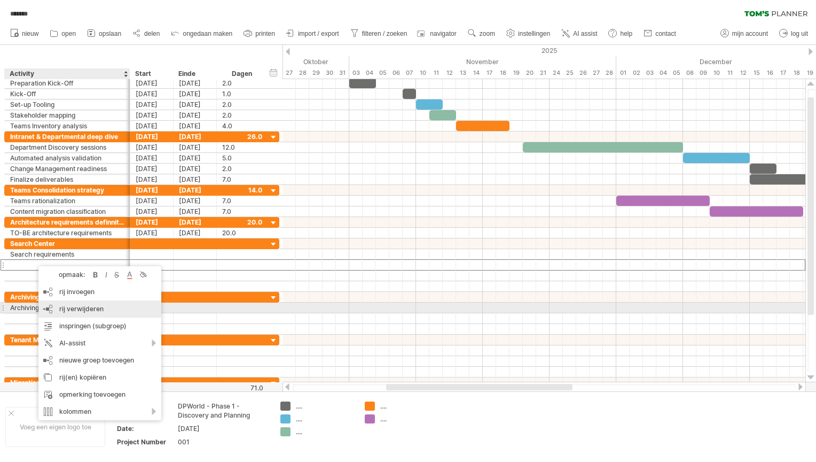
click at [66, 303] on div "rij verwijderen geselecteerde rijen verwijderen" at bounding box center [99, 308] width 123 height 17
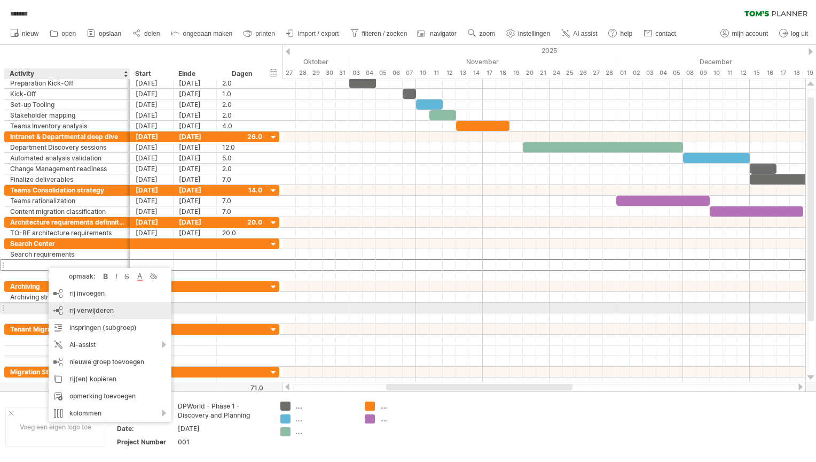
click at [69, 308] on div "rij verwijderen geselecteerde rijen verwijderen" at bounding box center [110, 310] width 123 height 17
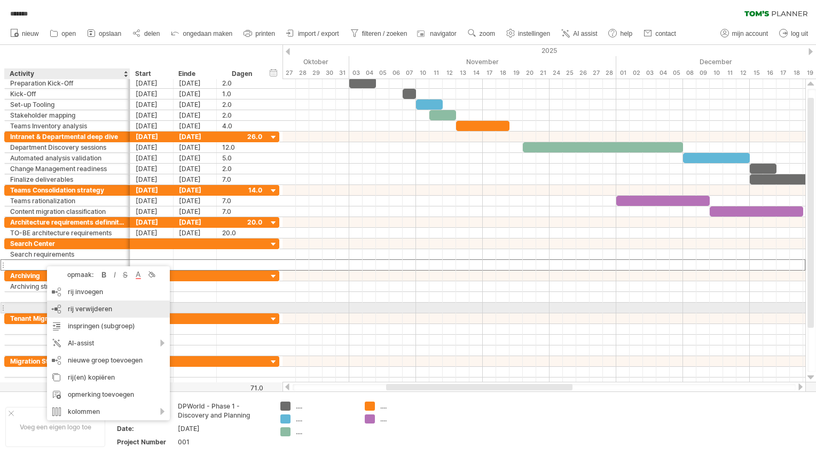
click at [77, 306] on span "rij verwijderen" at bounding box center [90, 308] width 44 height 8
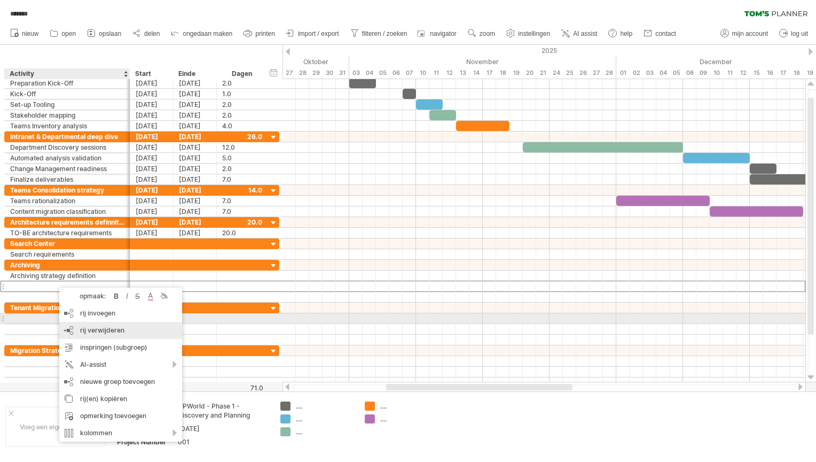
click at [89, 323] on div "rij verwijderen geselecteerde rijen verwijderen" at bounding box center [120, 330] width 123 height 17
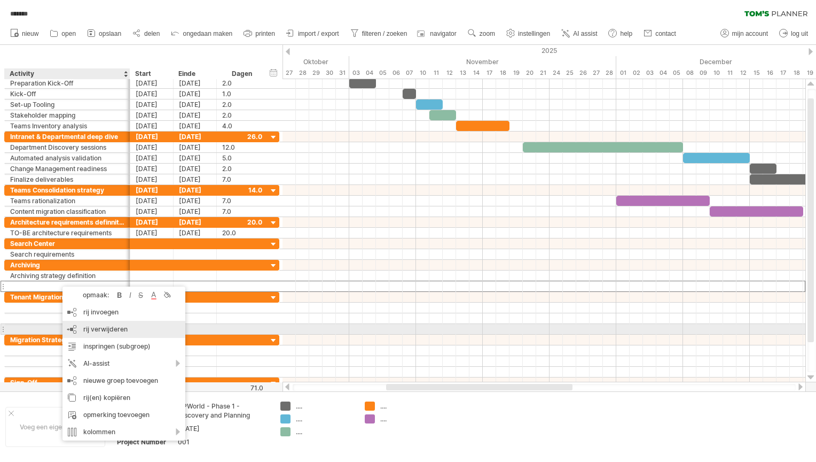
click at [87, 330] on span "rij verwijderen" at bounding box center [105, 329] width 44 height 8
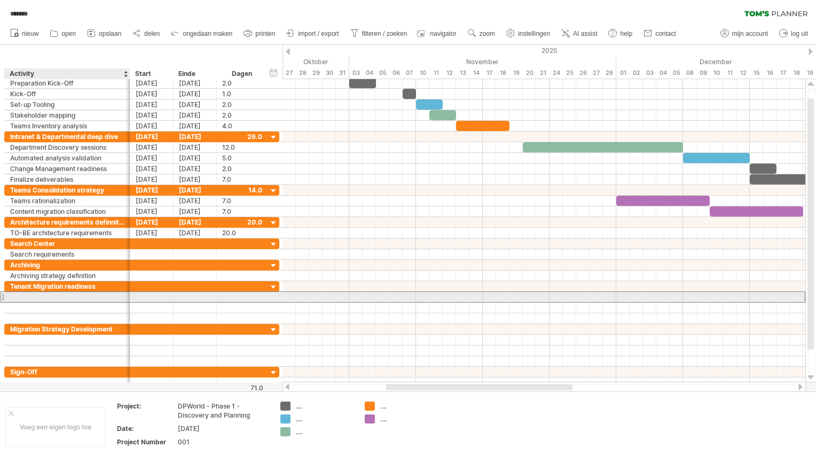
click at [98, 293] on div at bounding box center [67, 297] width 114 height 10
type input "**********"
click at [71, 302] on input "text" at bounding box center [67, 307] width 114 height 10
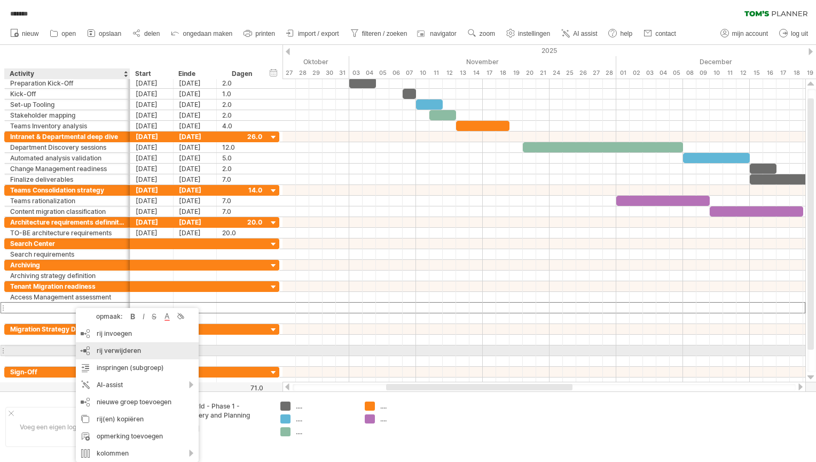
click at [101, 346] on div "rij verwijderen geselecteerde rijen verwijderen" at bounding box center [137, 350] width 123 height 17
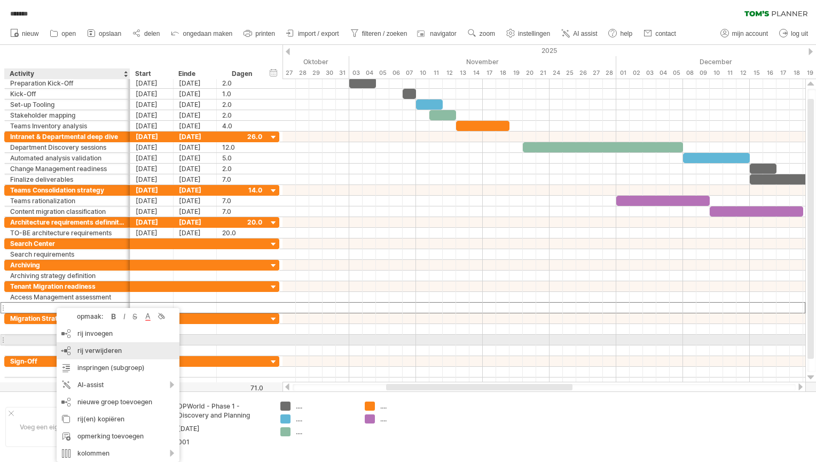
click at [80, 345] on div "rij verwijderen geselecteerde rijen verwijderen" at bounding box center [118, 350] width 123 height 17
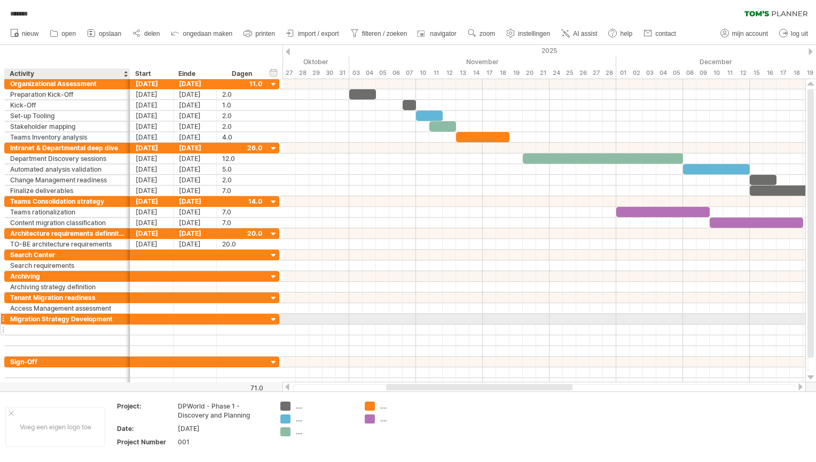
click at [89, 324] on div at bounding box center [67, 329] width 114 height 10
type input "**********"
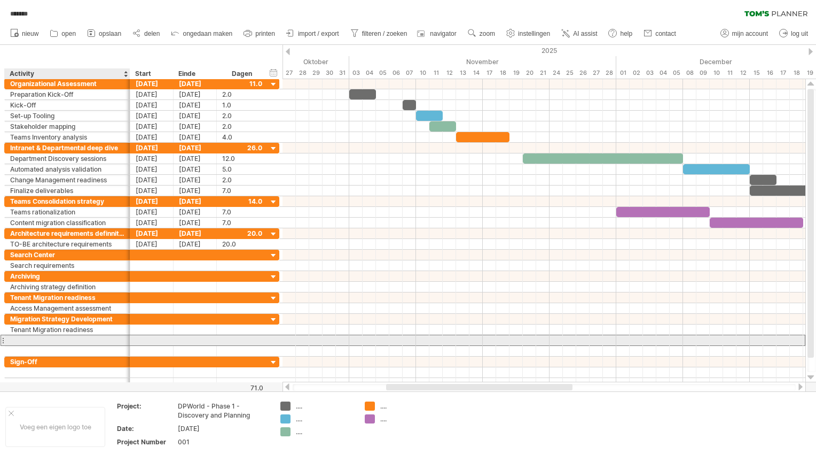
click at [64, 338] on div at bounding box center [67, 340] width 114 height 10
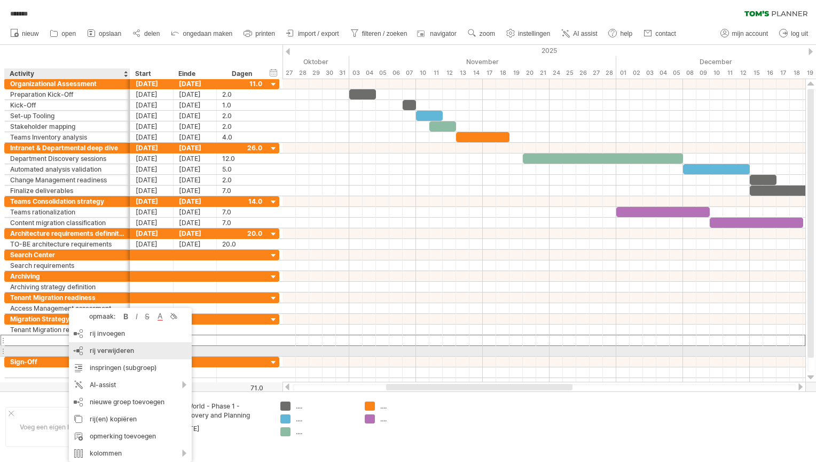
click at [84, 349] on div "rij verwijderen geselecteerde rijen verwijderen" at bounding box center [130, 350] width 123 height 17
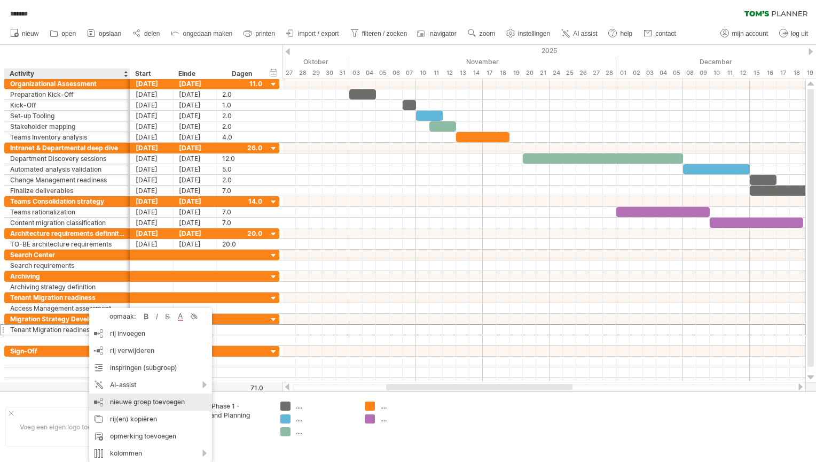
click at [108, 396] on div "nieuwe groep toevoegen" at bounding box center [150, 401] width 123 height 17
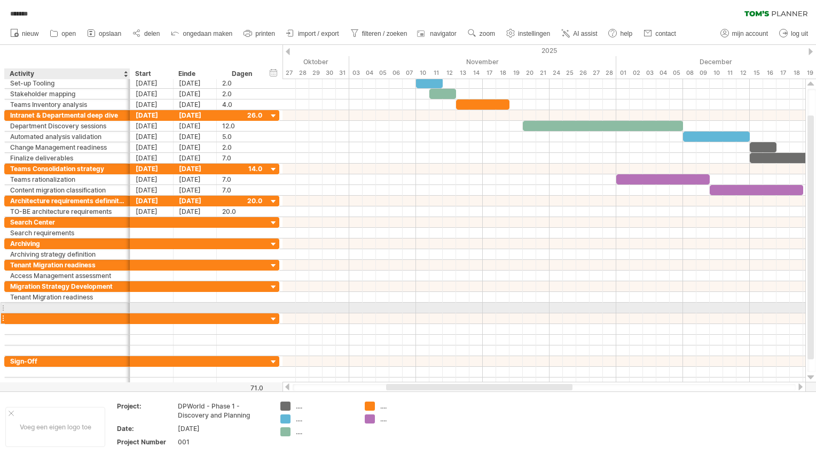
click at [47, 313] on div at bounding box center [67, 318] width 114 height 10
type input "**********"
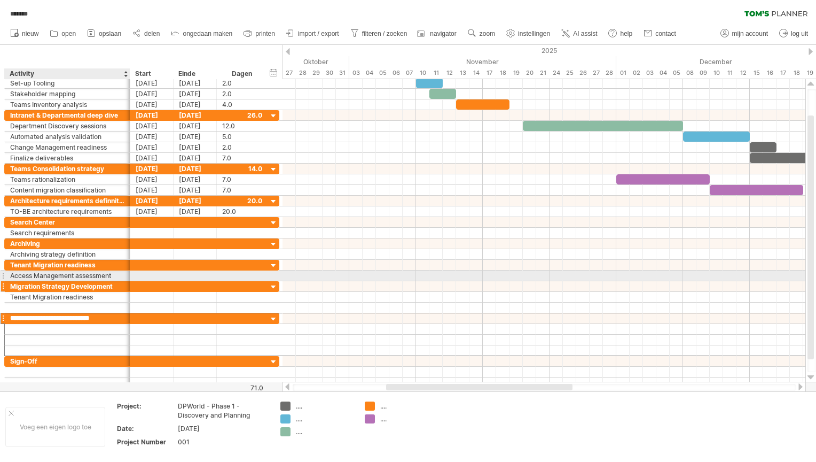
click at [26, 281] on div "Migration Strategy Development" at bounding box center [67, 286] width 114 height 10
click at [26, 281] on input "**********" at bounding box center [67, 286] width 114 height 10
type input "*"
type input "**********"
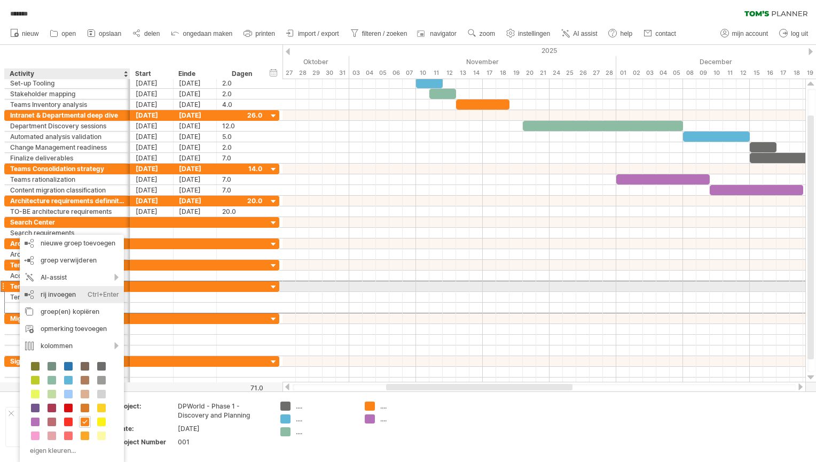
click at [42, 291] on div "rij invoegen Ctrl+Enter Cmd+Enter" at bounding box center [72, 294] width 104 height 17
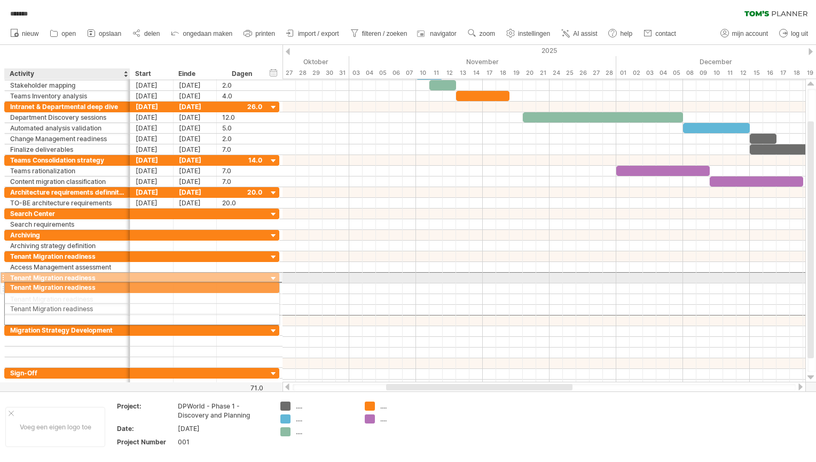
drag, startPoint x: 29, startPoint y: 274, endPoint x: 26, endPoint y: 285, distance: 11.7
click at [26, 285] on div "**********" at bounding box center [141, 293] width 275 height 43
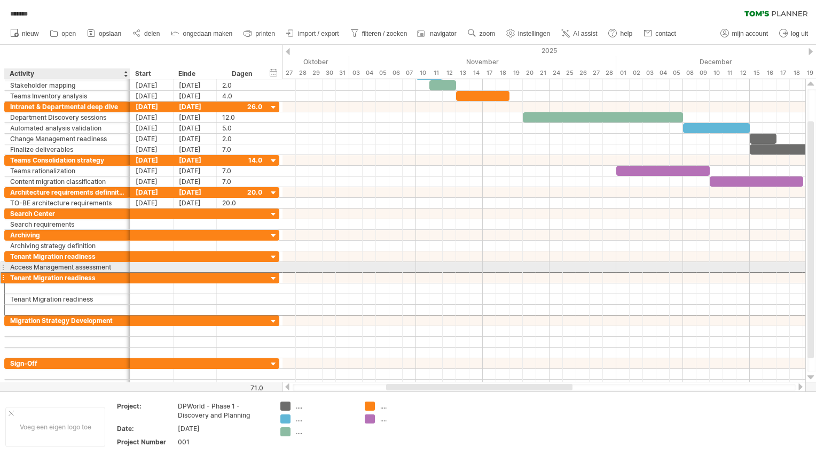
click at [25, 263] on div "Access Management assessment" at bounding box center [67, 267] width 114 height 10
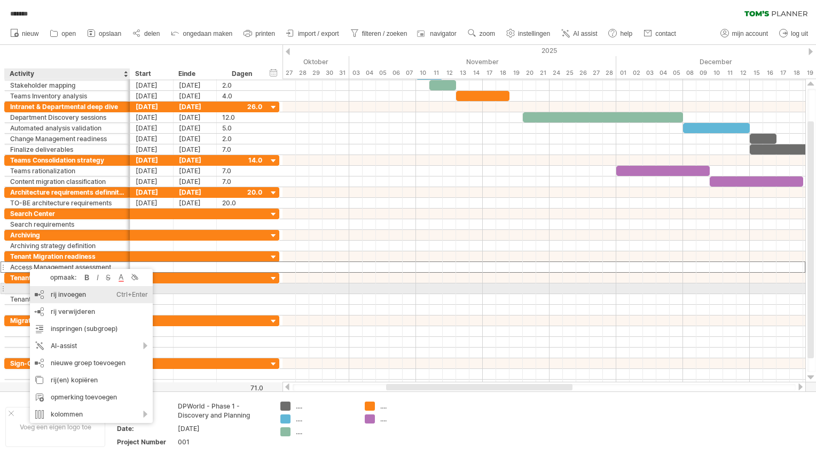
click at [64, 291] on div "rij invoegen Ctrl+Enter Cmd+Enter" at bounding box center [91, 294] width 123 height 17
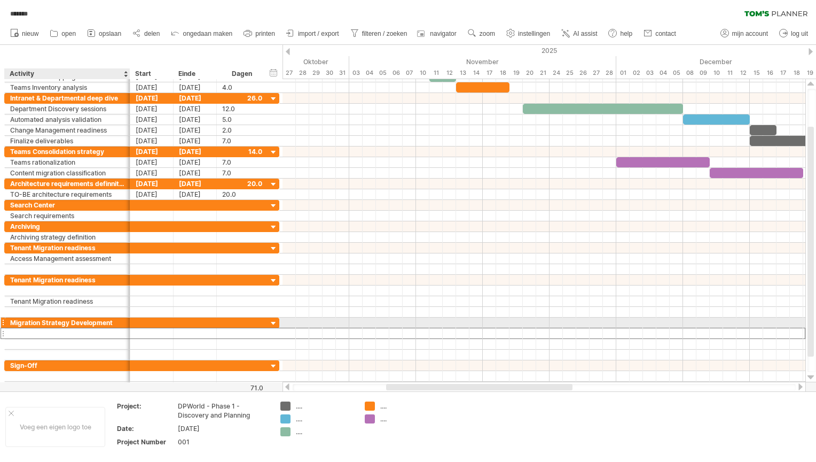
click at [50, 328] on div at bounding box center [67, 333] width 114 height 10
type input "**********"
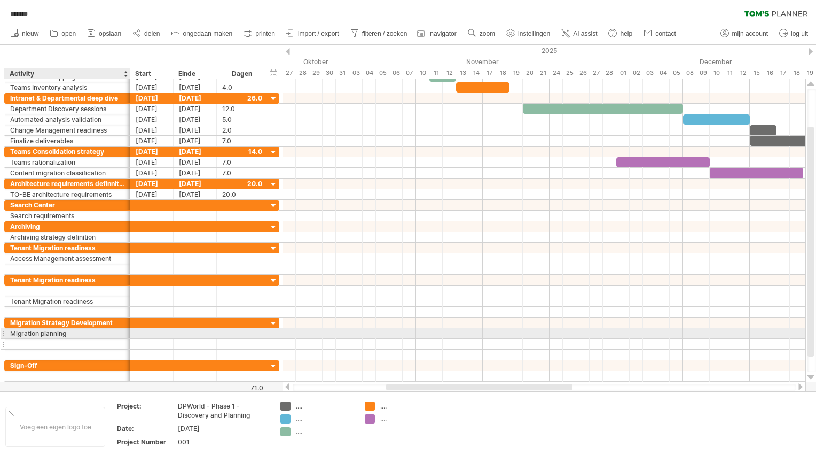
click at [26, 339] on input "text" at bounding box center [67, 344] width 114 height 10
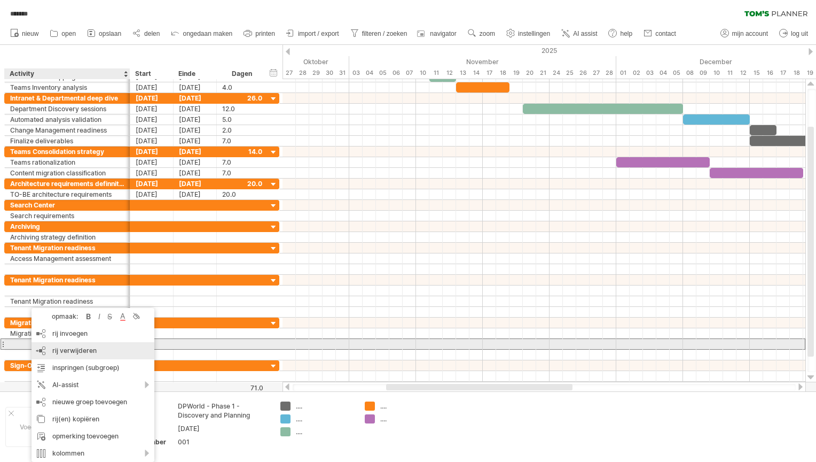
click at [42, 344] on div "rij verwijderen geselecteerde rijen verwijderen" at bounding box center [93, 350] width 123 height 17
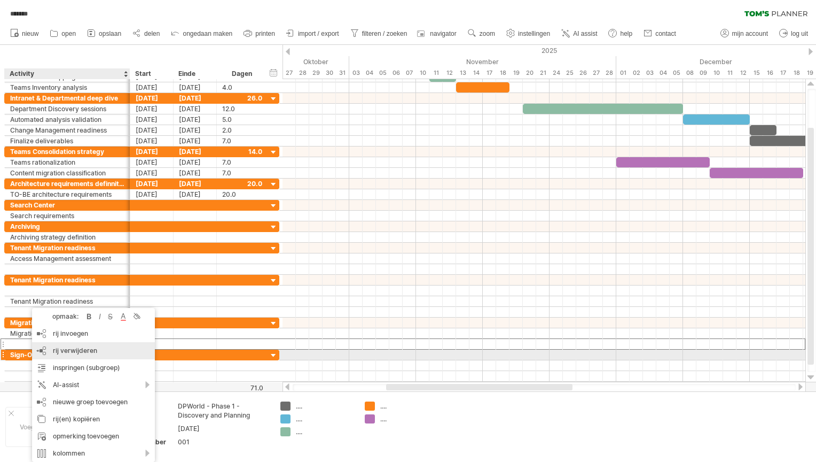
click at [62, 355] on div "rij verwijderen geselecteerde rijen verwijderen" at bounding box center [93, 350] width 123 height 17
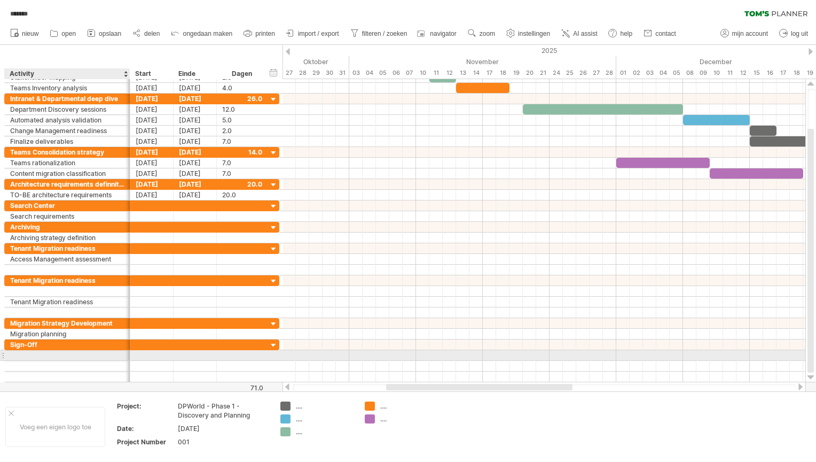
click at [33, 353] on div at bounding box center [67, 355] width 114 height 10
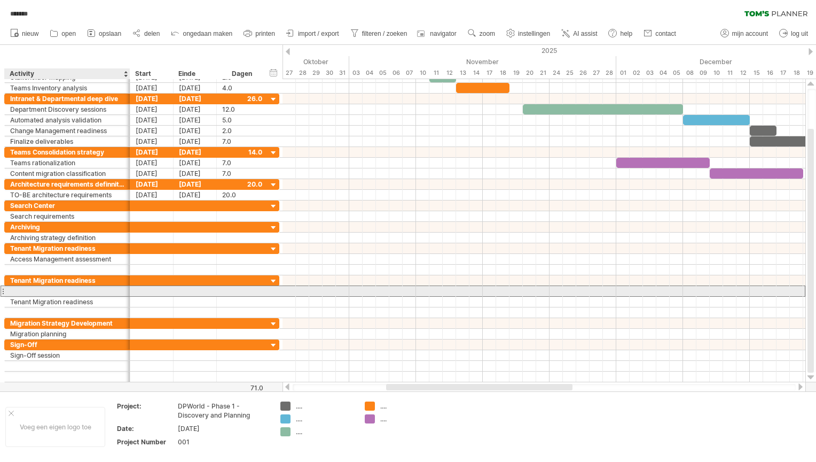
click at [45, 287] on div at bounding box center [67, 291] width 114 height 10
click at [45, 287] on input "text" at bounding box center [67, 291] width 114 height 10
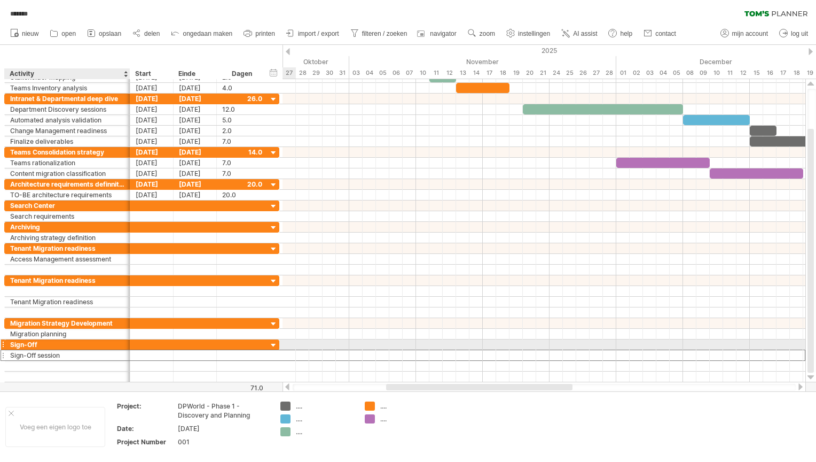
click at [80, 350] on div "Sign-Off session" at bounding box center [67, 355] width 114 height 10
type input "********"
click at [80, 350] on div "Sign-Off" at bounding box center [67, 355] width 114 height 10
type input "**********"
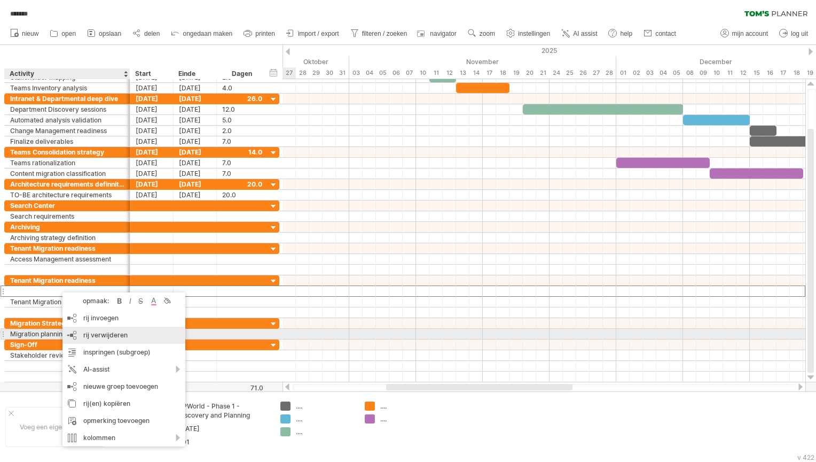
click at [87, 334] on span "rij verwijderen" at bounding box center [105, 335] width 44 height 8
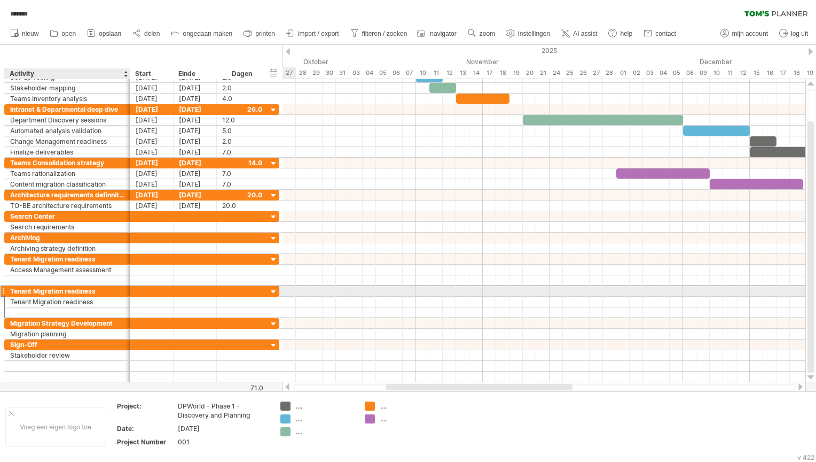
click at [80, 287] on div "Tenant Migration readiness" at bounding box center [67, 291] width 114 height 10
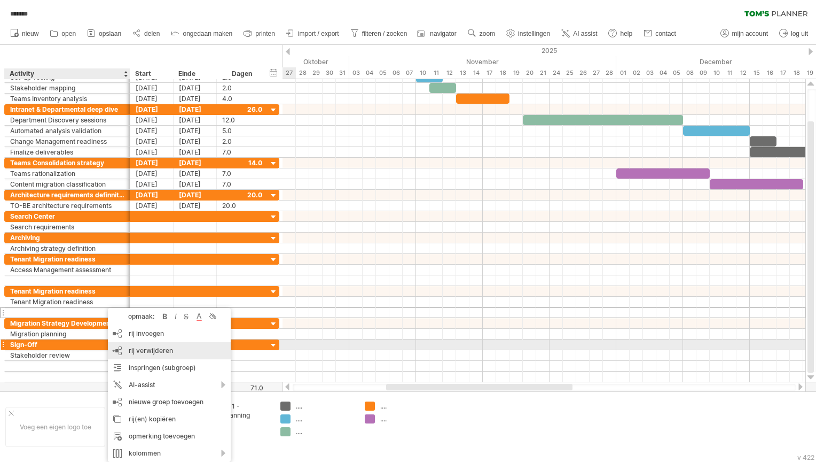
click at [127, 348] on div "rij verwijderen geselecteerde rijen verwijderen" at bounding box center [169, 350] width 123 height 17
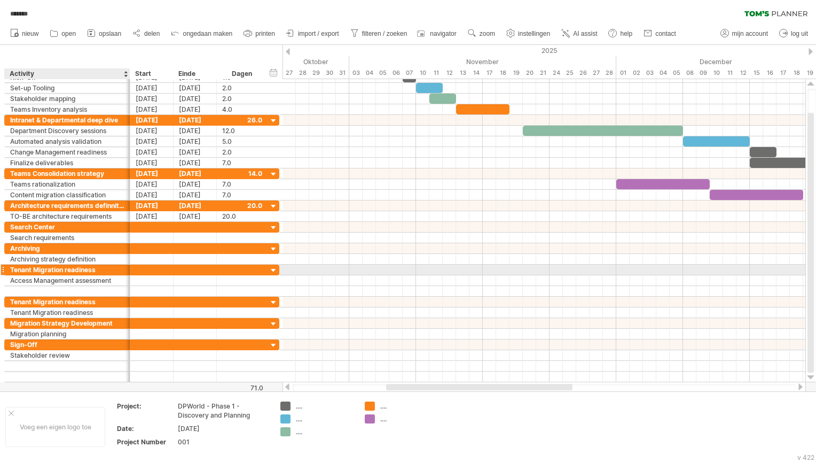
click at [98, 267] on div "Tenant Migration readiness" at bounding box center [67, 269] width 114 height 10
type input "*"
type input "**********"
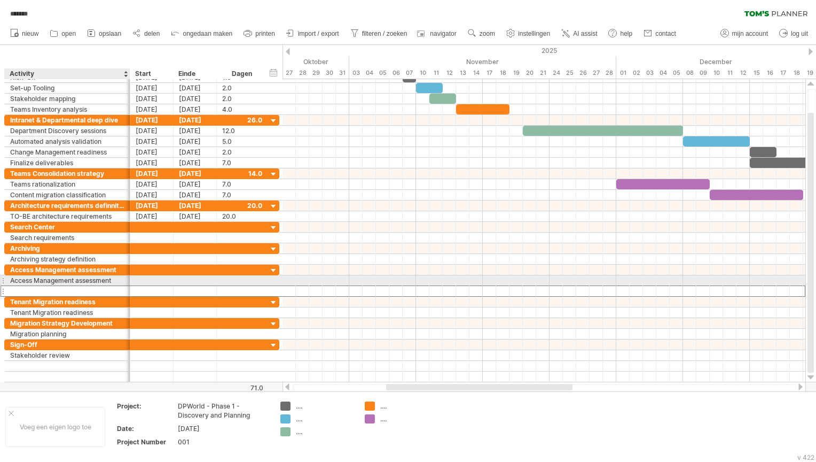
click at [40, 286] on div at bounding box center [67, 291] width 114 height 10
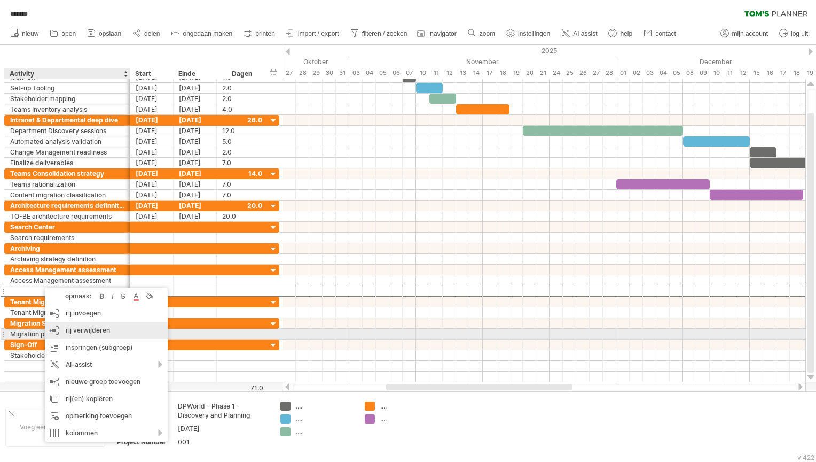
click at [85, 331] on span "rij verwijderen" at bounding box center [88, 330] width 44 height 8
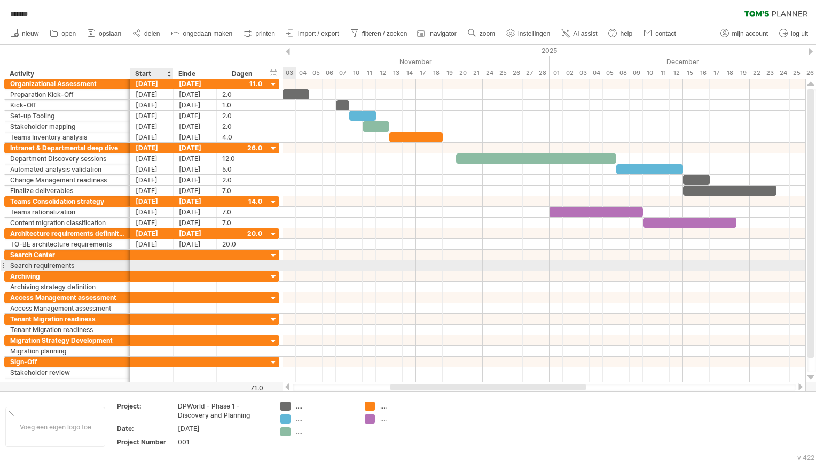
click at [142, 263] on div at bounding box center [151, 265] width 43 height 10
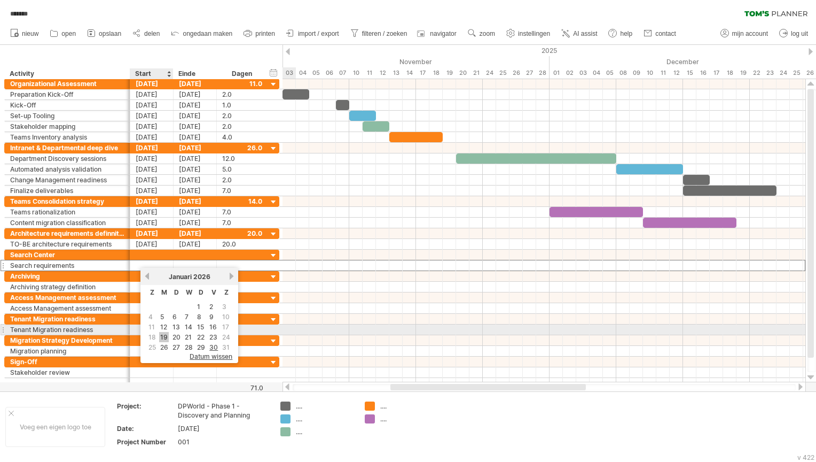
click at [163, 333] on link "19" at bounding box center [164, 337] width 10 height 10
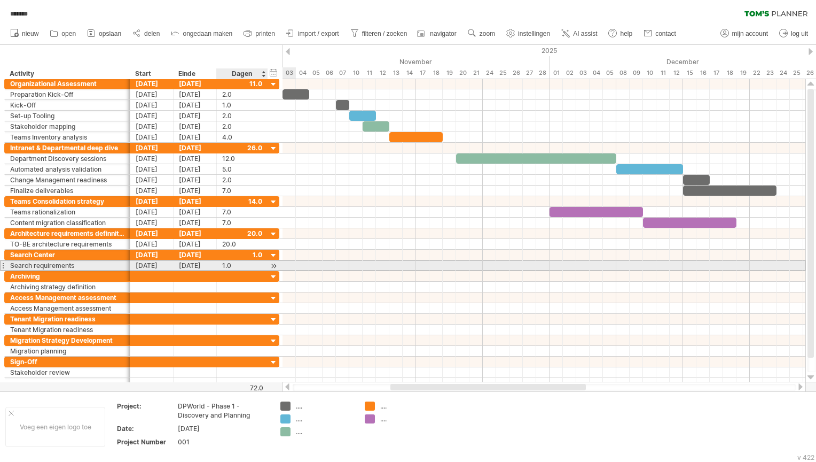
click at [233, 263] on div "1.0" at bounding box center [242, 265] width 40 height 10
type input "**"
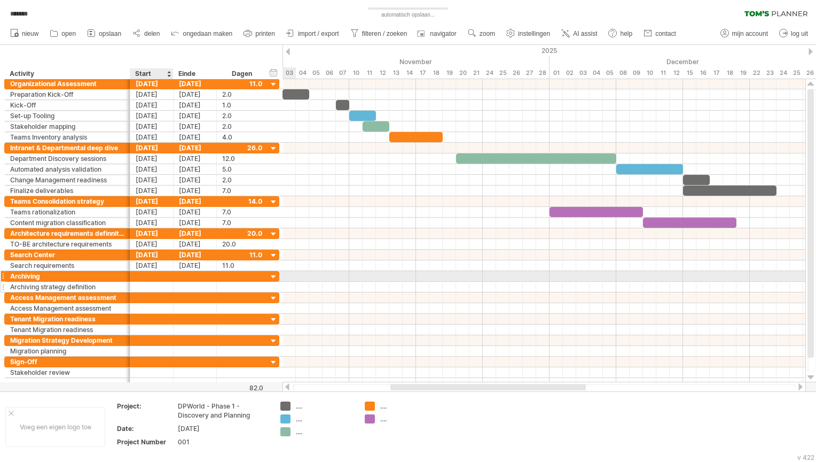
click at [153, 282] on div at bounding box center [151, 287] width 43 height 10
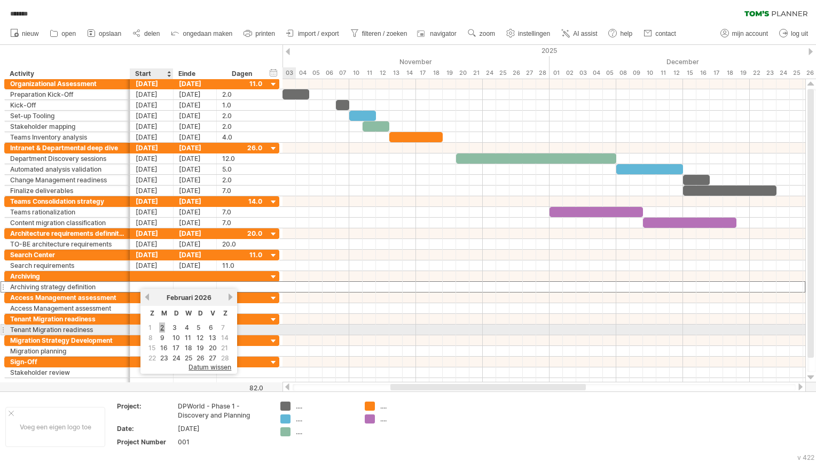
click at [161, 328] on link "2" at bounding box center [162, 327] width 6 height 10
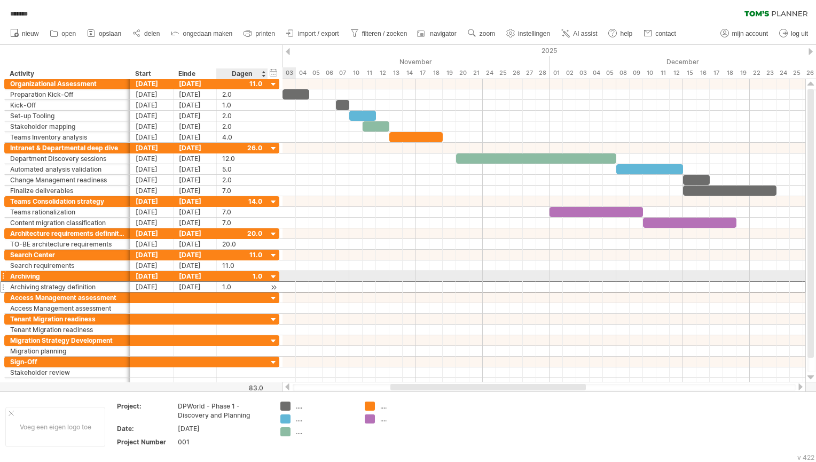
click at [235, 282] on div "1.0" at bounding box center [242, 287] width 40 height 10
type input "*"
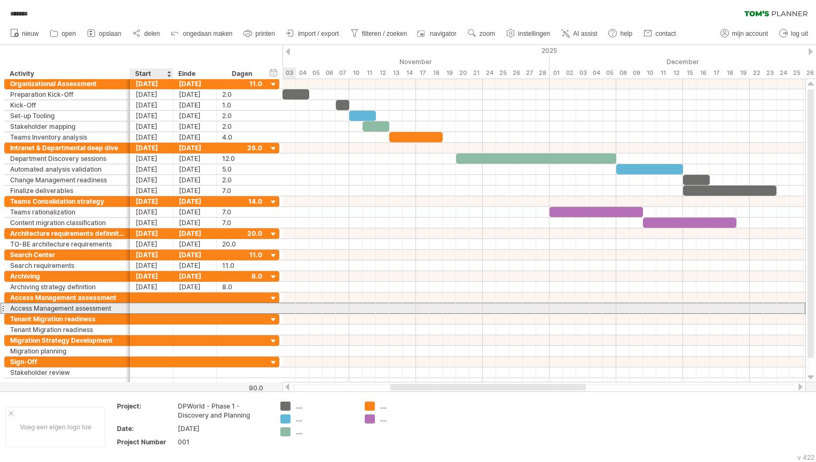
click at [152, 306] on div at bounding box center [151, 308] width 43 height 10
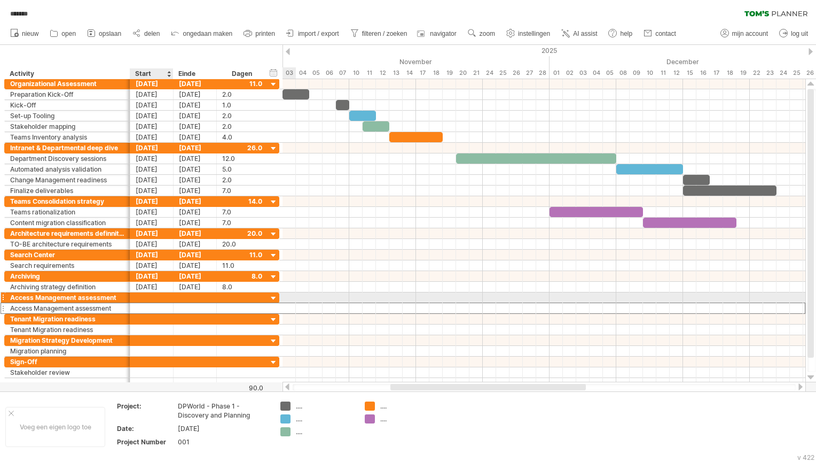
click at [148, 303] on div at bounding box center [151, 308] width 43 height 10
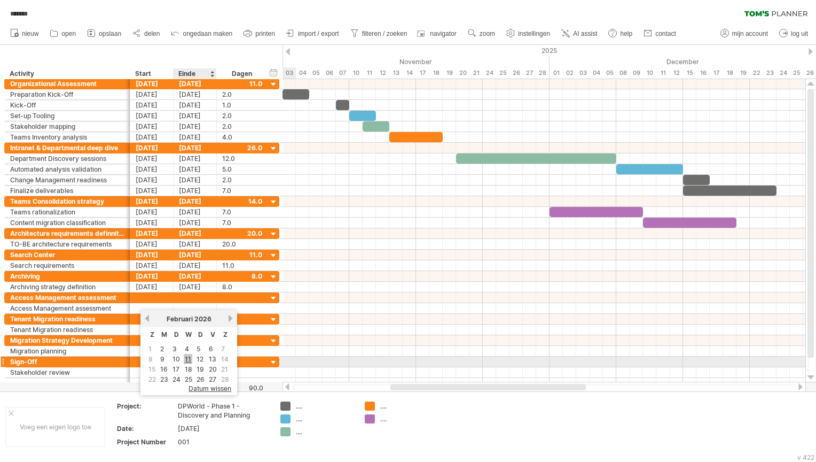
click at [187, 359] on link "11" at bounding box center [188, 359] width 9 height 10
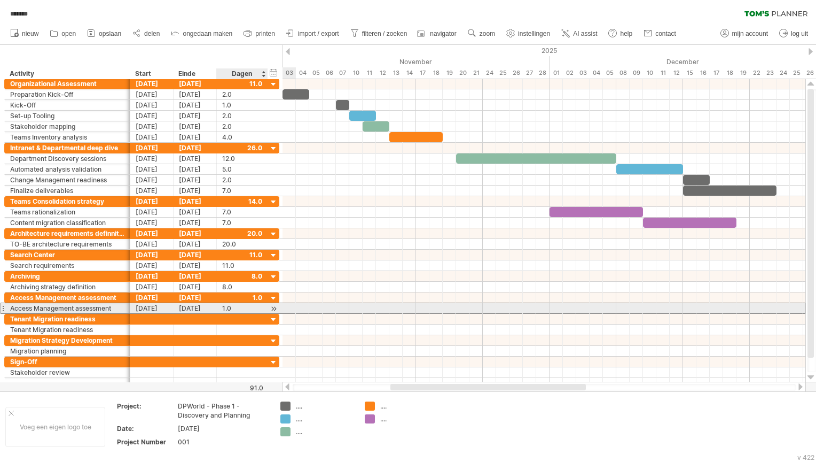
click at [237, 303] on div "1.0" at bounding box center [242, 308] width 40 height 10
type input "*"
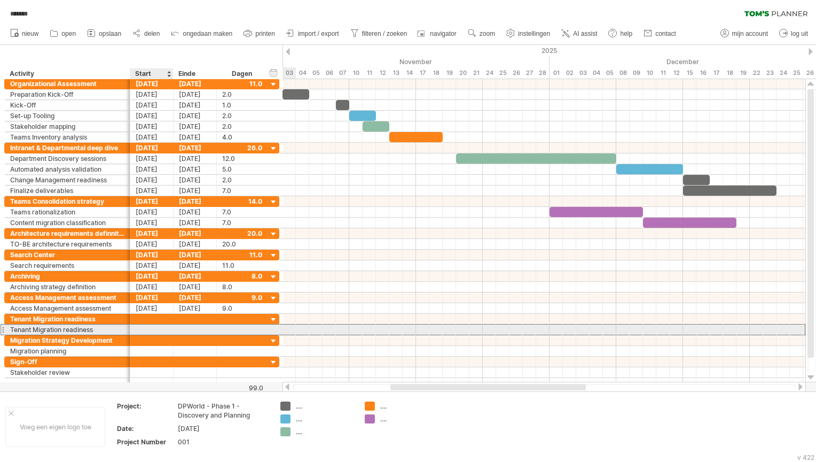
click at [137, 325] on div at bounding box center [151, 329] width 43 height 10
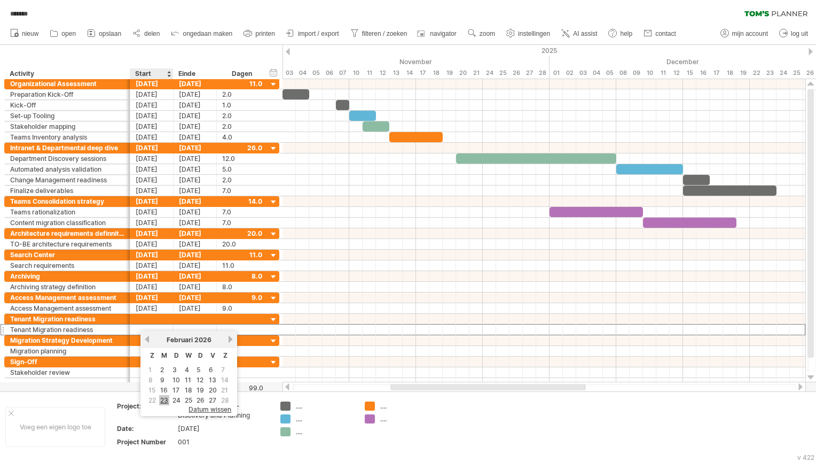
click at [162, 398] on link "23" at bounding box center [164, 400] width 10 height 10
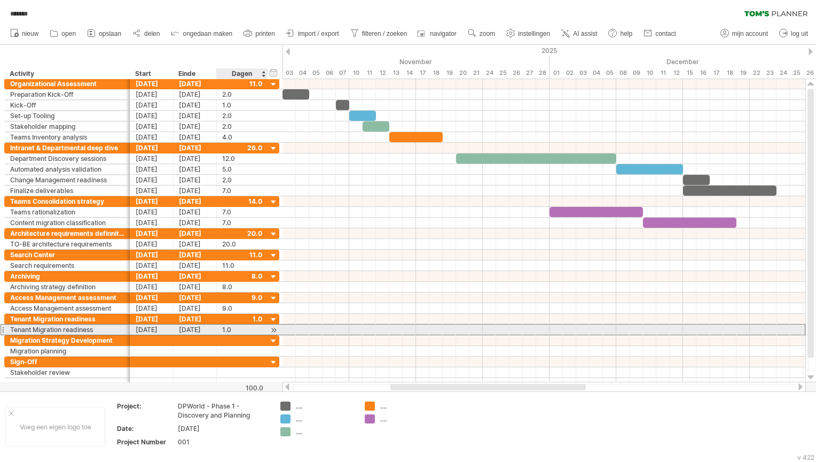
click at [228, 325] on div "1.0" at bounding box center [242, 329] width 40 height 10
type input "*"
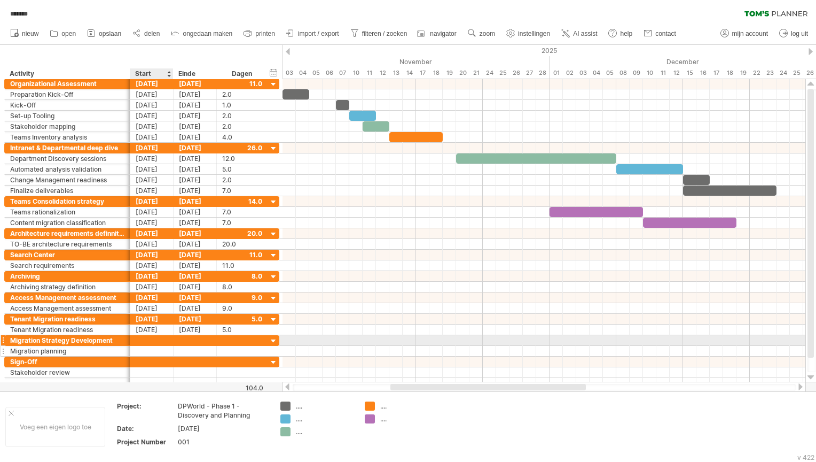
click at [137, 346] on div at bounding box center [151, 351] width 43 height 10
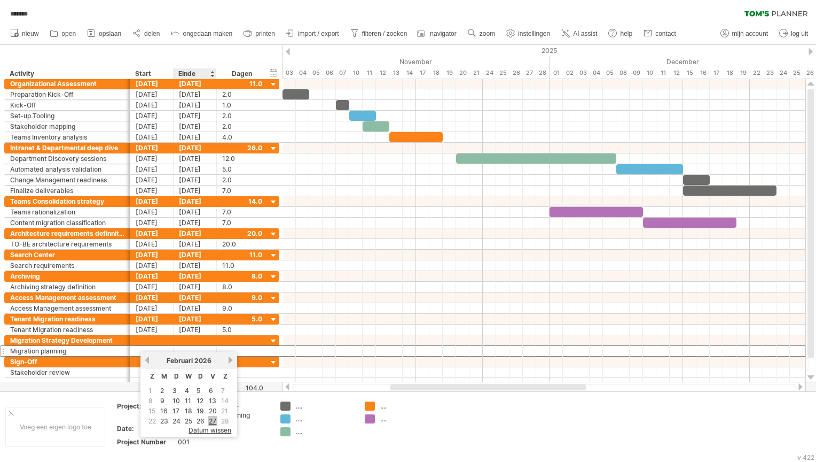
click at [210, 417] on link "27" at bounding box center [213, 421] width 10 height 10
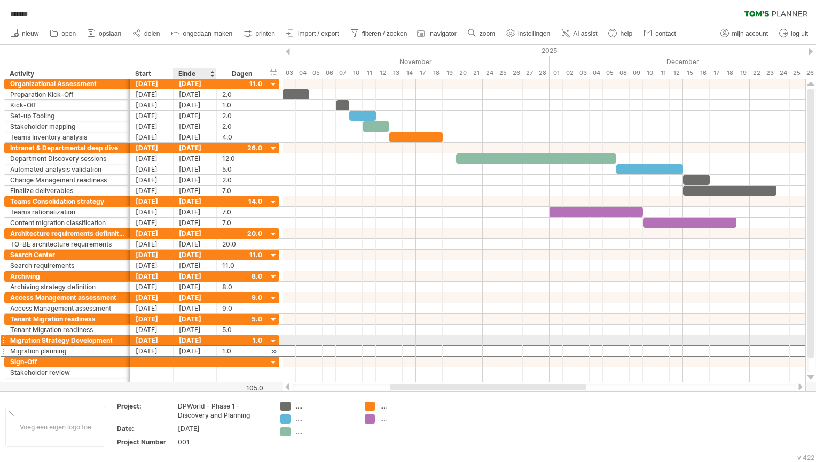
click at [208, 346] on div "[DATE]" at bounding box center [195, 351] width 43 height 10
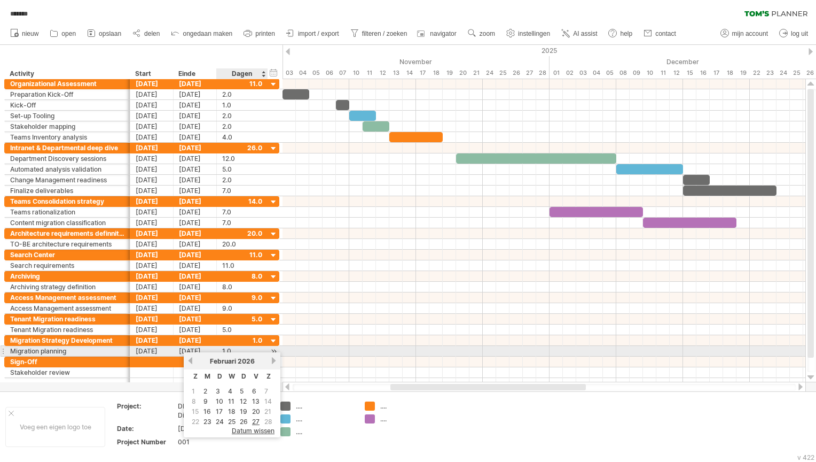
click at [231, 346] on div "1.0" at bounding box center [242, 351] width 40 height 10
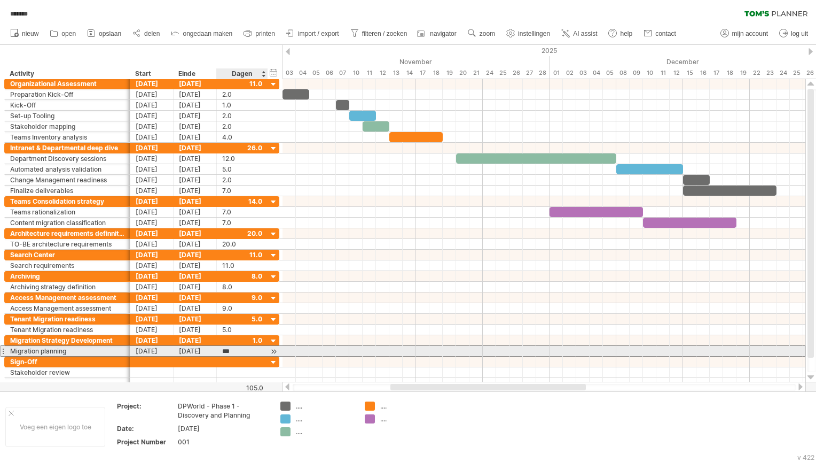
type input "*"
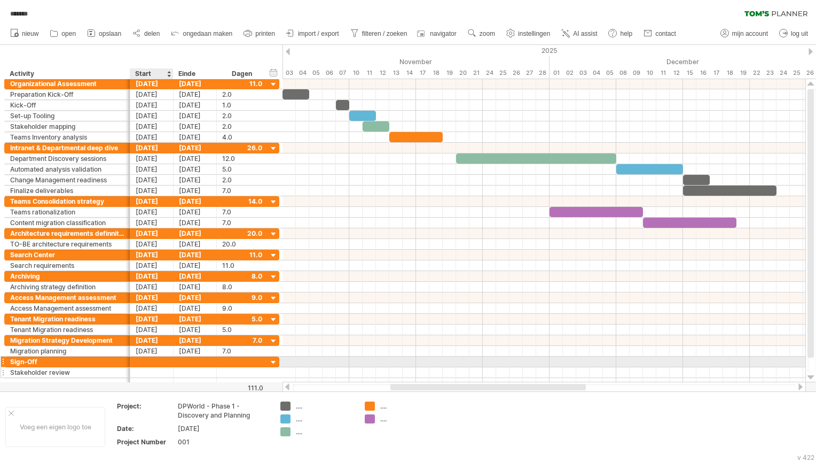
click at [153, 367] on div at bounding box center [151, 372] width 43 height 10
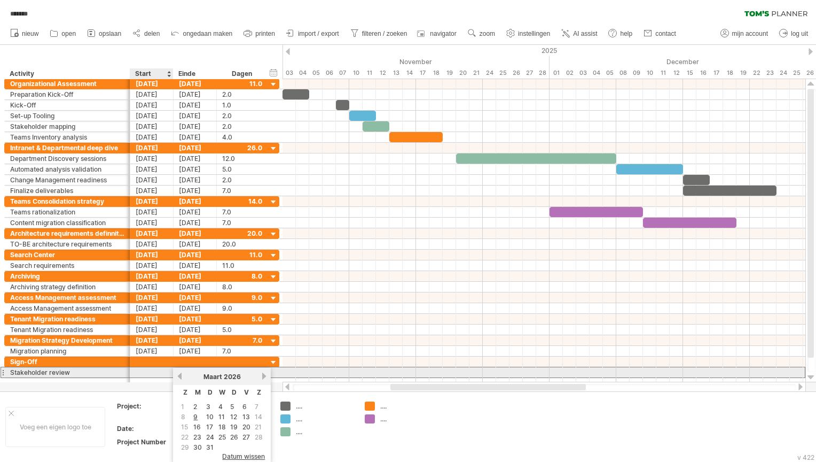
click at [147, 367] on div at bounding box center [151, 372] width 43 height 10
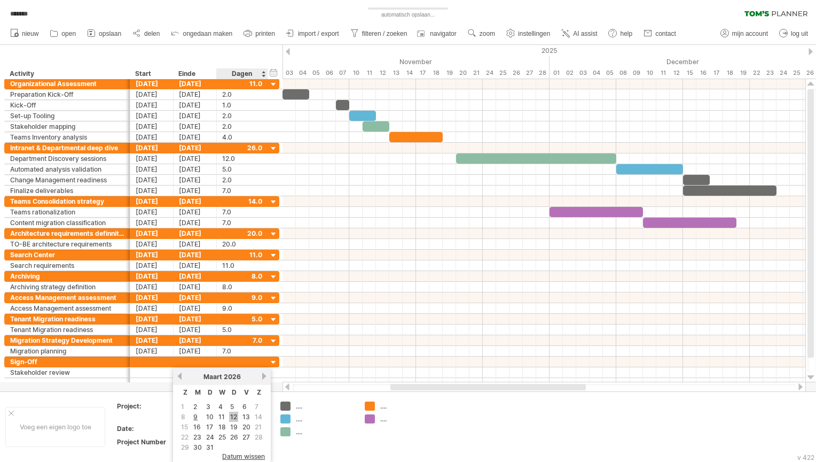
click at [231, 415] on link "12" at bounding box center [233, 416] width 9 height 10
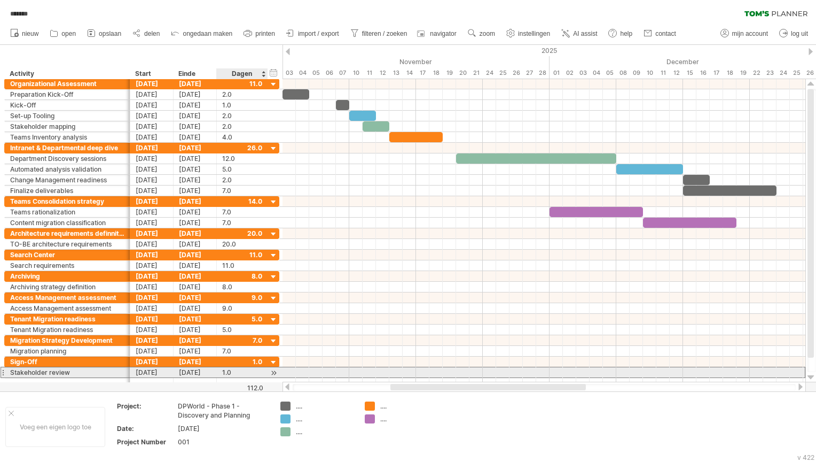
click at [236, 370] on div "1.0" at bounding box center [242, 372] width 40 height 10
type input "*"
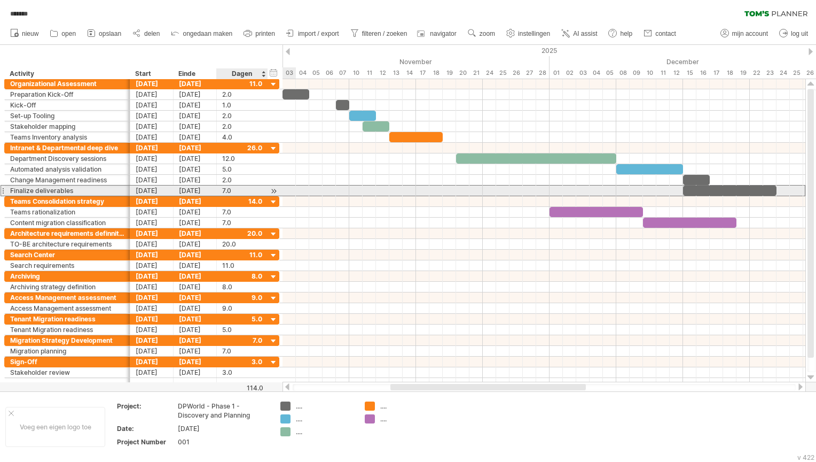
click at [226, 187] on div "7.0" at bounding box center [242, 190] width 40 height 10
type input "*"
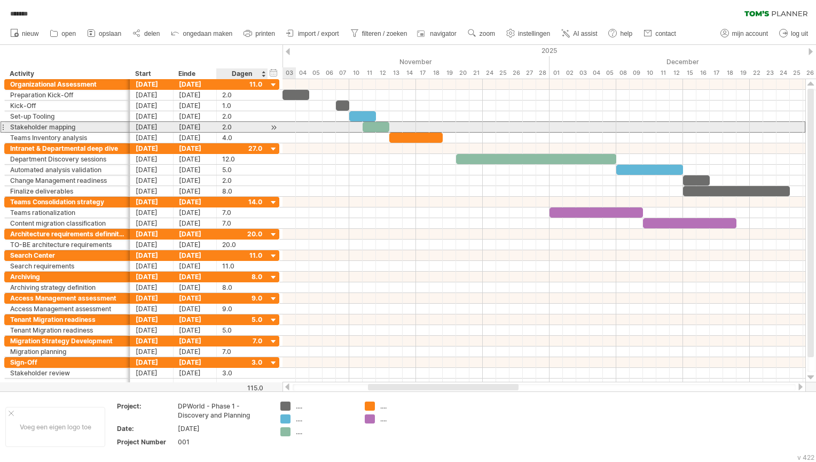
click at [231, 125] on div "2.0" at bounding box center [242, 127] width 40 height 10
type input "*"
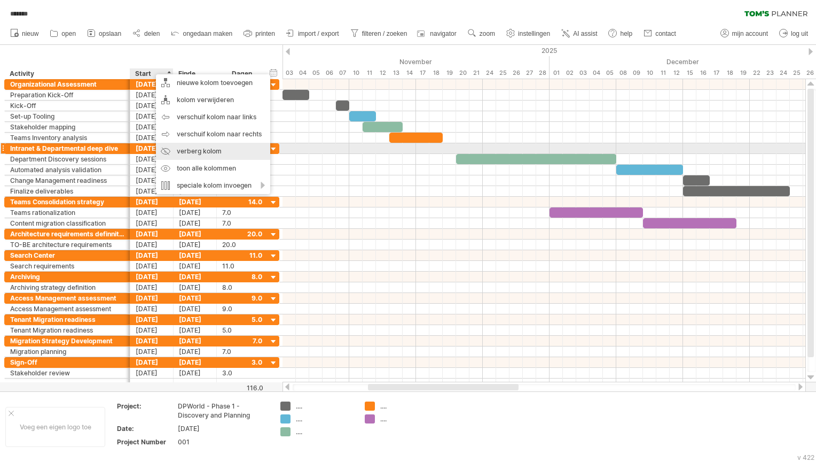
click at [181, 148] on div "verberg kolom" at bounding box center [213, 151] width 114 height 17
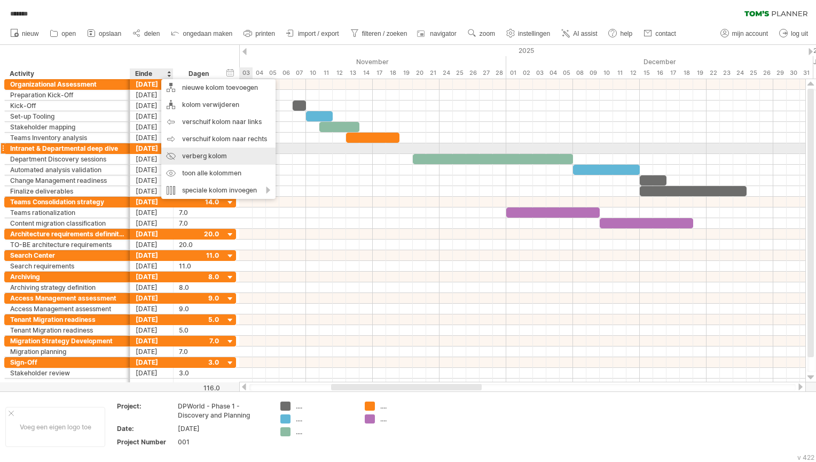
click at [184, 152] on div "verberg kolom" at bounding box center [218, 155] width 114 height 17
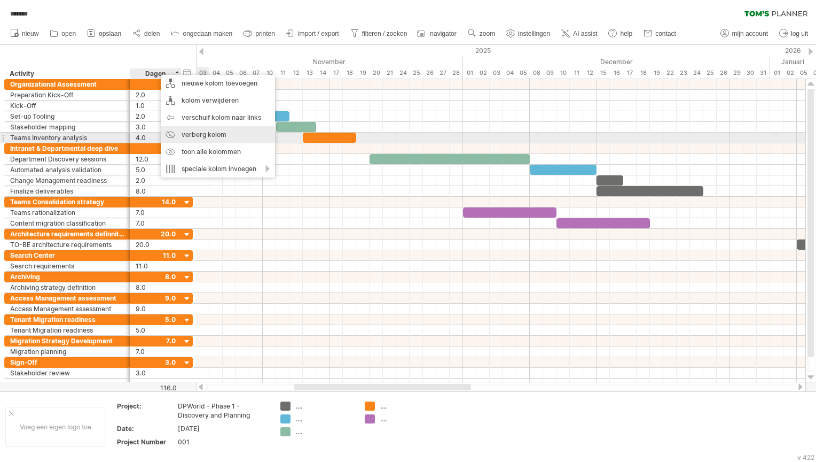
click at [186, 134] on div "verberg kolom" at bounding box center [218, 134] width 114 height 17
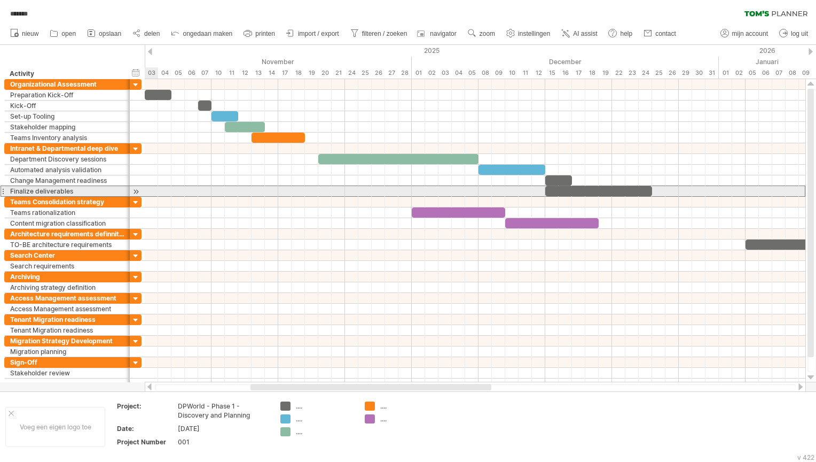
click at [83, 190] on div "Finalize deliverables" at bounding box center [67, 191] width 114 height 10
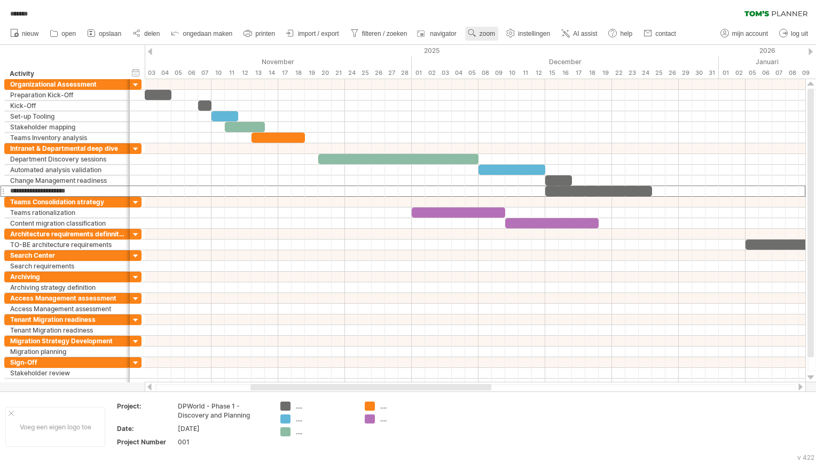
click at [478, 30] on use at bounding box center [472, 33] width 11 height 11
click at [500, 41] on div "Maand" at bounding box center [512, 44] width 59 height 17
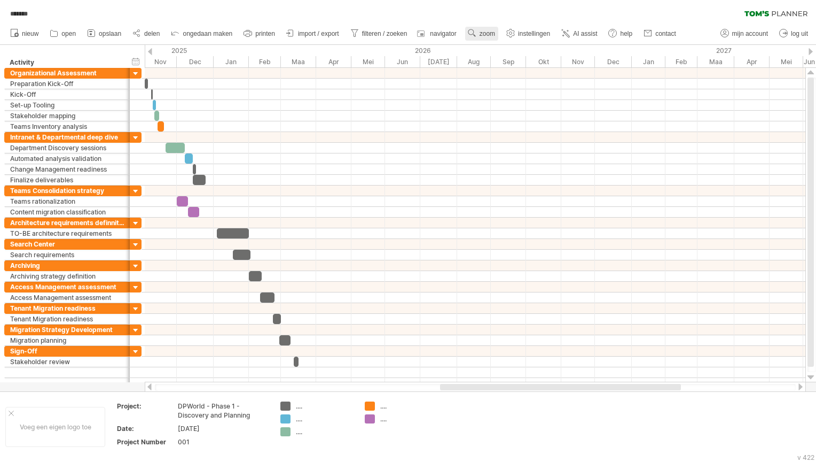
click at [472, 34] on use at bounding box center [472, 33] width 11 height 11
click at [489, 62] on div "Week" at bounding box center [507, 65] width 59 height 17
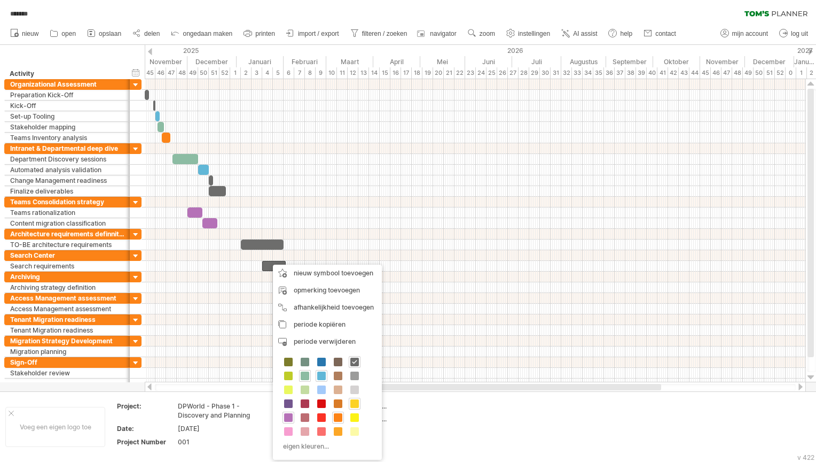
click at [350, 401] on span at bounding box center [354, 403] width 9 height 9
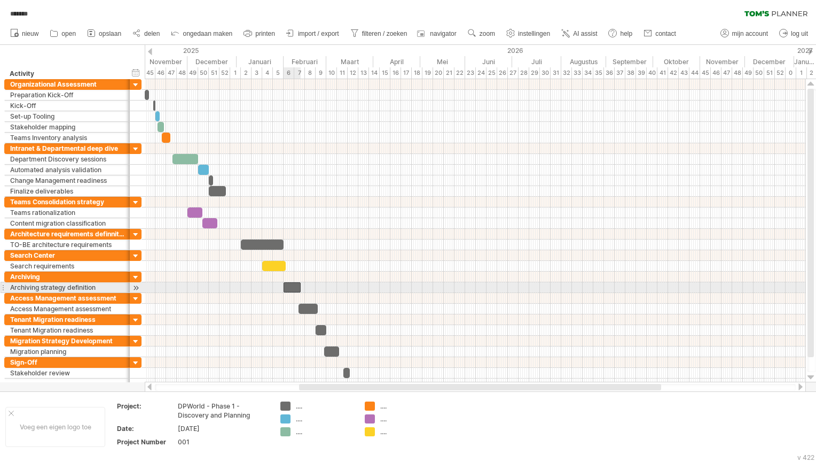
click at [294, 286] on div at bounding box center [292, 287] width 17 height 10
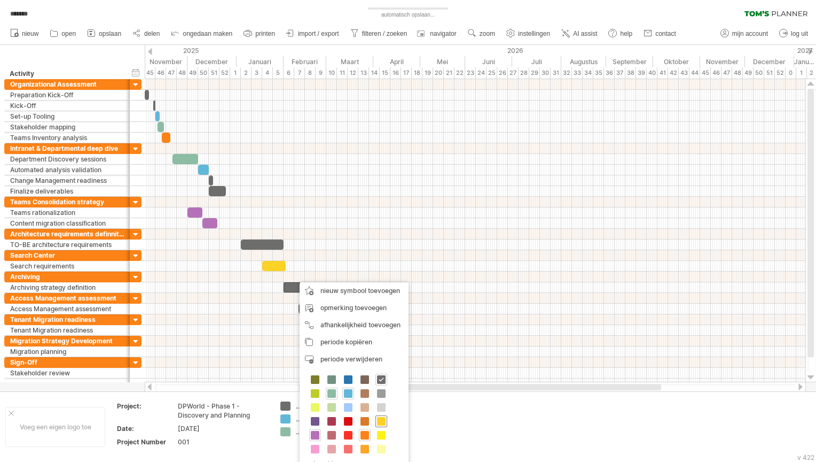
click at [376, 415] on div at bounding box center [382, 421] width 12 height 12
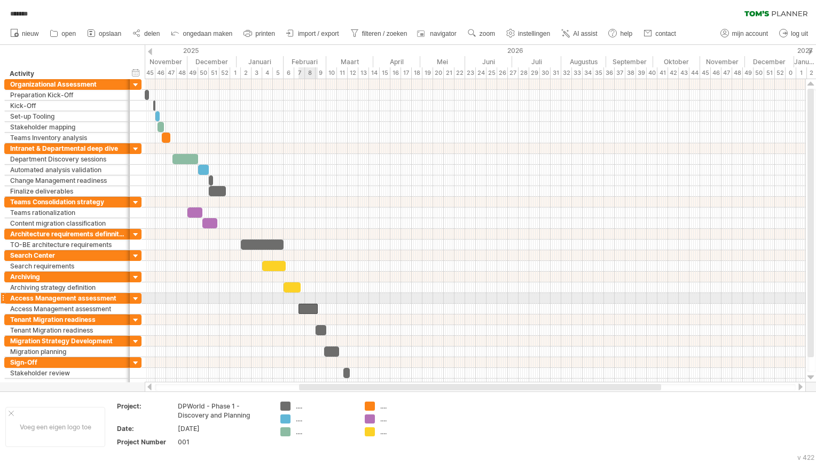
click at [306, 303] on div at bounding box center [308, 308] width 19 height 10
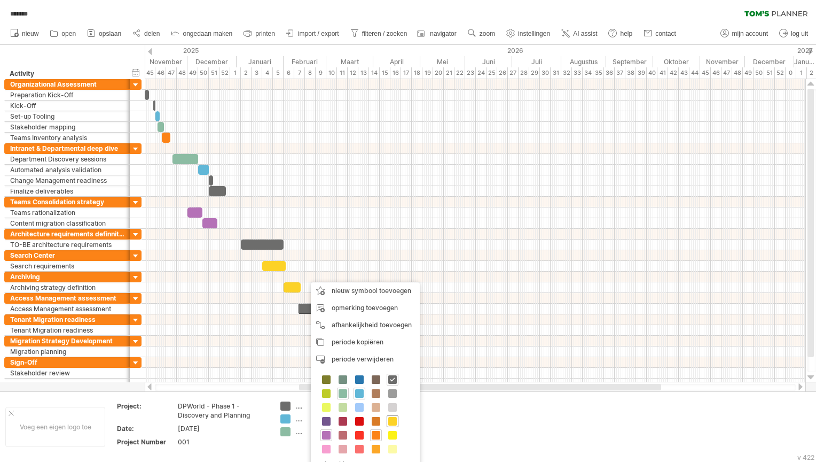
click at [388, 418] on span at bounding box center [392, 421] width 9 height 9
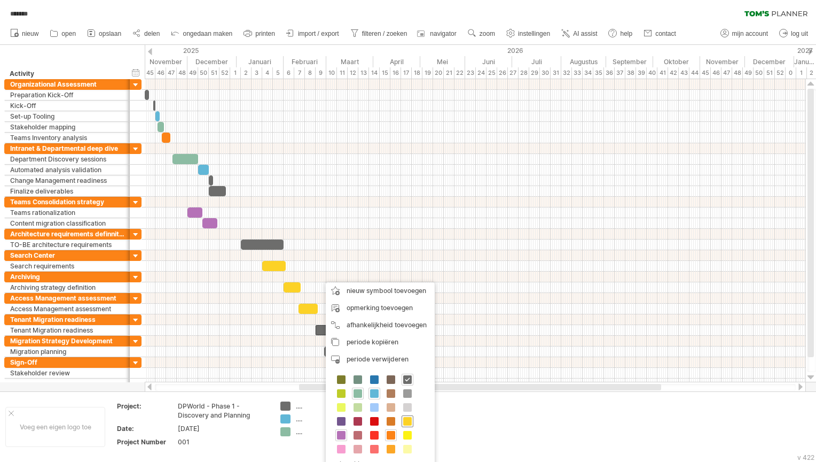
click at [402, 415] on div at bounding box center [408, 421] width 12 height 12
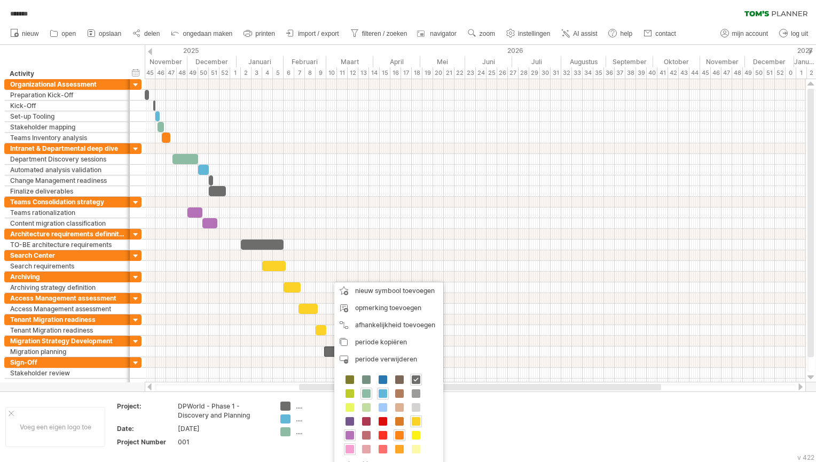
click at [354, 444] on span at bounding box center [350, 448] width 9 height 9
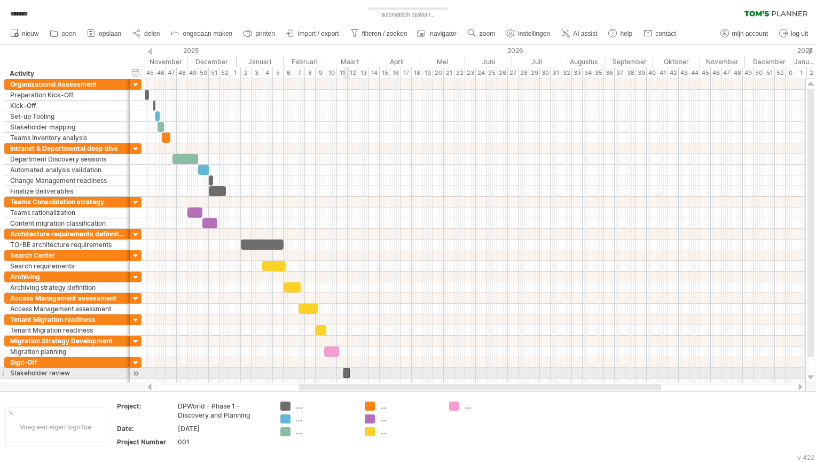
click at [347, 370] on div at bounding box center [346, 373] width 6 height 10
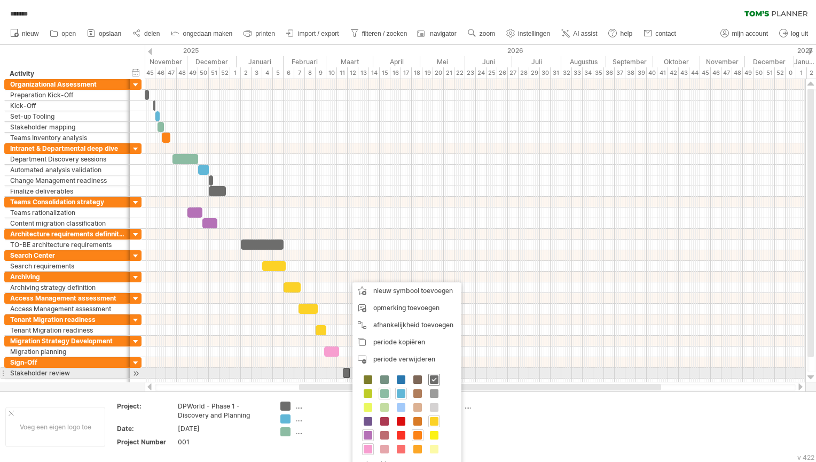
click at [434, 378] on span at bounding box center [434, 379] width 9 height 9
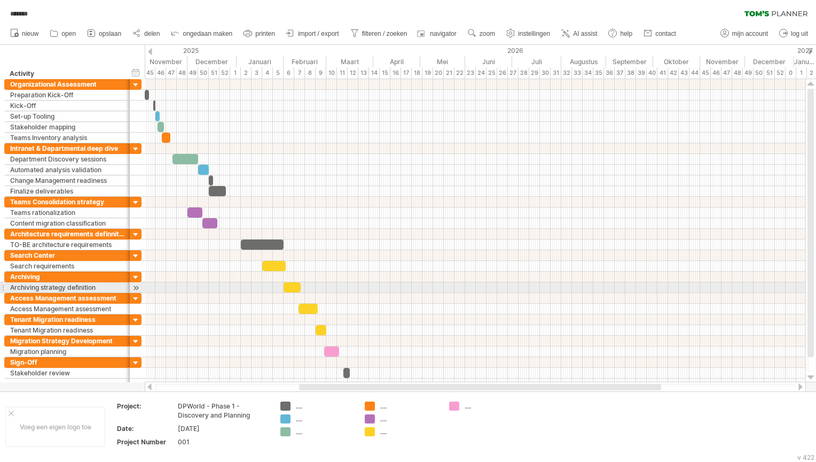
click at [414, 282] on div at bounding box center [475, 287] width 661 height 11
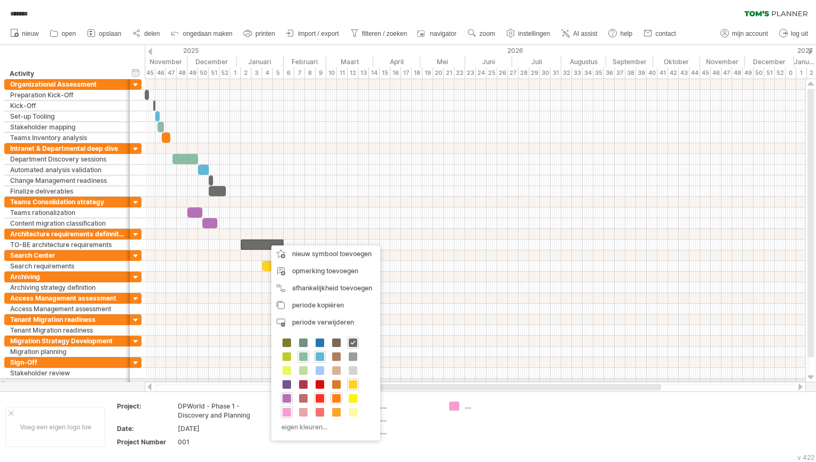
click at [324, 394] on span at bounding box center [320, 398] width 9 height 9
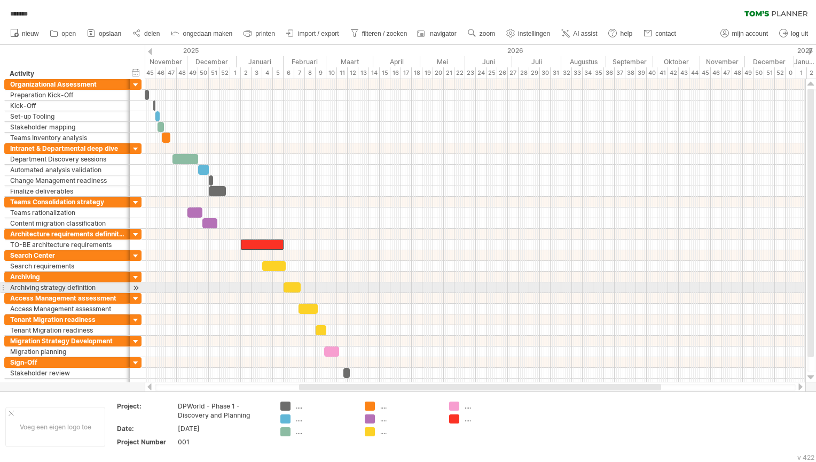
click at [371, 293] on div at bounding box center [475, 298] width 661 height 11
